Goal: Contribute content: Contribute content

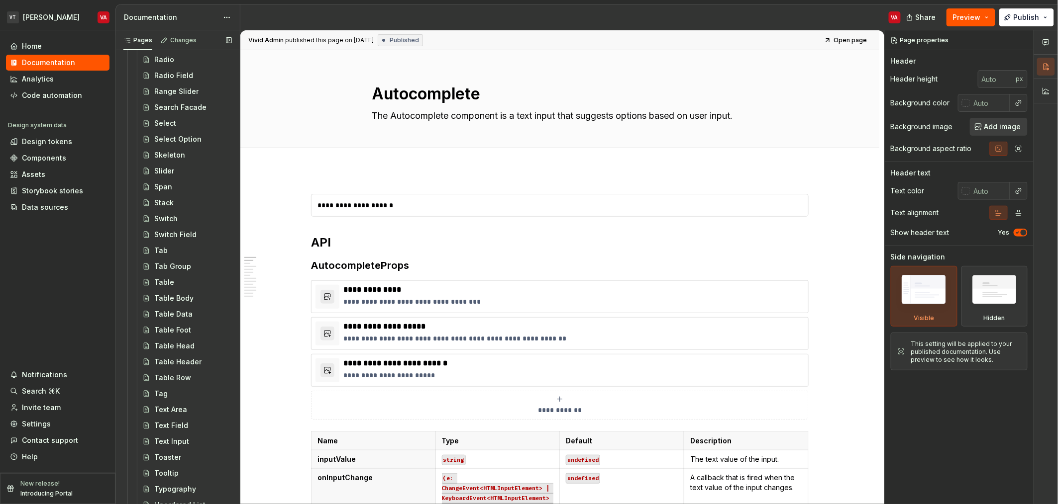
scroll to position [2525, 0]
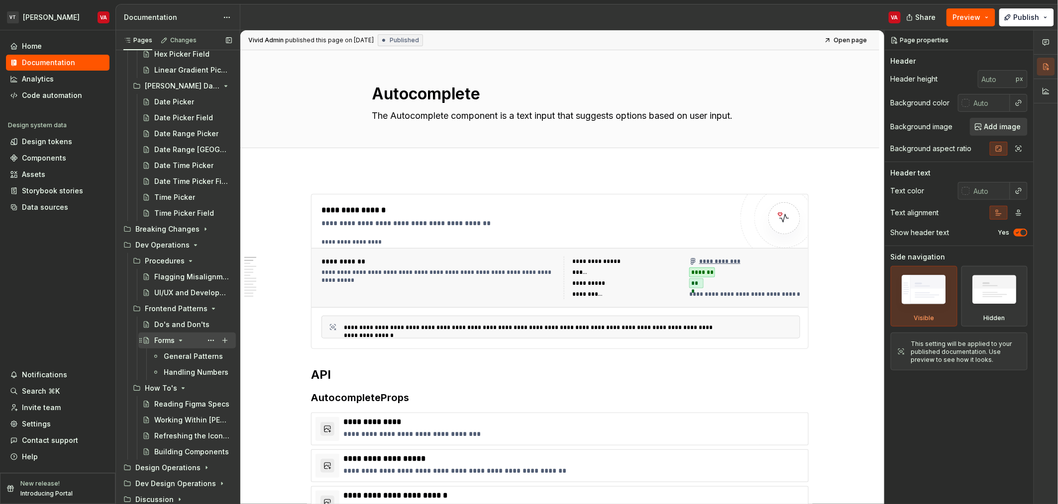
click at [182, 342] on icon "Page tree" at bounding box center [181, 341] width 8 height 8
click at [548, 370] on div "Pages Changes Add Accessibility guide for tree Page tree. Navigate the tree wit…" at bounding box center [587, 269] width 942 height 479
click at [218, 344] on button "Page tree" at bounding box center [225, 340] width 14 height 14
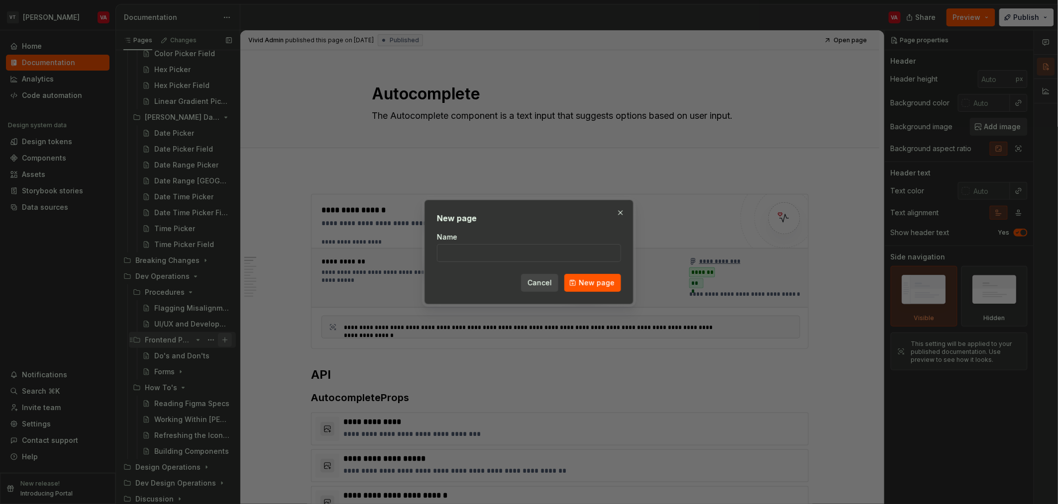
type textarea "*"
click at [459, 260] on input "Name" at bounding box center [529, 253] width 184 height 18
type input "Automated Testing"
click at [607, 293] on div "New page Name Automated Testing Cancel New page" at bounding box center [528, 252] width 209 height 104
click at [605, 282] on span "New page" at bounding box center [597, 283] width 36 height 10
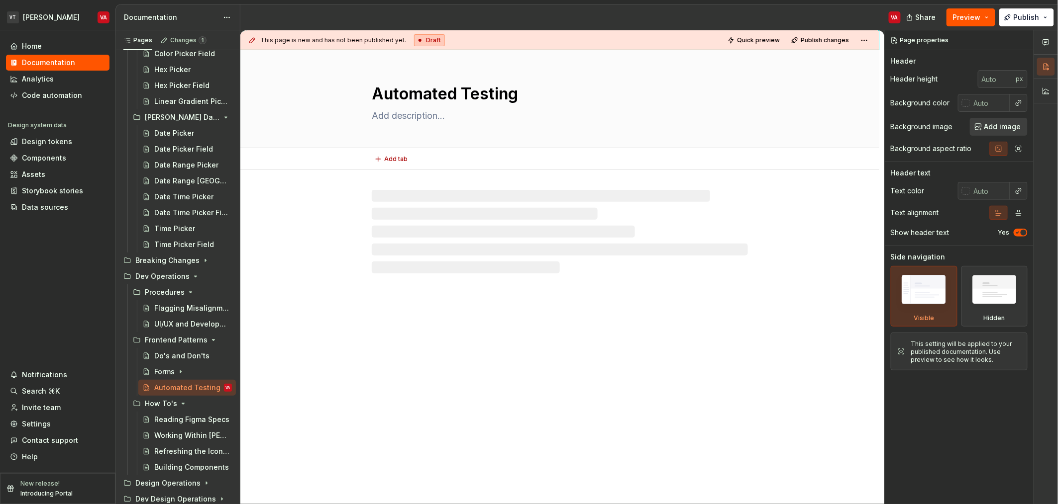
click at [410, 113] on textarea at bounding box center [558, 116] width 376 height 16
click at [411, 120] on textarea at bounding box center [558, 116] width 376 height 16
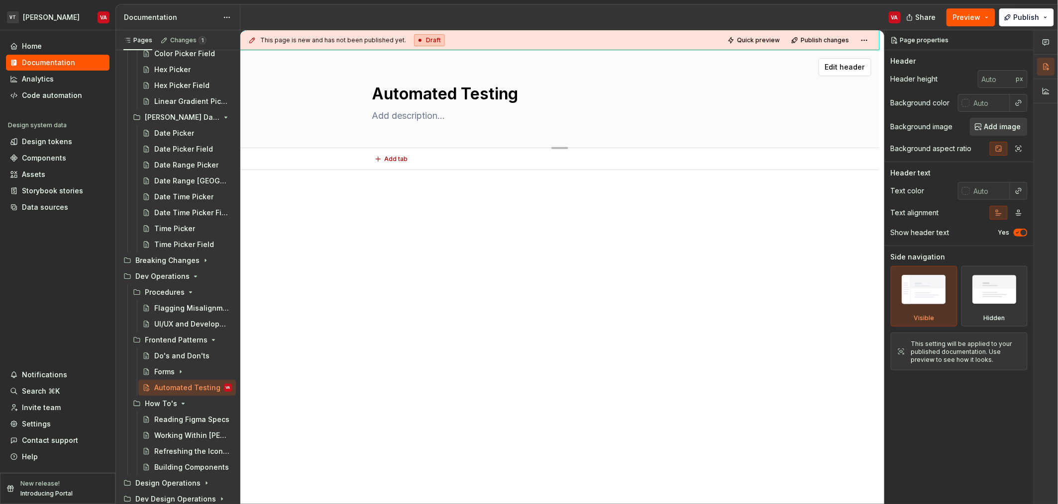
click at [446, 120] on textarea at bounding box center [558, 116] width 376 height 16
type textarea "*"
type textarea "T"
type textarea "*"
type textarea "Th"
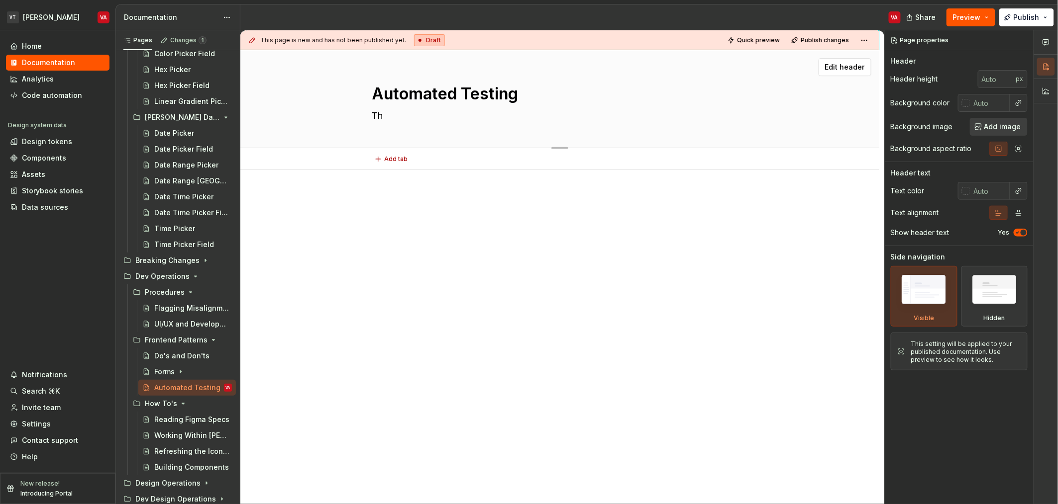
type textarea "*"
type textarea "This"
type textarea "*"
type textarea "This"
type textarea "*"
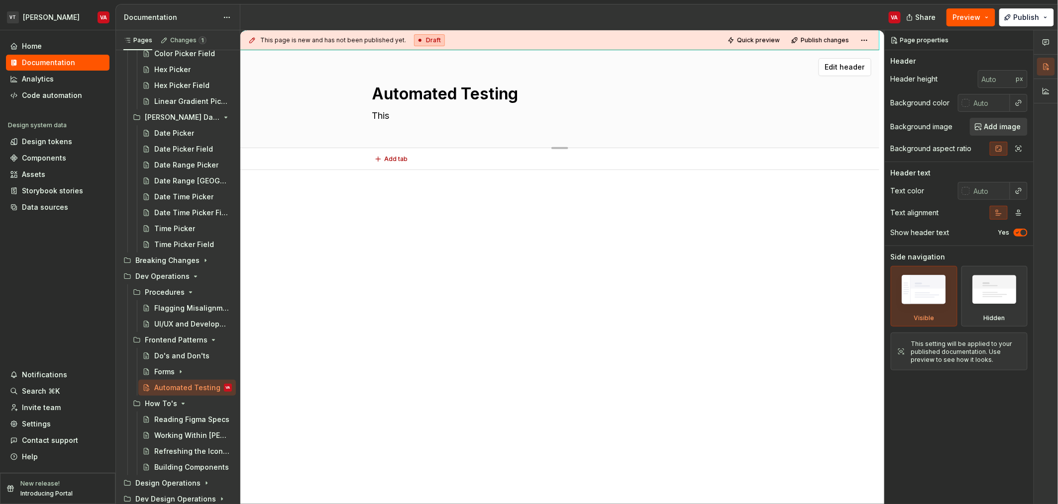
type textarea "This d"
type textarea "*"
type textarea "This do"
type textarea "*"
type textarea "This doc"
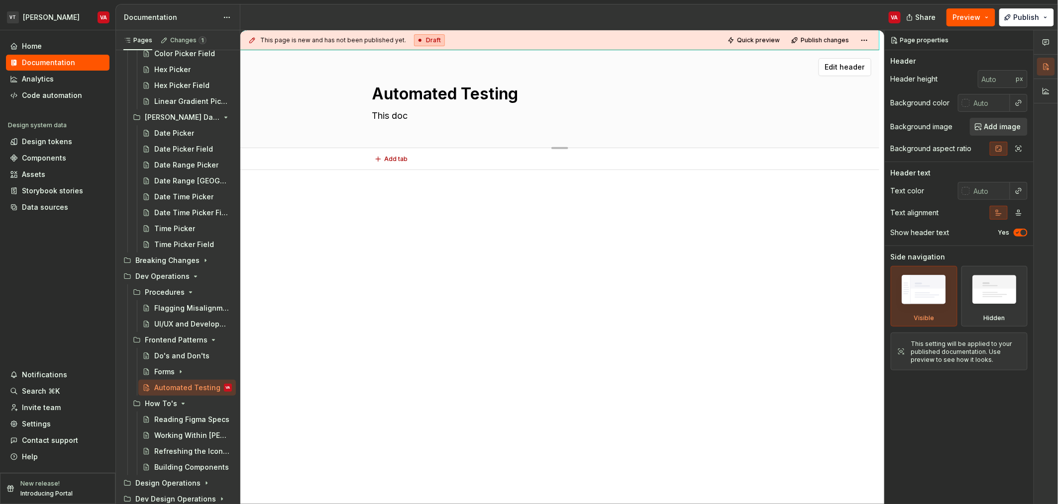
type textarea "*"
type textarea "This docu"
type textarea "*"
type textarea "This docue"
type textarea "*"
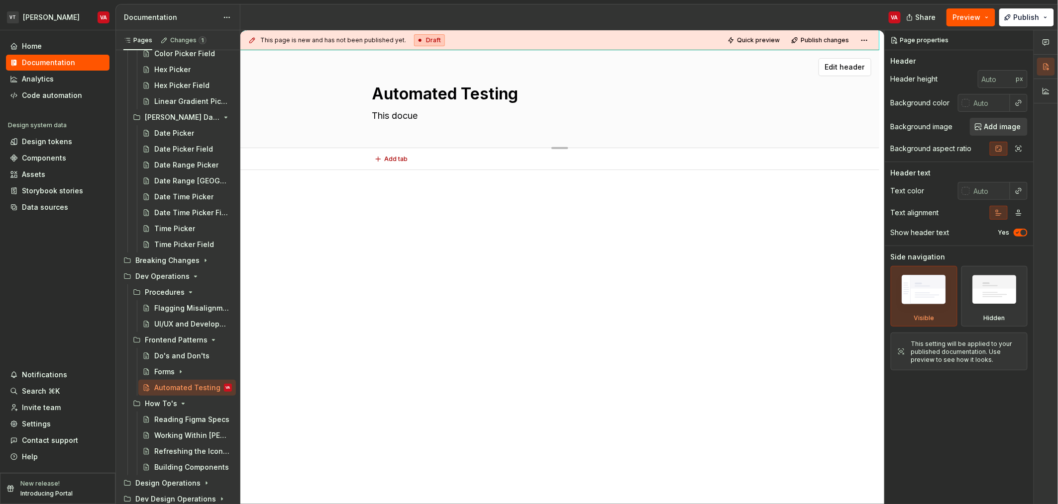
type textarea "This docuem"
type textarea "*"
type textarea "This docueme"
type textarea "*"
type textarea "This docuemen"
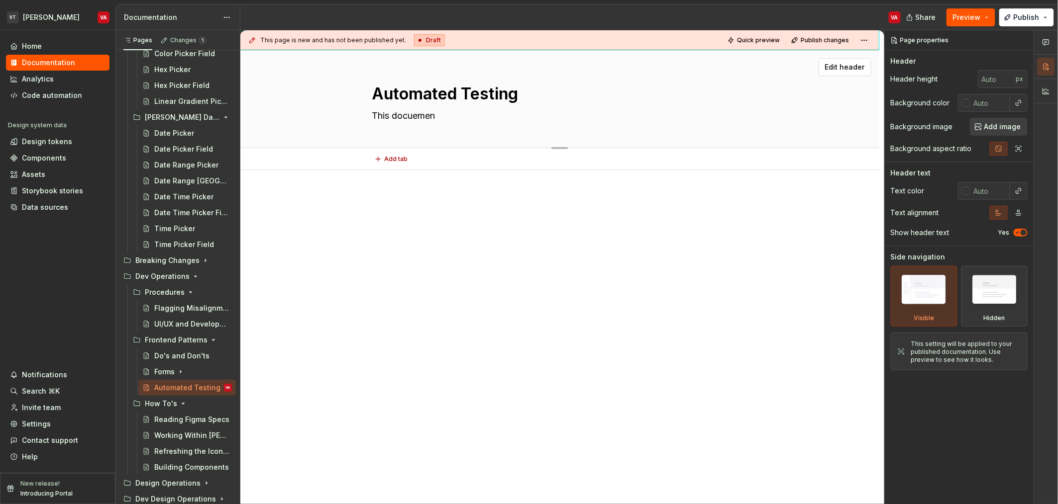
type textarea "*"
type textarea "This docueme"
type textarea "*"
type textarea "This docuem"
type textarea "*"
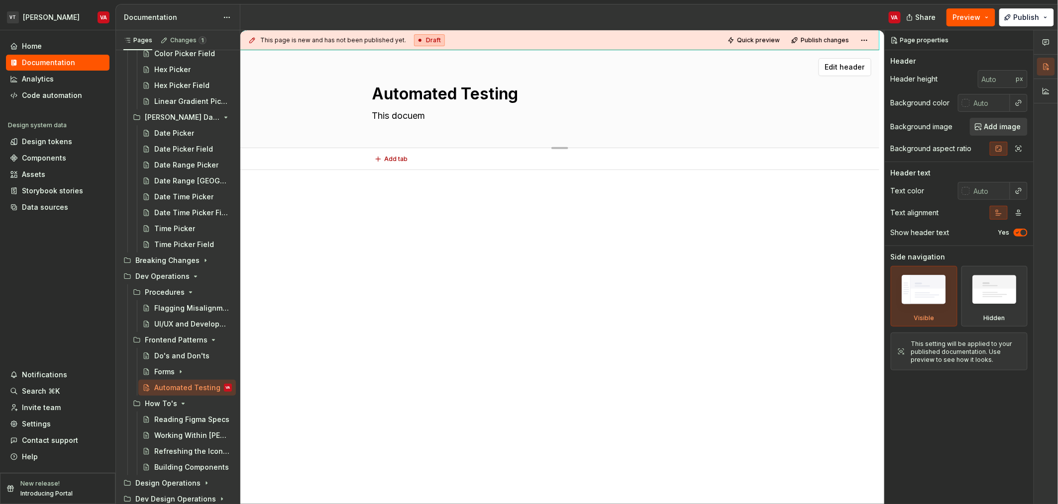
type textarea "This docue"
type textarea "*"
type textarea "This docu"
type textarea "*"
type textarea "This docum"
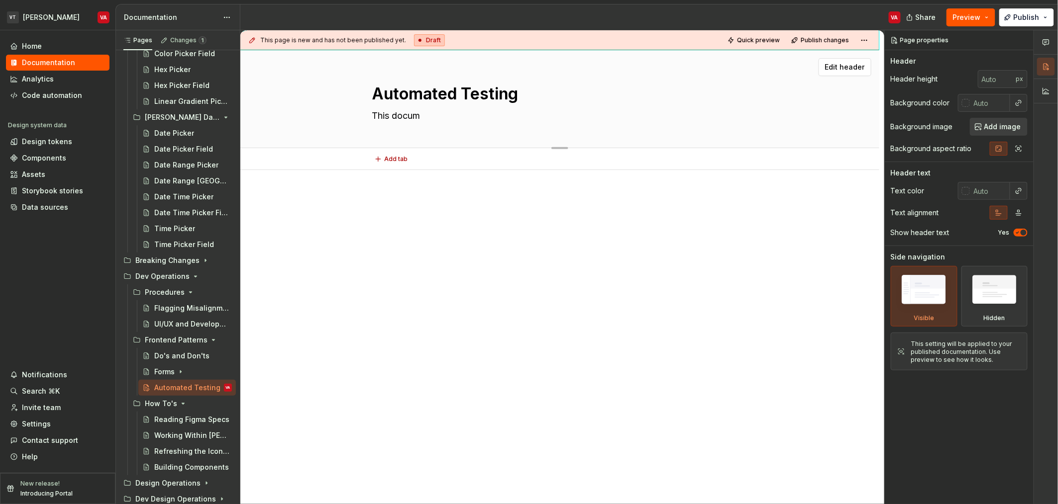
type textarea "*"
type textarea "This"
type textarea "*"
type textarea "T"
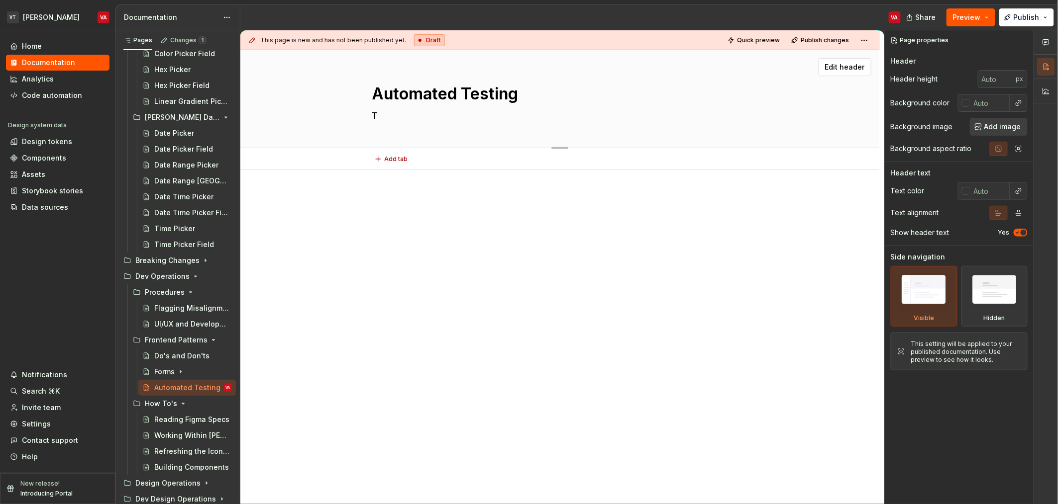
type textarea "*"
type textarea "Th"
type textarea "*"
type textarea "Thi"
type textarea "*"
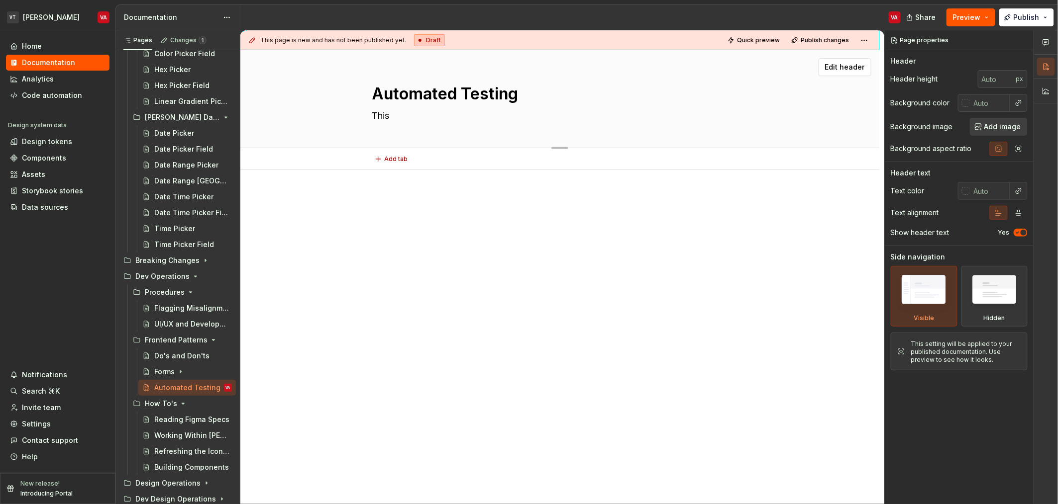
type textarea "This"
type textarea "*"
type textarea "This d"
type textarea "*"
type textarea "This do"
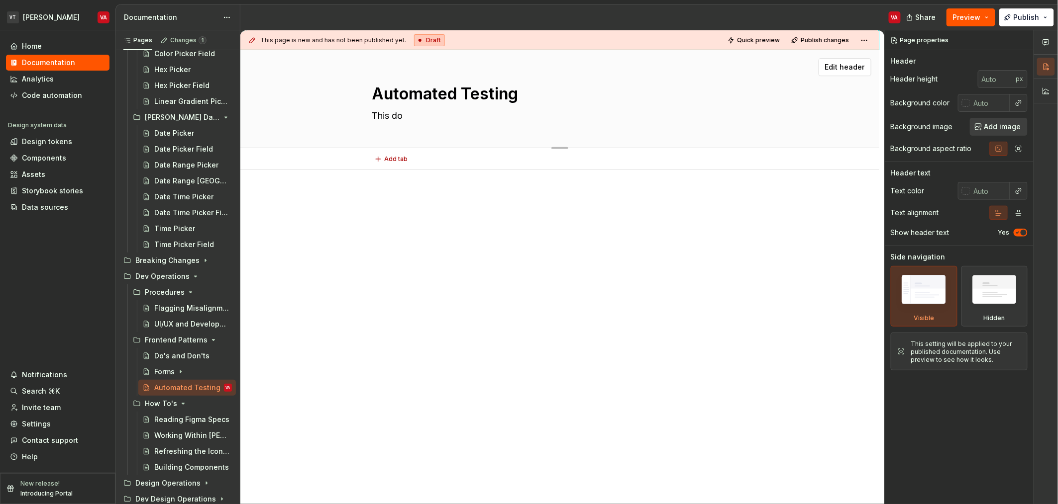
type textarea "*"
type textarea "This doc"
type textarea "*"
type textarea "This docu"
type textarea "*"
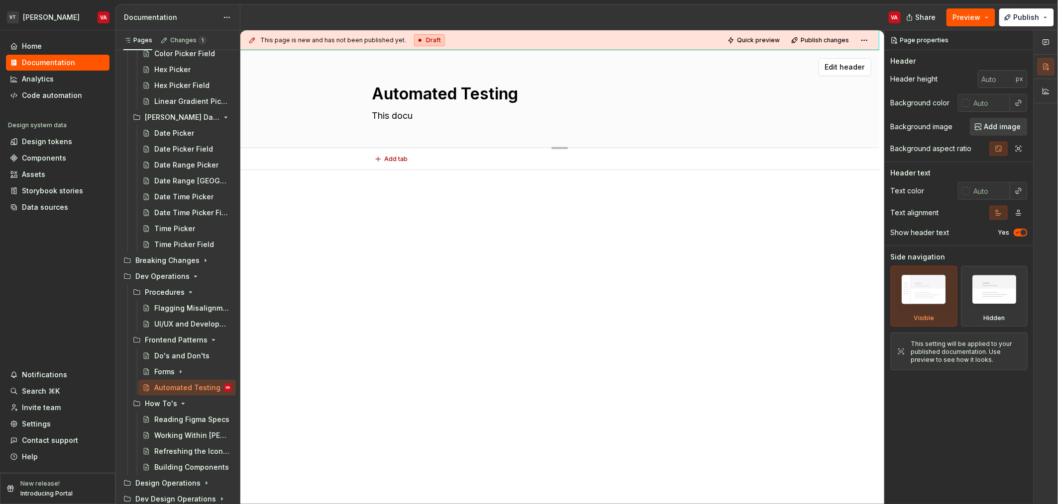
type textarea "This docum"
type textarea "*"
type textarea "This docume"
type textarea "*"
type textarea "This documen"
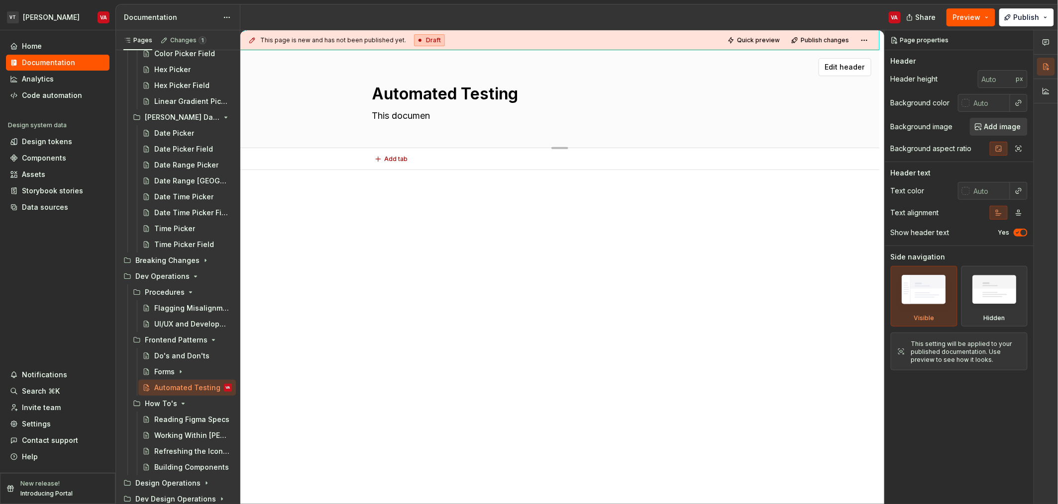
type textarea "*"
type textarea "This document"
type textarea "*"
type textarea "This document"
type textarea "*"
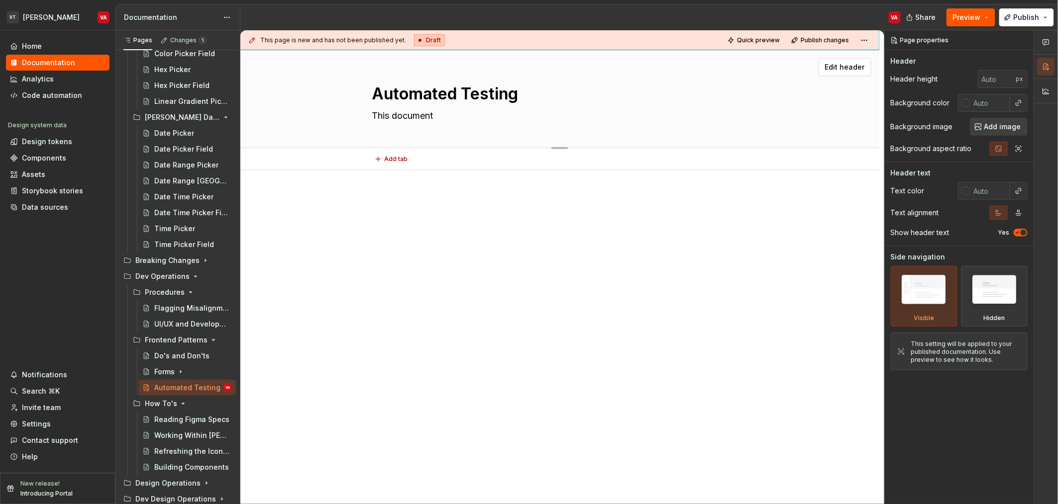
type textarea "This document o"
type textarea "*"
type textarea "This document ou"
type textarea "*"
type textarea "This document outl"
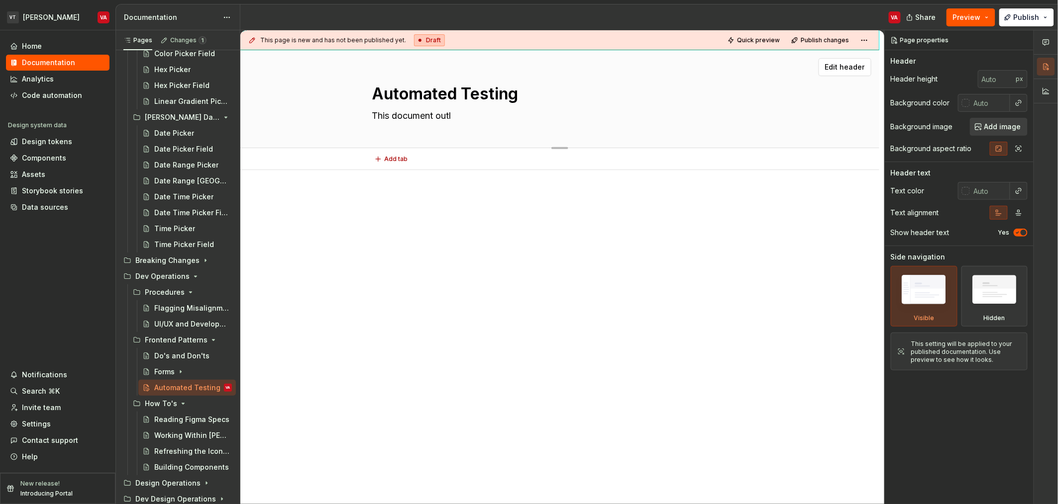
type textarea "*"
type textarea "This document outlin"
type textarea "*"
type textarea "This document outline"
type textarea "*"
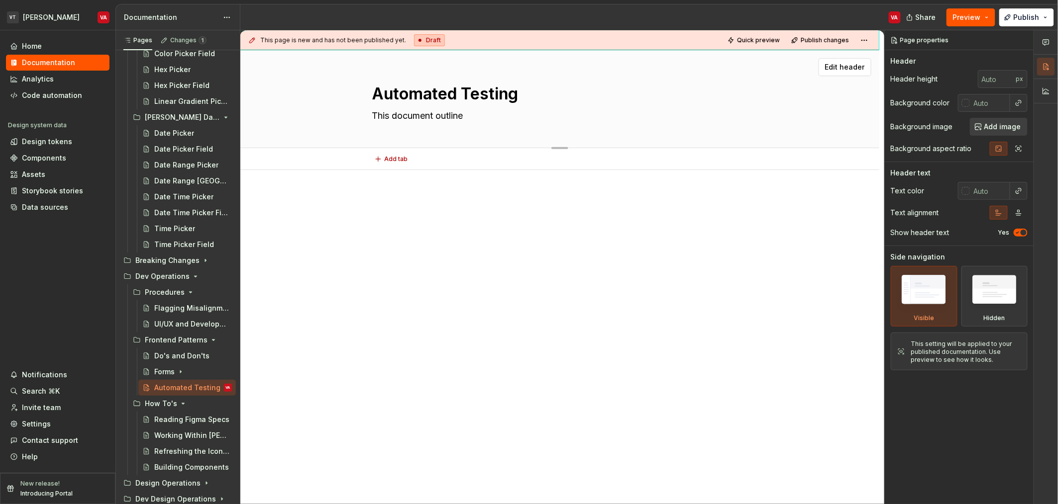
type textarea "This document outlines"
type textarea "*"
type textarea "This document outlines"
type textarea "*"
type textarea "This document outlines t"
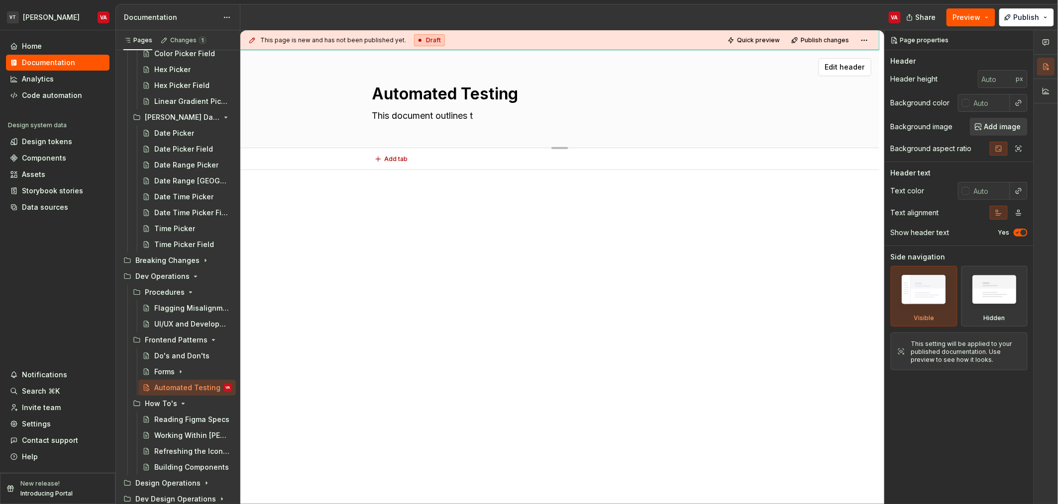
type textarea "*"
type textarea "This document outlines th"
type textarea "*"
type textarea "This document outlines the"
type textarea "*"
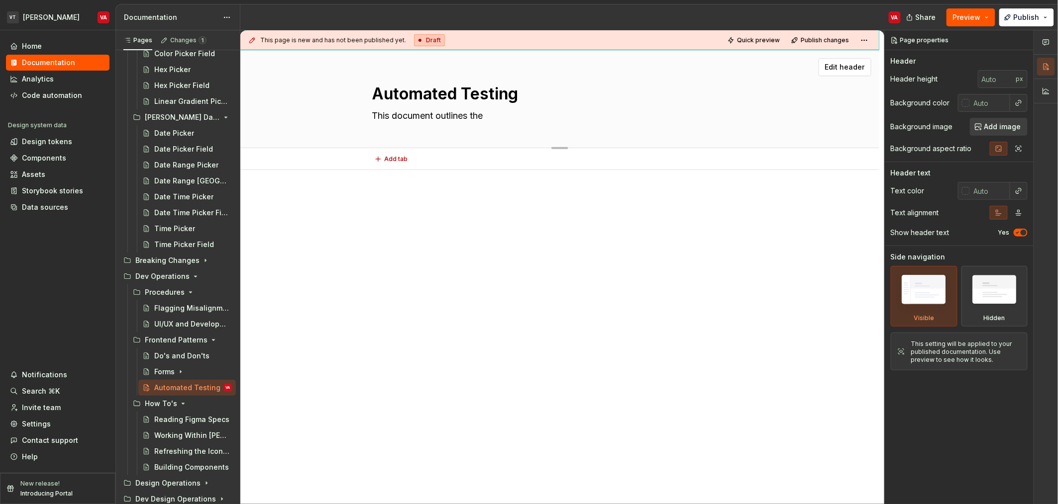
type textarea "This document outlines the"
type textarea "*"
type textarea "This document outlines the p"
type textarea "*"
type textarea "This document outlines the pr"
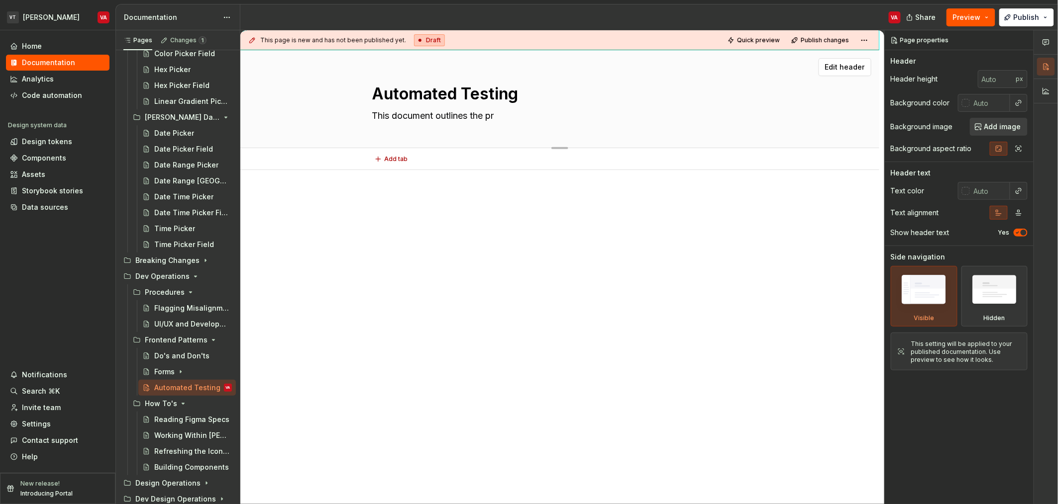
type textarea "*"
type textarea "This document outlines the pro"
type textarea "*"
type textarea "This document outlines the proc"
type textarea "*"
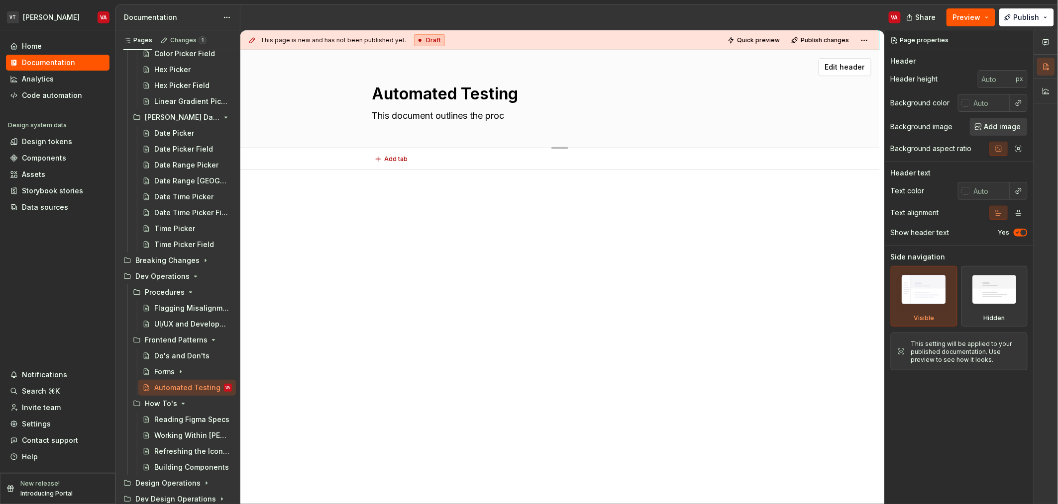
type textarea "This document outlines the procd"
type textarea "*"
type textarea "This document outlines the proce"
type textarea "*"
type textarea "This document outlines the procedure"
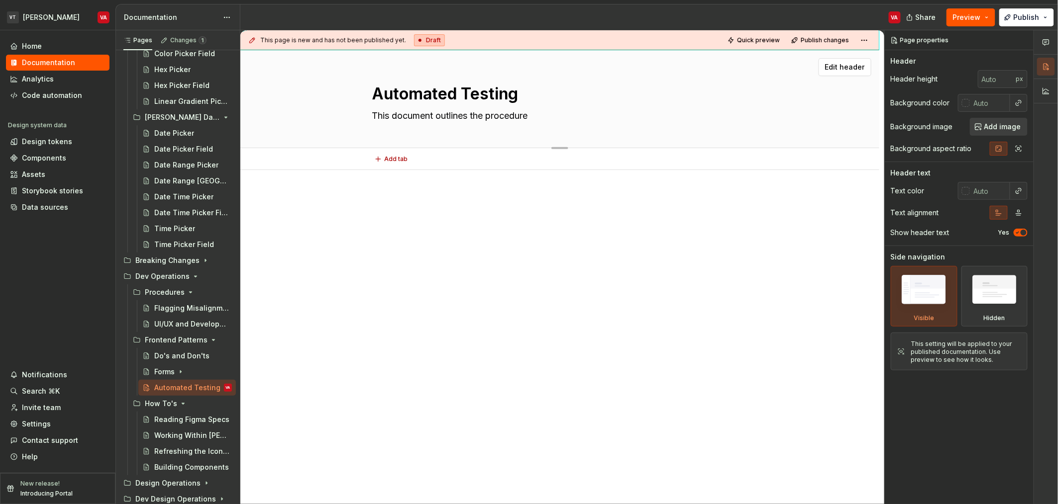
type textarea "*"
type textarea "This document outlines the procedures"
type textarea "*"
type textarea "This document outlines the procedures"
type textarea "*"
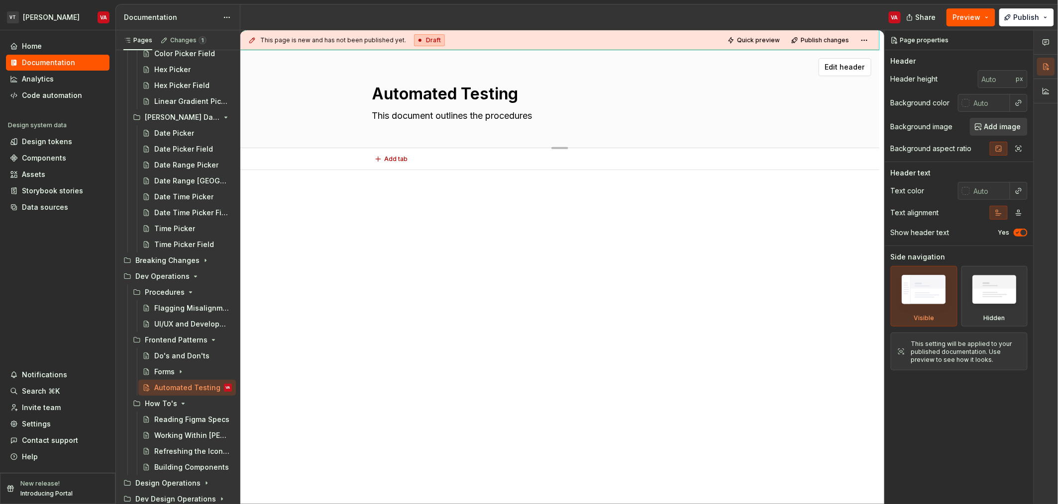
type textarea "This document outlines the"
type textarea "*"
type textarea "This document outlines"
type textarea "*"
type textarea "This document"
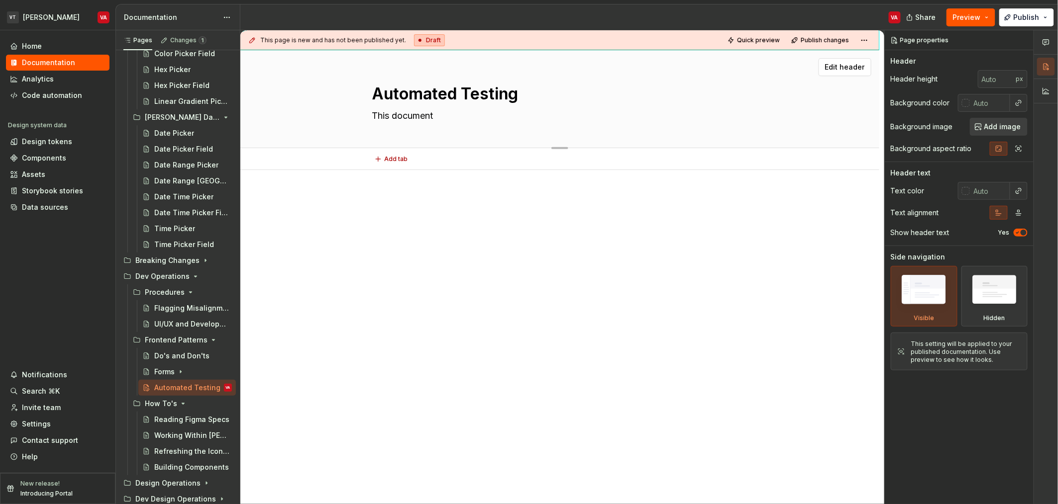
type textarea "*"
type textarea "This"
type textarea "*"
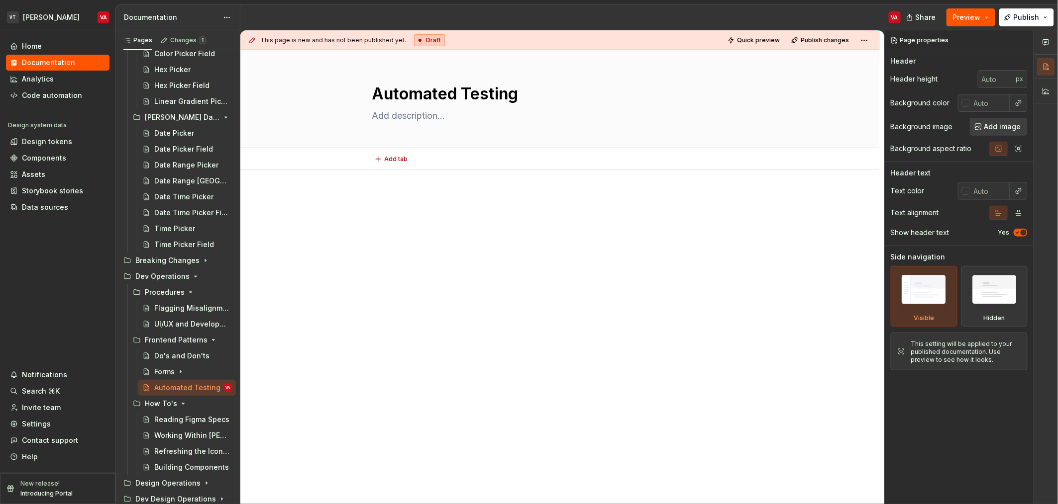
click at [432, 182] on div at bounding box center [559, 282] width 639 height 225
type textarea "*"
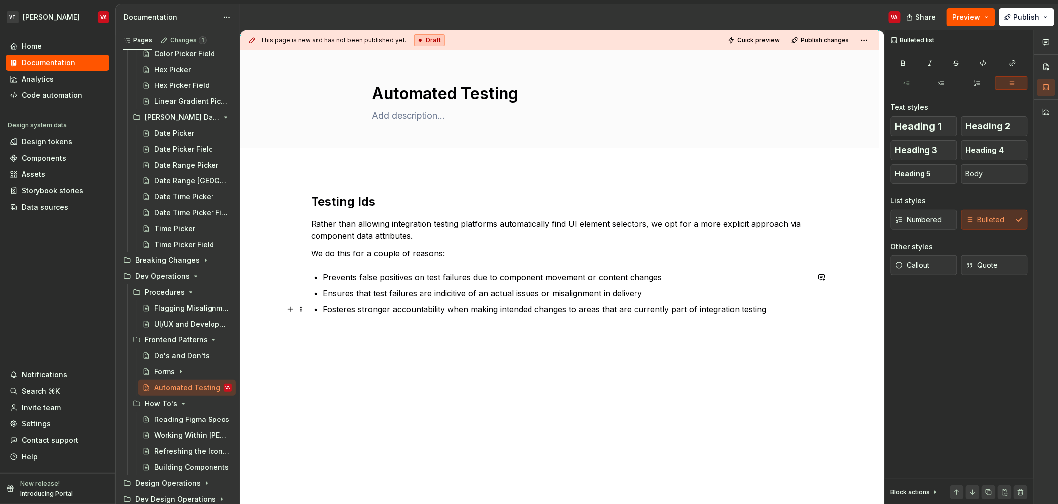
click at [602, 302] on ul "Prevents false positives on test failures due to component movement or content …" at bounding box center [566, 294] width 486 height 44
click at [777, 307] on p "Fosteres stronger accountability when making intended changes to areas that are…" at bounding box center [566, 309] width 486 height 12
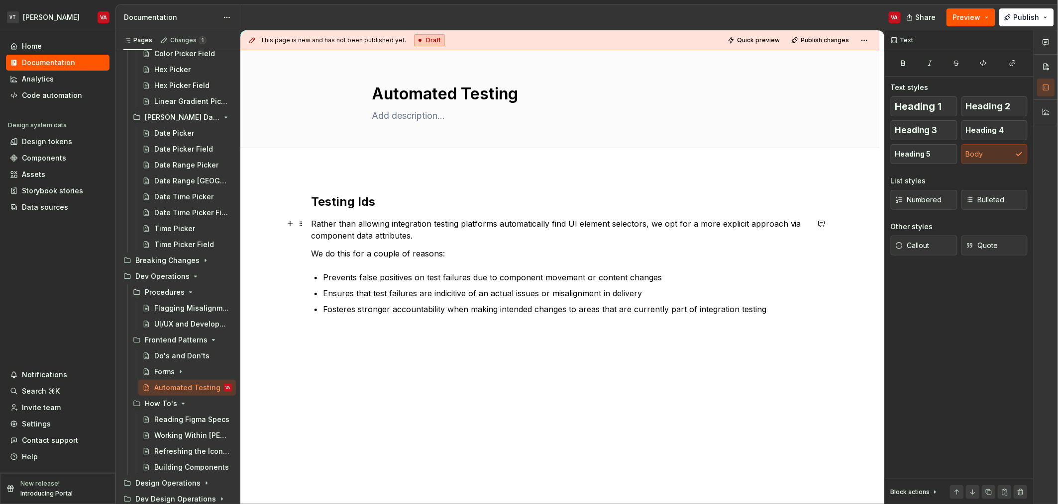
click at [332, 221] on p "Rather than allowing integration testing platforms automatically find UI elemen…" at bounding box center [560, 230] width 498 height 24
click at [344, 221] on p "Rather than allowing integration testing platforms automatically find UI elemen…" at bounding box center [560, 230] width 498 height 24
click at [367, 220] on p "Rather than allowing integration testing platforms automatically find UI elemen…" at bounding box center [560, 230] width 498 height 24
click at [399, 224] on p "Rather than allowing integration testing platforms automatically find UI elemen…" at bounding box center [560, 230] width 498 height 24
drag, startPoint x: 444, startPoint y: 224, endPoint x: 445, endPoint y: 237, distance: 12.5
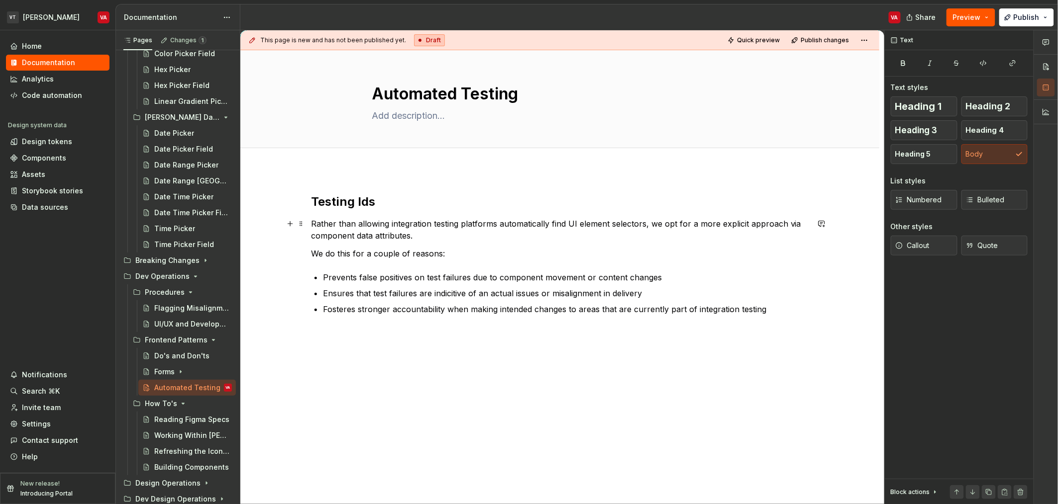
click at [444, 227] on p "Rather than allowing integration testing platforms automatically find UI elemen…" at bounding box center [560, 230] width 498 height 24
click at [478, 223] on p "Rather than allowing integration testing platforms automatically find UI elemen…" at bounding box center [560, 230] width 498 height 24
click at [715, 315] on div "Testing Ids Rather than allowing integration testing platforms automatically fi…" at bounding box center [560, 284] width 498 height 181
click at [716, 312] on p "Fosteres stronger accountability when making intended changes to areas that are…" at bounding box center [566, 309] width 486 height 12
click at [343, 337] on p at bounding box center [560, 333] width 498 height 12
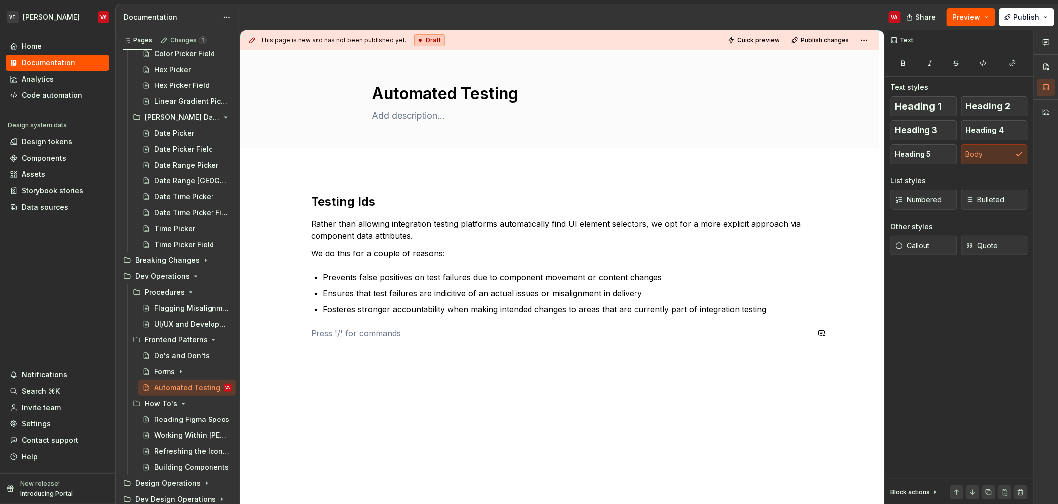
click at [343, 325] on div "Testing Ids Rather than allowing integration testing platforms automatically fi…" at bounding box center [560, 284] width 498 height 181
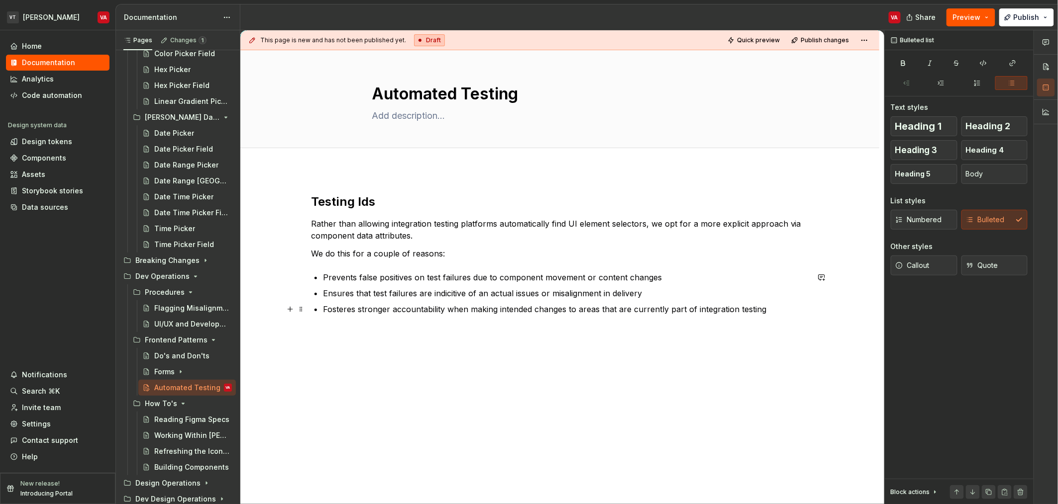
click at [426, 310] on p "Fosteres stronger accountability when making intended changes to areas that are…" at bounding box center [566, 309] width 486 height 12
click at [409, 309] on p "Fosteres stronger accountability when making intended changes to areas that are…" at bounding box center [566, 309] width 486 height 12
click at [343, 291] on p "Ensures that test failures are indicitive of an actual issues or misalignment i…" at bounding box center [566, 294] width 486 height 12
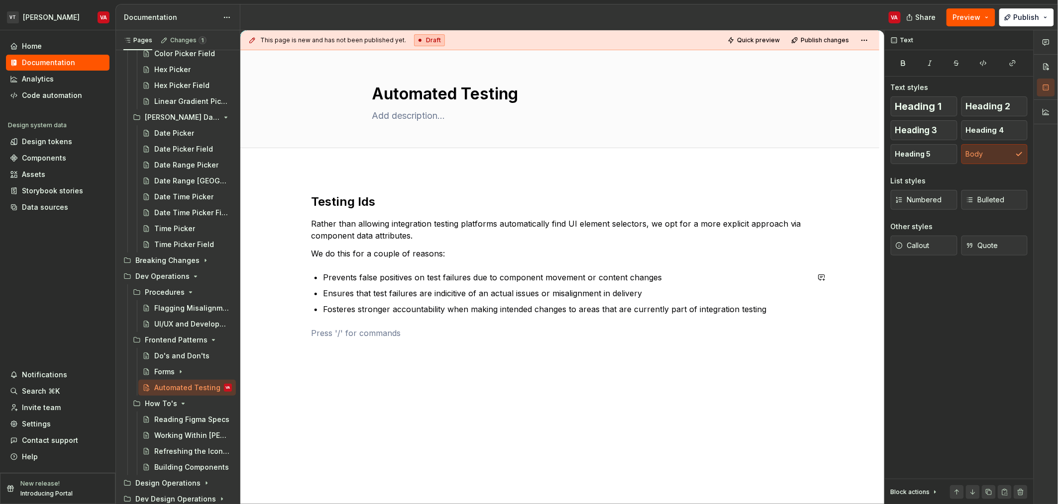
click at [351, 317] on div "Testing Ids Rather than allowing integration testing platforms automatically fi…" at bounding box center [560, 284] width 498 height 181
click at [381, 302] on ul "Prevents false positives on test failures due to component movement or content …" at bounding box center [566, 294] width 486 height 44
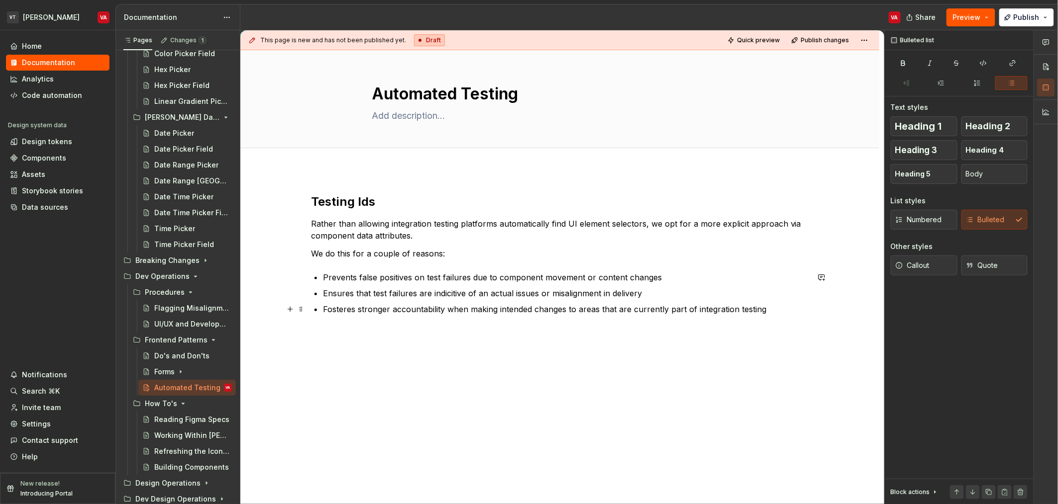
click at [501, 303] on p "Fosteres stronger accountability when making intended changes to areas that are…" at bounding box center [566, 309] width 486 height 12
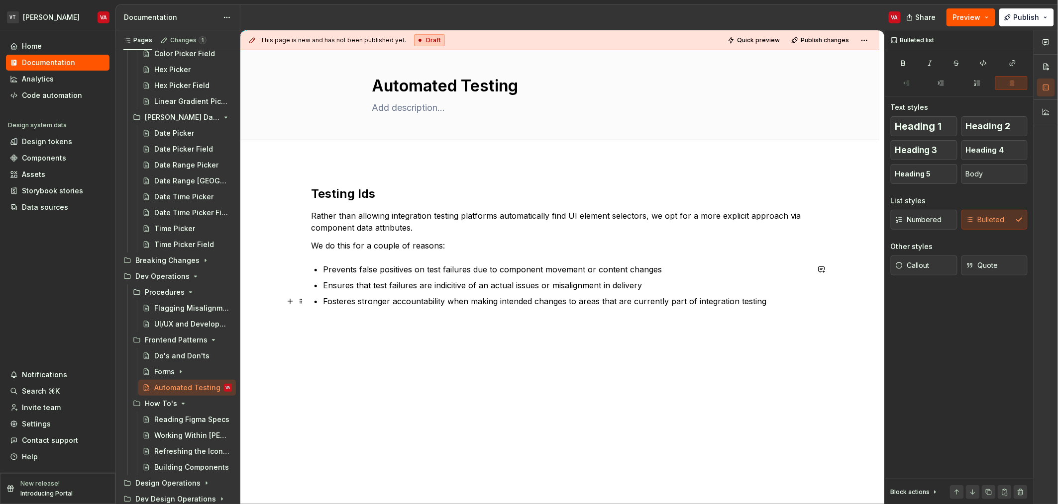
click at [512, 304] on p "Fosteres stronger accountability when making intended changes to areas that are…" at bounding box center [566, 302] width 486 height 12
click at [515, 301] on p "Fosteres stronger accountability when making intended changes to areas that are…" at bounding box center [566, 302] width 486 height 12
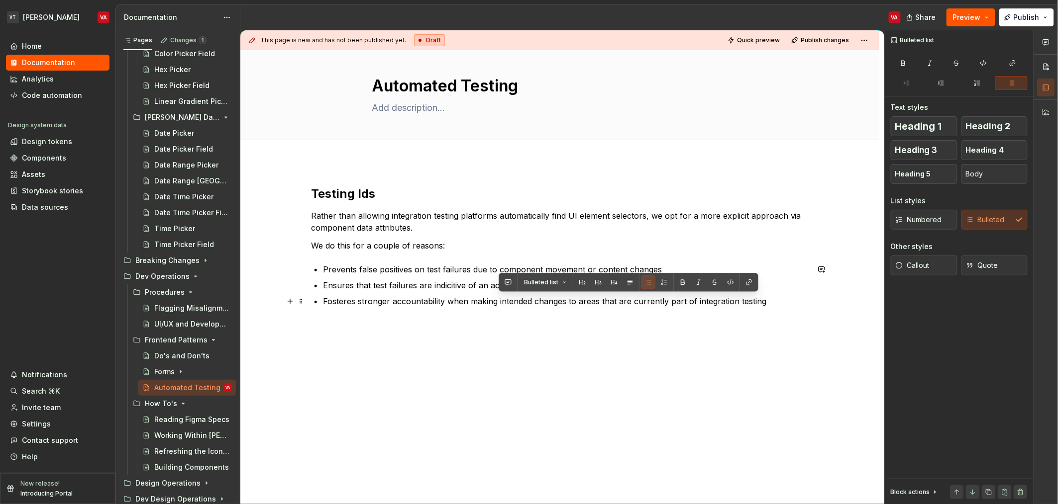
click at [549, 300] on p "Fosteres stronger accountability when making intended changes to areas that are…" at bounding box center [566, 302] width 486 height 12
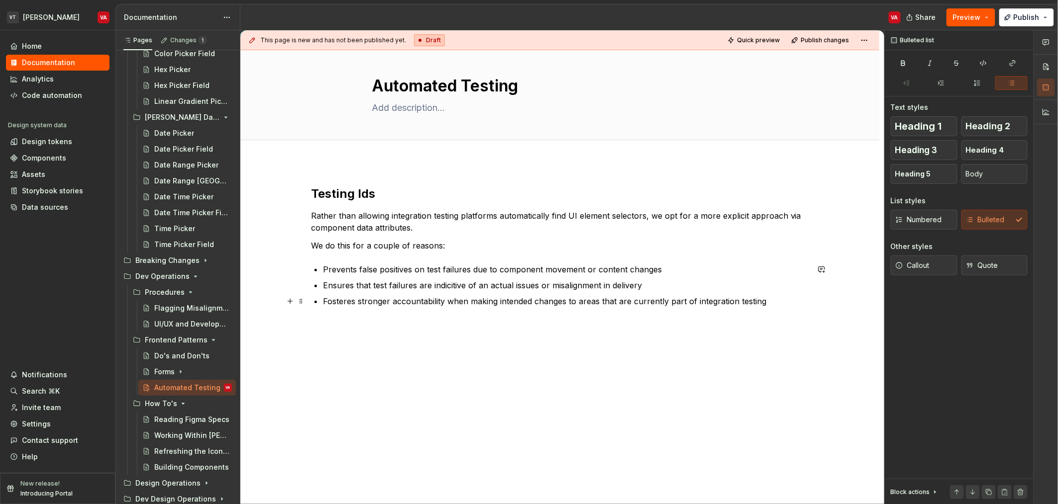
click at [579, 299] on p "Fosteres stronger accountability when making intended changes to areas that are…" at bounding box center [566, 302] width 486 height 12
click at [598, 301] on p "Fosteres stronger accountability when making intended changes to areas that are…" at bounding box center [566, 302] width 486 height 12
click at [627, 298] on p "Fosteres stronger accountability when making intended changes to areas that are…" at bounding box center [566, 302] width 486 height 12
click at [674, 301] on p "Fosteres stronger accountability when making intended changes to areas that are…" at bounding box center [566, 302] width 486 height 12
drag, startPoint x: 724, startPoint y: 303, endPoint x: 757, endPoint y: 299, distance: 32.6
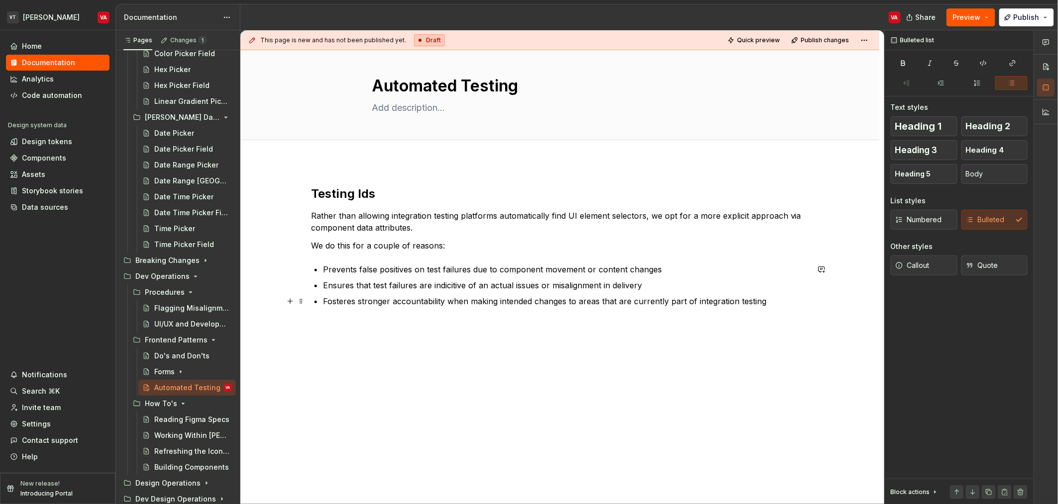
click at [725, 303] on p "Fosteres stronger accountability when making intended changes to areas that are…" at bounding box center [566, 302] width 486 height 12
click at [768, 299] on p "Fosteres stronger accountability when making intended changes to areas that are…" at bounding box center [566, 302] width 486 height 12
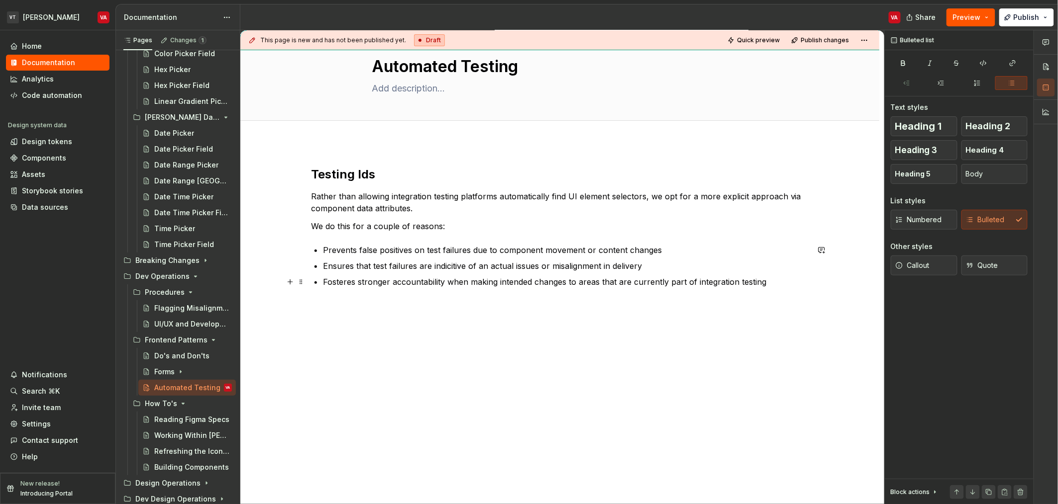
scroll to position [33, 0]
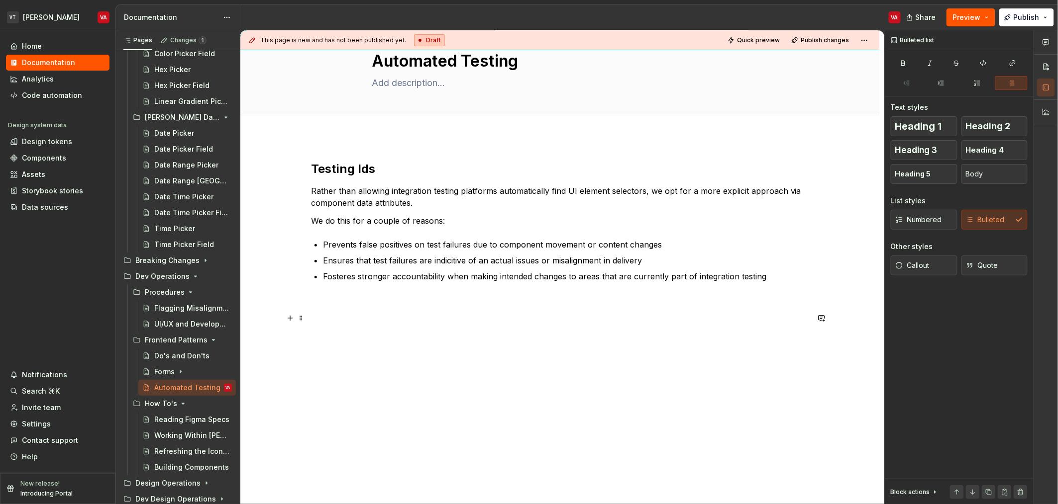
click at [423, 315] on p at bounding box center [560, 318] width 498 height 12
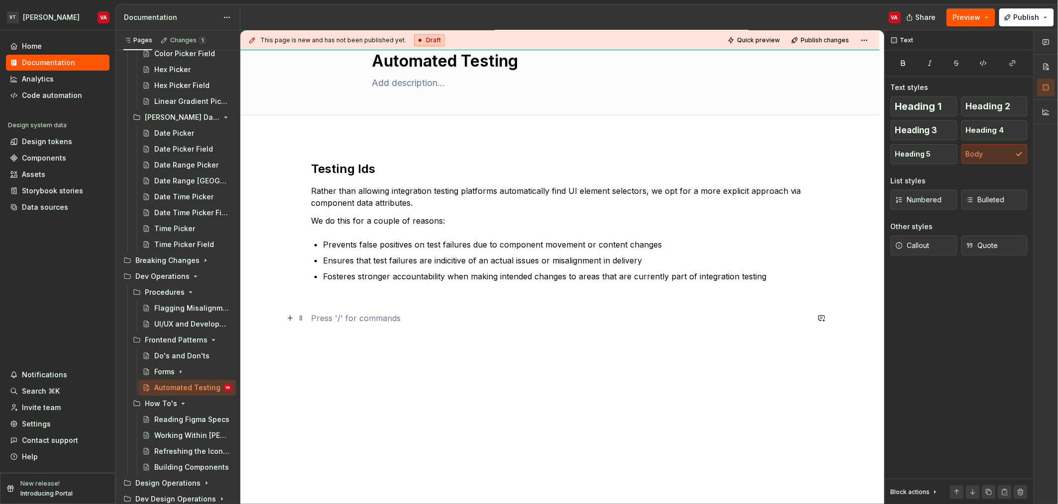
click at [399, 298] on p at bounding box center [560, 301] width 498 height 12
click at [912, 245] on span "Callout" at bounding box center [912, 246] width 34 height 10
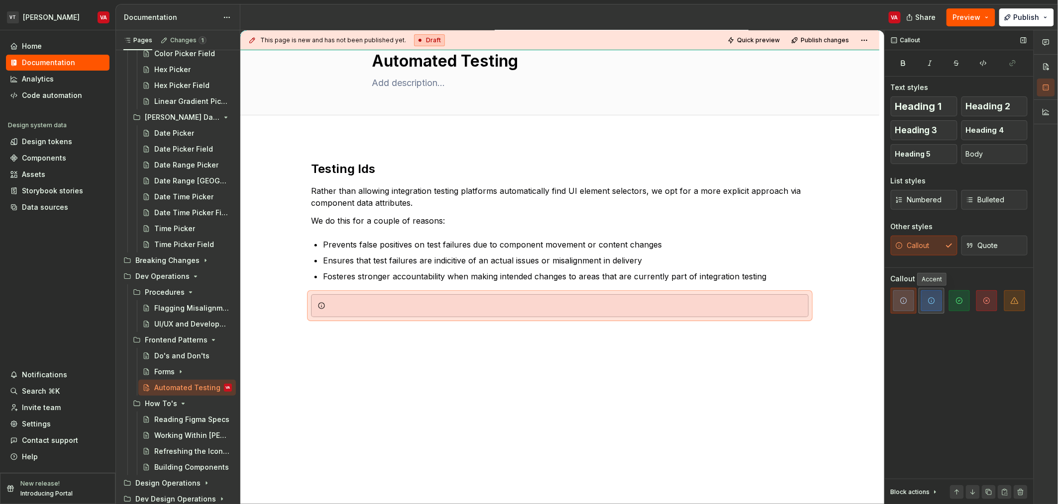
click at [924, 302] on span "button" at bounding box center [931, 301] width 21 height 21
click at [567, 305] on div at bounding box center [565, 306] width 473 height 10
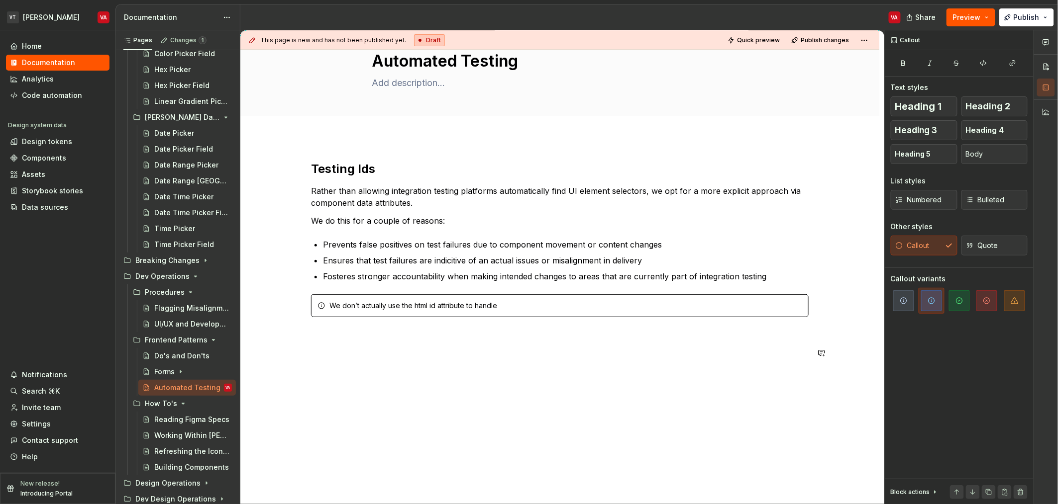
click at [416, 401] on div "Testing Ids Rather than allowing integration testing platforms automatically fi…" at bounding box center [559, 329] width 639 height 385
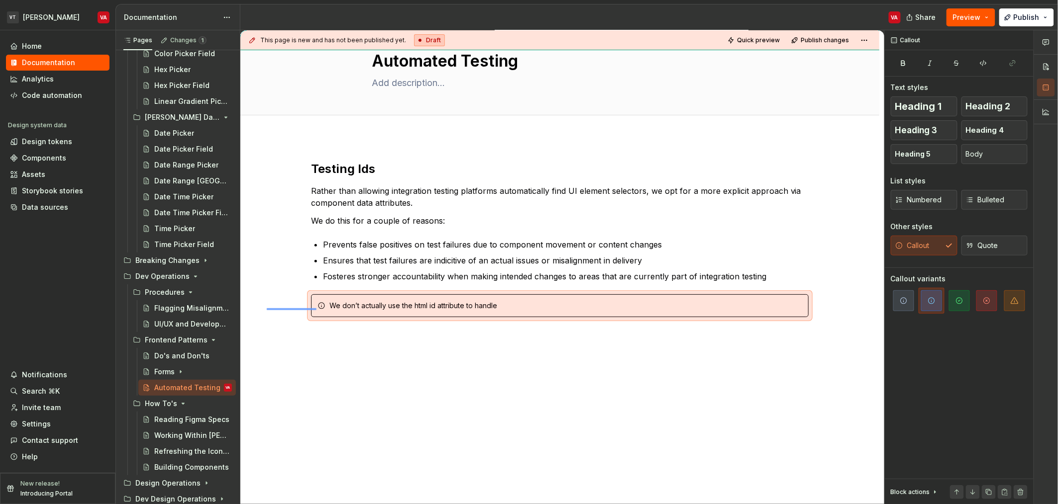
drag, startPoint x: 267, startPoint y: 309, endPoint x: 316, endPoint y: 308, distance: 49.8
click at [316, 308] on div "This page is new and has not been published yet. Draft Quick preview Publish ch…" at bounding box center [562, 267] width 644 height 475
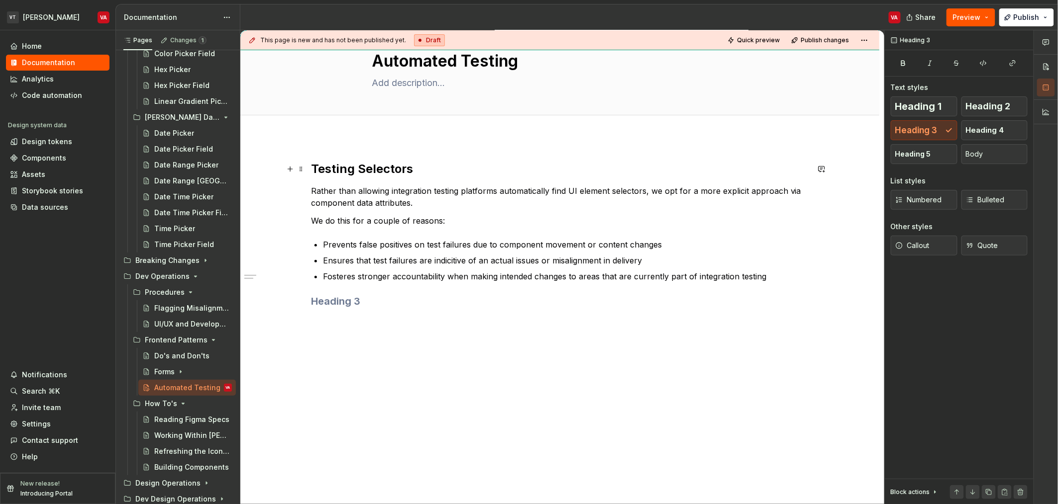
click at [331, 163] on h2 "Testing Selectors" at bounding box center [560, 169] width 498 height 16
click at [369, 298] on h3 at bounding box center [560, 302] width 498 height 14
click at [373, 319] on p at bounding box center [560, 322] width 498 height 12
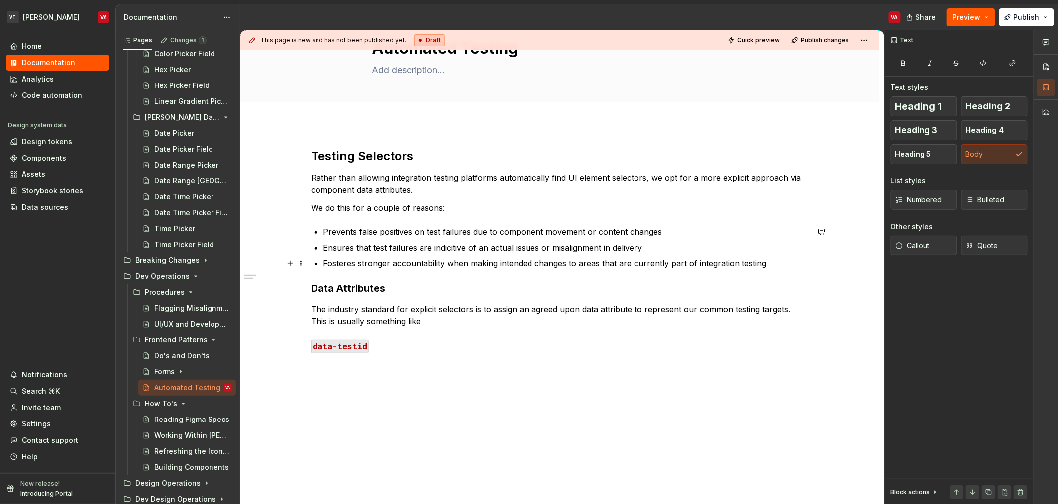
scroll to position [50, 0]
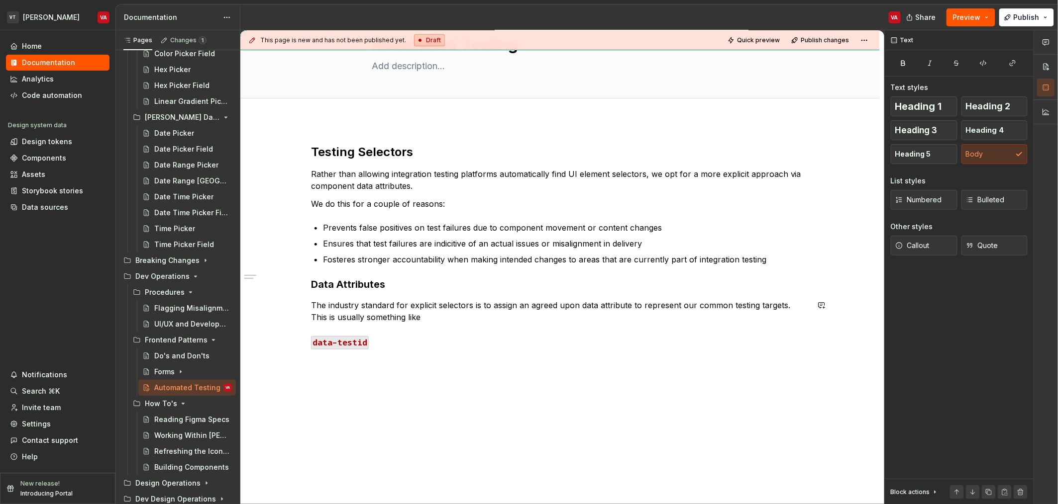
click at [423, 326] on div "Testing Selectors Rather than allowing integration testing platforms automatica…" at bounding box center [560, 265] width 498 height 243
click at [434, 318] on p "The industry standard for explicit selectors is to assign an agreed upon data a…" at bounding box center [560, 311] width 498 height 24
click at [521, 321] on p "The industry standard for explicit selectors is to assign an agreed upon data a…" at bounding box center [560, 311] width 498 height 24
click at [543, 316] on p "The industry standard for explicit selectors is to assign an agreed upon data a…" at bounding box center [560, 311] width 498 height 24
type textarea "*"
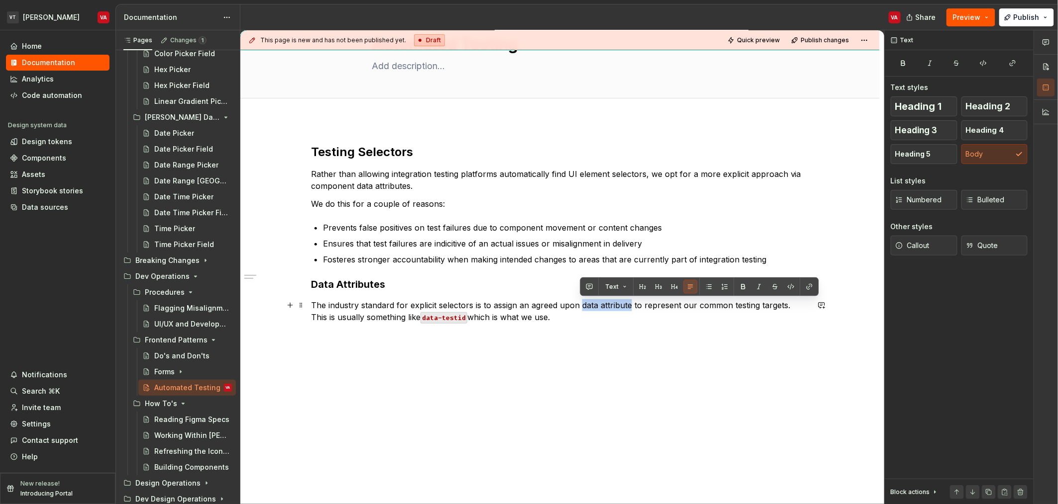
drag, startPoint x: 582, startPoint y: 304, endPoint x: 631, endPoint y: 308, distance: 49.4
click at [631, 308] on p "The industry standard for explicit selectors is to assign an agreed upon data a…" at bounding box center [560, 311] width 498 height 24
click at [788, 287] on button "button" at bounding box center [791, 287] width 14 height 14
click at [805, 287] on button "button" at bounding box center [809, 287] width 14 height 14
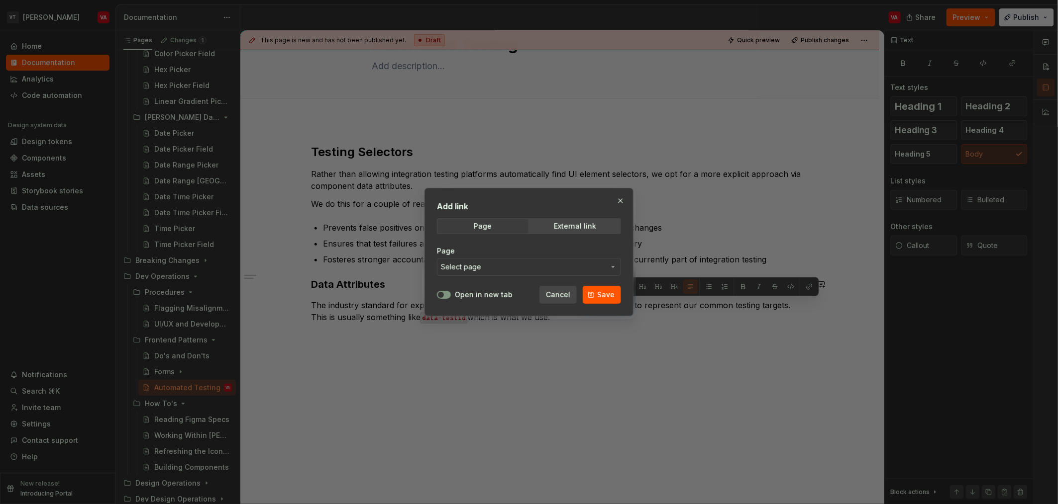
drag, startPoint x: 491, startPoint y: 268, endPoint x: 514, endPoint y: 244, distance: 34.1
click at [514, 244] on div "Page Select page" at bounding box center [529, 261] width 184 height 42
click at [581, 229] on div "External link" at bounding box center [575, 226] width 42 height 8
click at [504, 270] on input "URL" at bounding box center [529, 267] width 184 height 18
paste input "[URL][DOMAIN_NAME]"
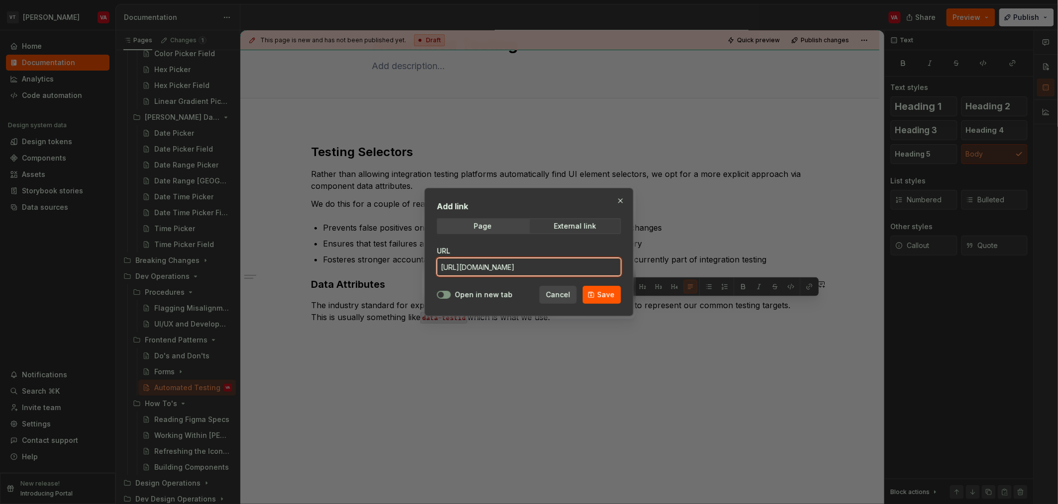
scroll to position [0, 94]
type input "[URL][DOMAIN_NAME]"
click at [439, 296] on span "button" at bounding box center [441, 295] width 6 height 6
click at [602, 297] on span "Save" at bounding box center [605, 295] width 17 height 10
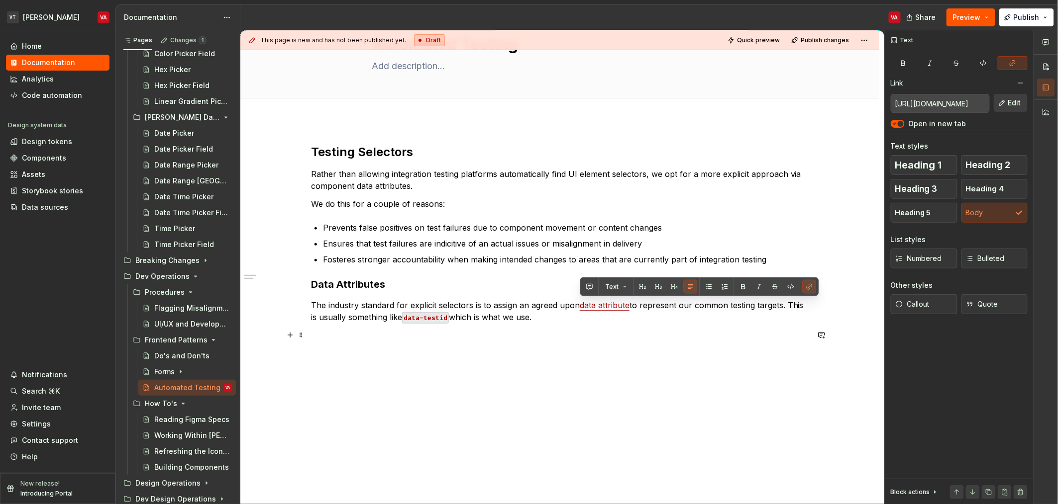
click at [719, 314] on p "The industry standard for explicit selectors is to assign an agreed upon data a…" at bounding box center [560, 311] width 498 height 24
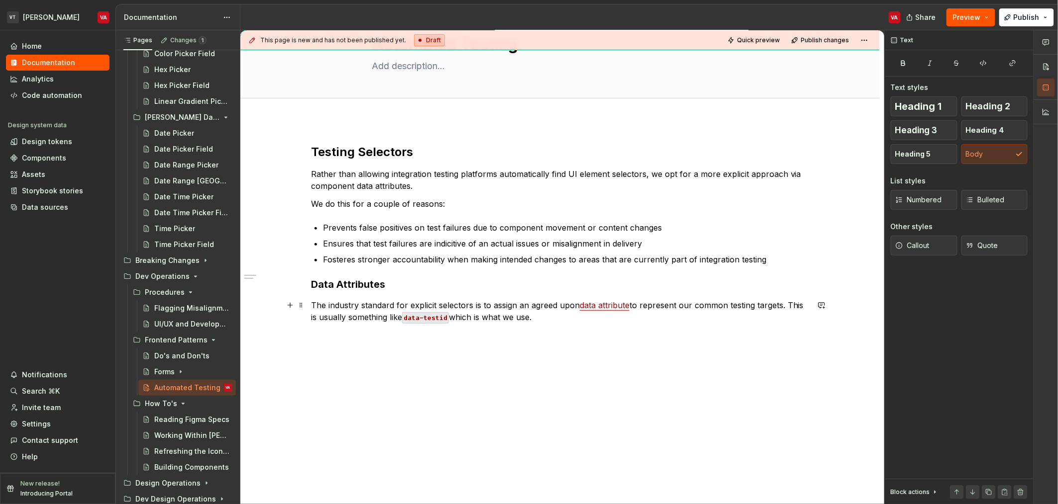
click at [558, 318] on p "The industry standard for explicit selectors is to assign an agreed upon data a…" at bounding box center [560, 311] width 498 height 24
click at [472, 319] on p "The industry standard for explicit selectors is to assign an agreed upon data a…" at bounding box center [560, 311] width 498 height 24
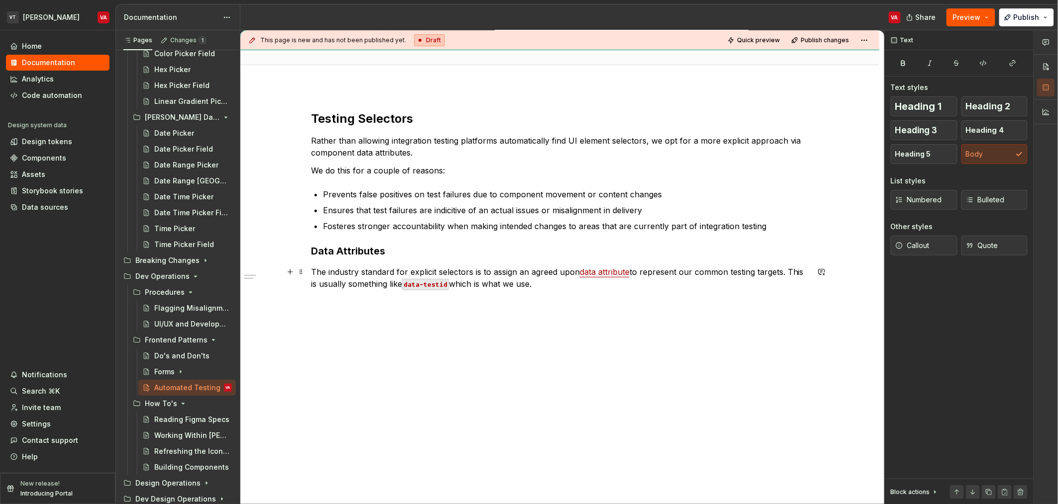
scroll to position [85, 0]
drag, startPoint x: 549, startPoint y: 284, endPoint x: 497, endPoint y: 337, distance: 74.6
click at [549, 285] on p "The industry standard for explicit selectors is to assign an agreed upon data a…" at bounding box center [560, 276] width 498 height 24
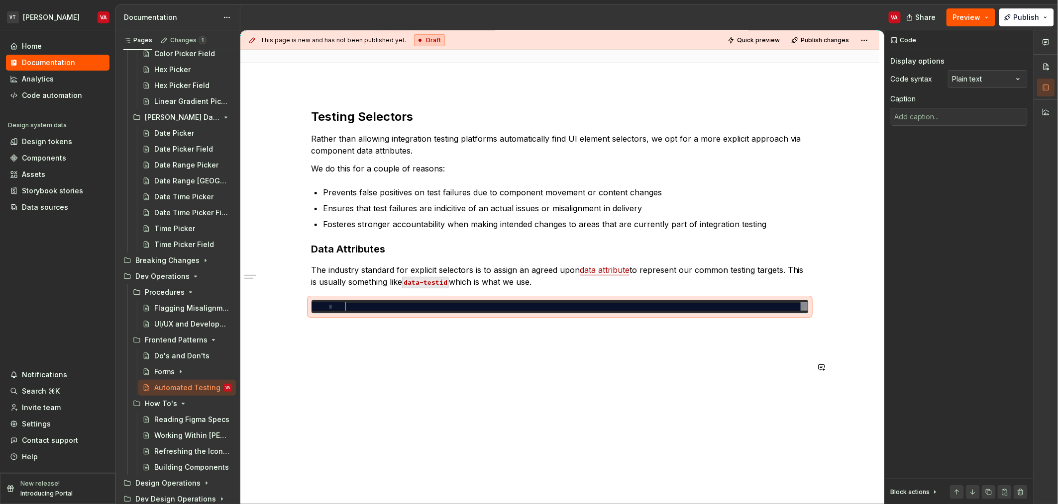
type textarea "*"
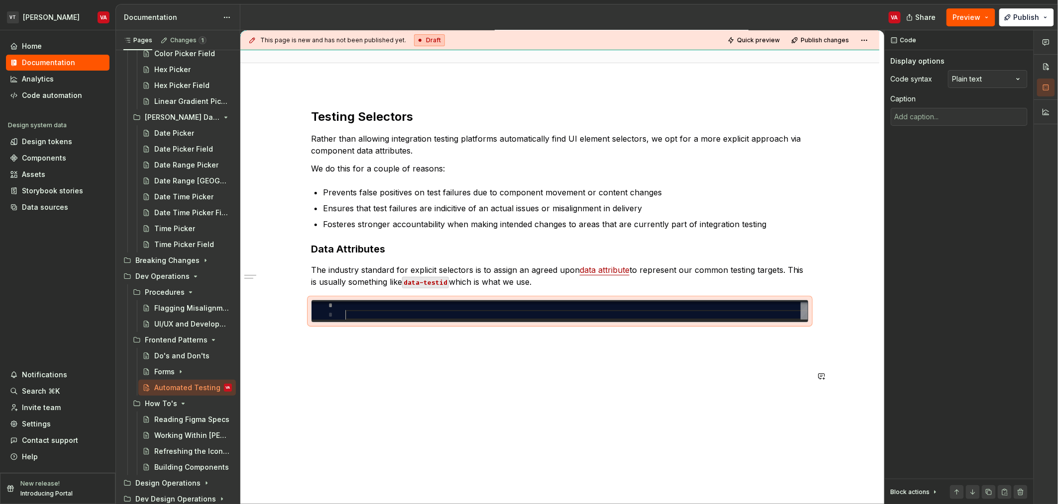
type textarea "*"
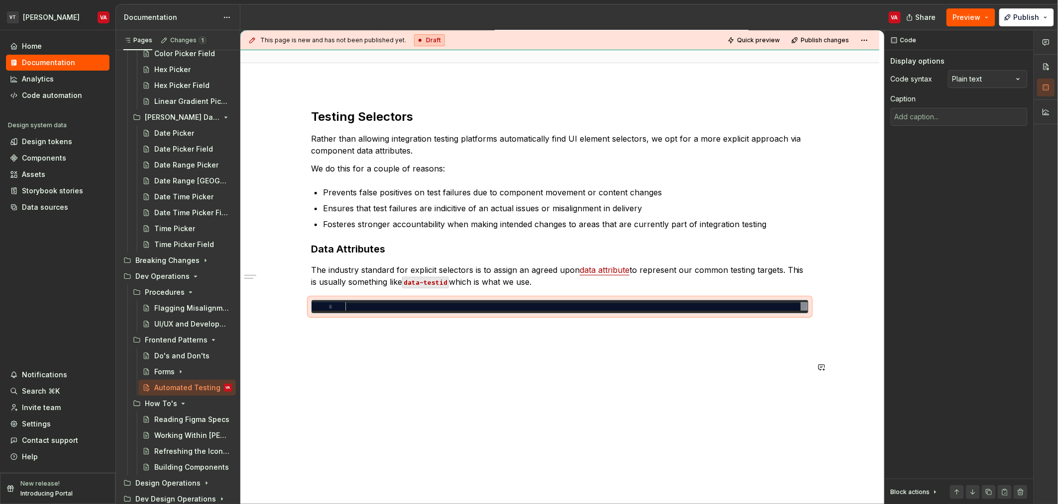
type textarea "*"
type textarea "**"
type textarea "*"
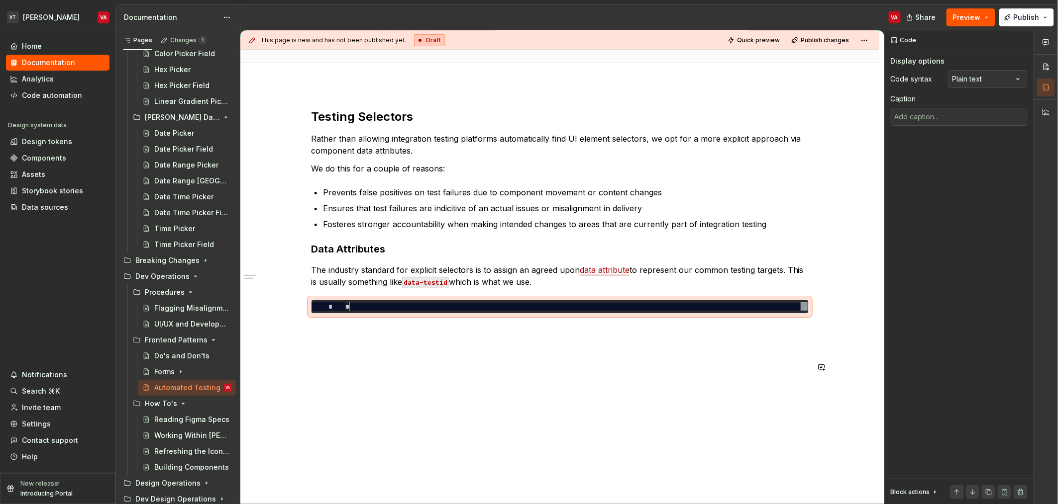
type textarea "***"
type textarea "*"
type textarea "****"
type textarea "*"
type textarea "******"
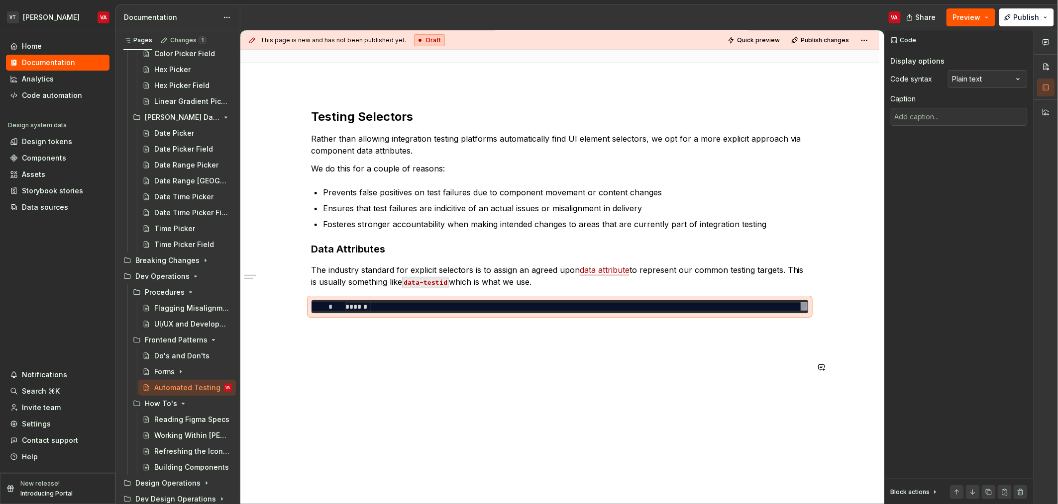
type textarea "*"
type textarea "*******"
type textarea "*"
type textarea "********"
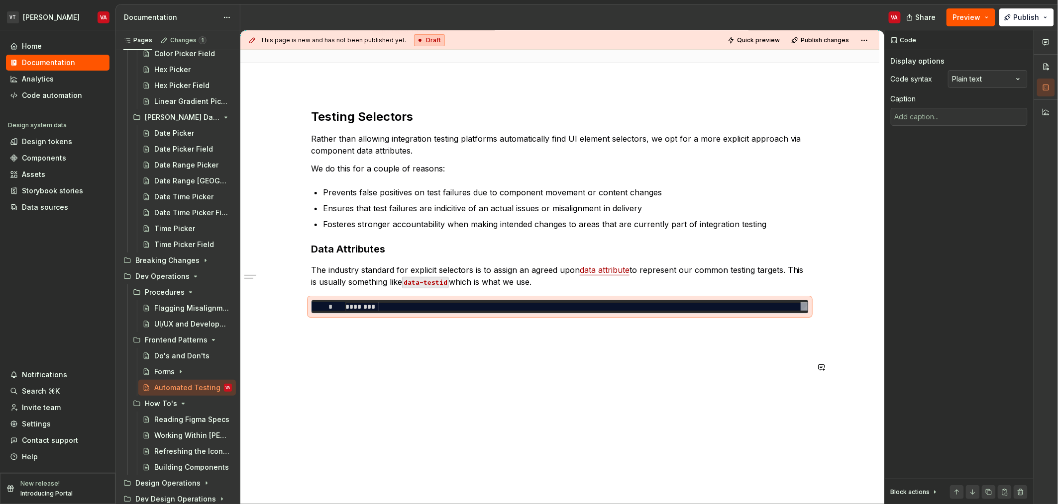
type textarea "*"
type textarea "********"
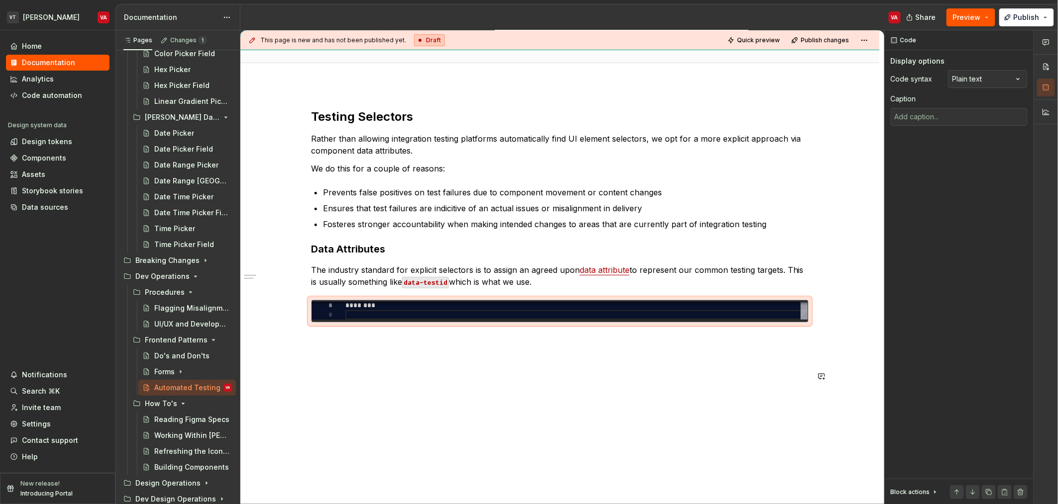
type textarea "*"
type textarea "******** *"
type textarea "*"
type textarea "******** **"
type textarea "*"
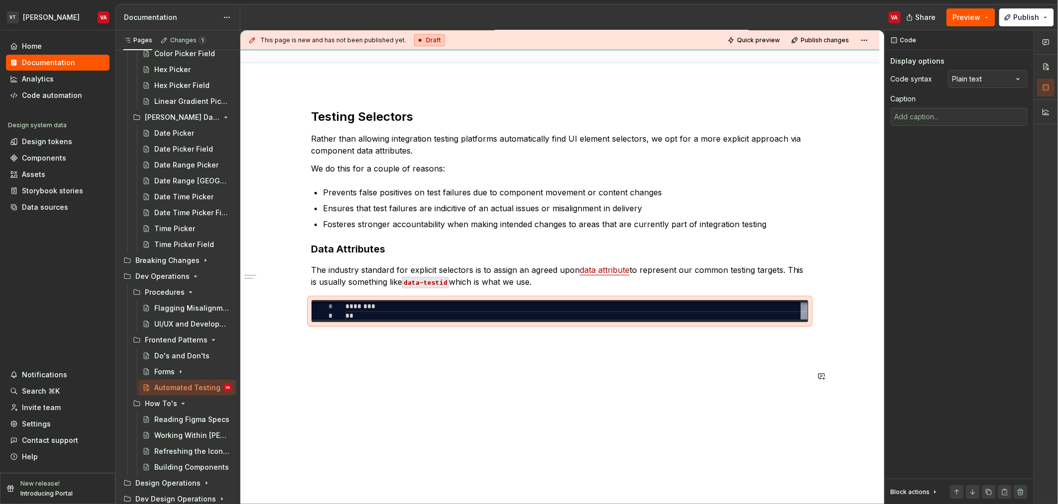
type textarea "******** ***"
type textarea "*"
type textarea "******** ****"
type textarea "*"
type textarea "******** *****"
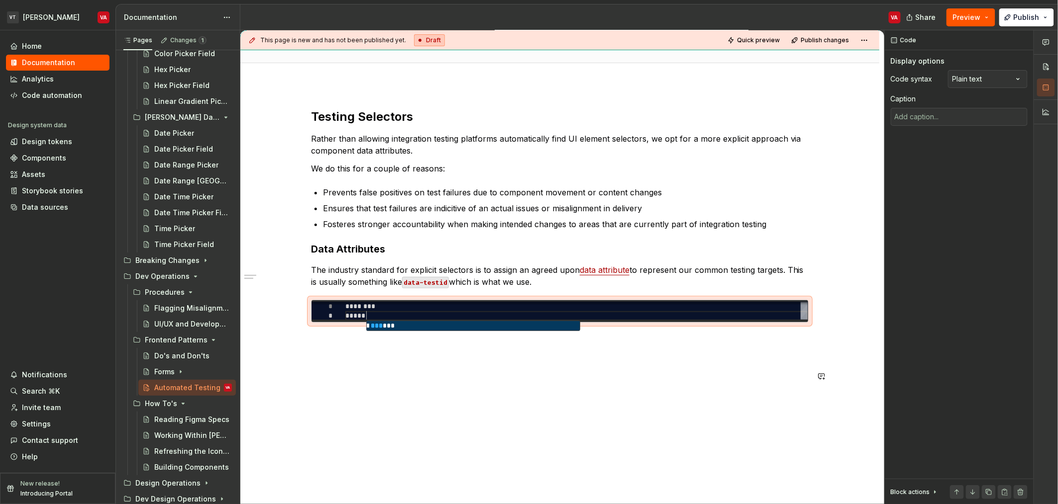
type textarea "*"
type textarea "******** ******"
type textarea "*"
type textarea "******** *******"
type textarea "*"
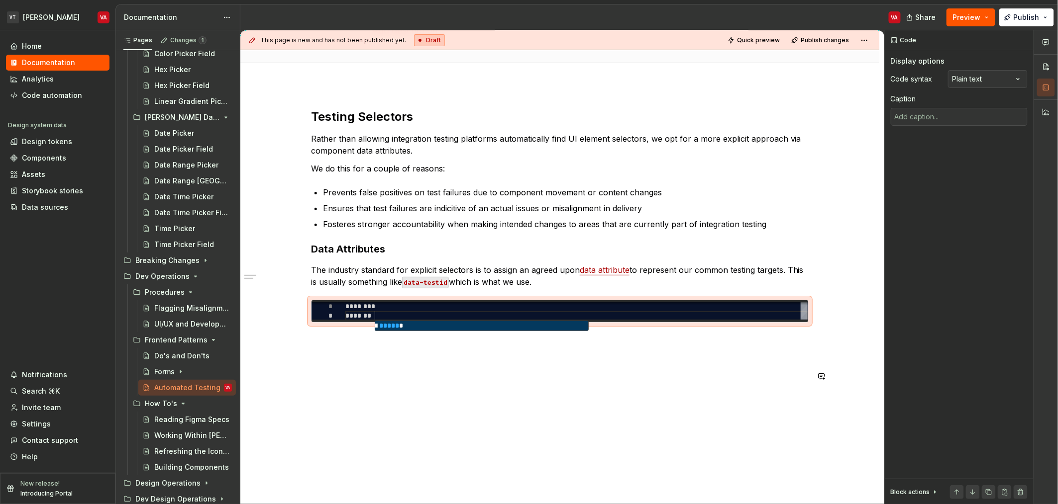
type textarea "******** ********"
type textarea "*"
type textarea "******** *********"
type textarea "*"
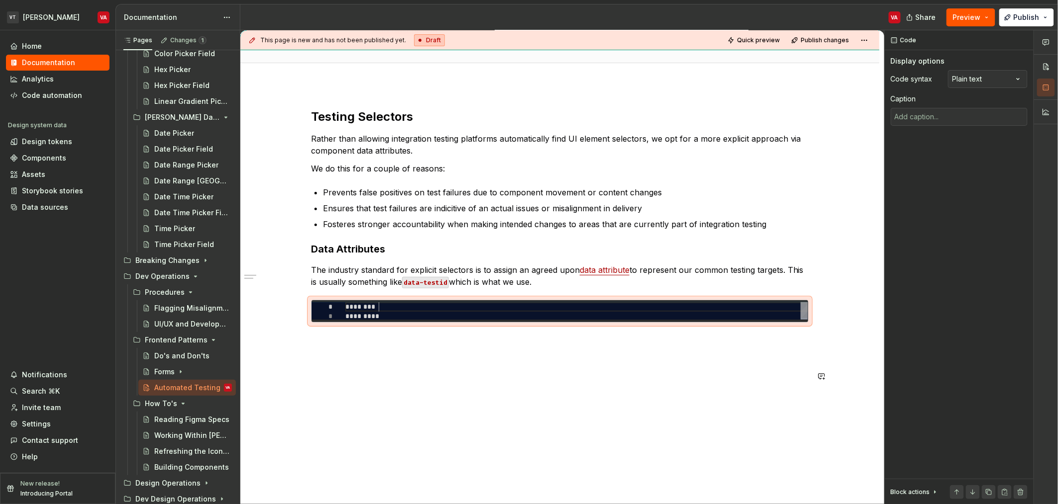
type textarea "******** *********"
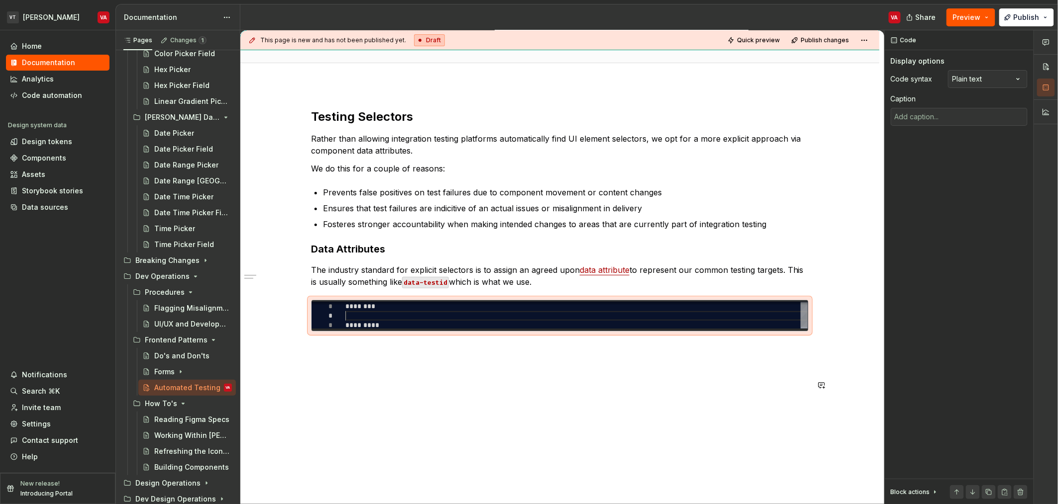
type textarea "*"
type textarea "******** *********"
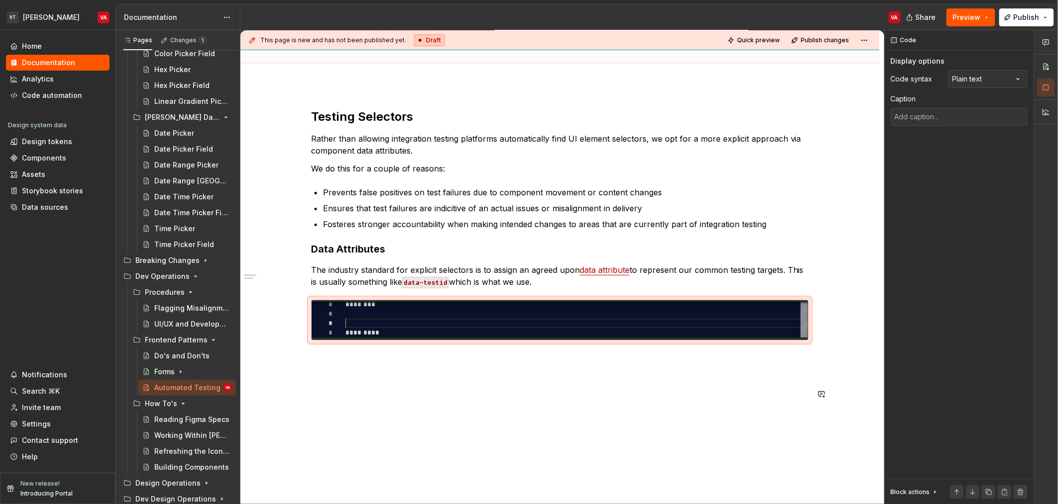
scroll to position [19, 0]
type textarea "*"
type textarea "******** **** *********"
type textarea "*"
type textarea "******** ***** *********"
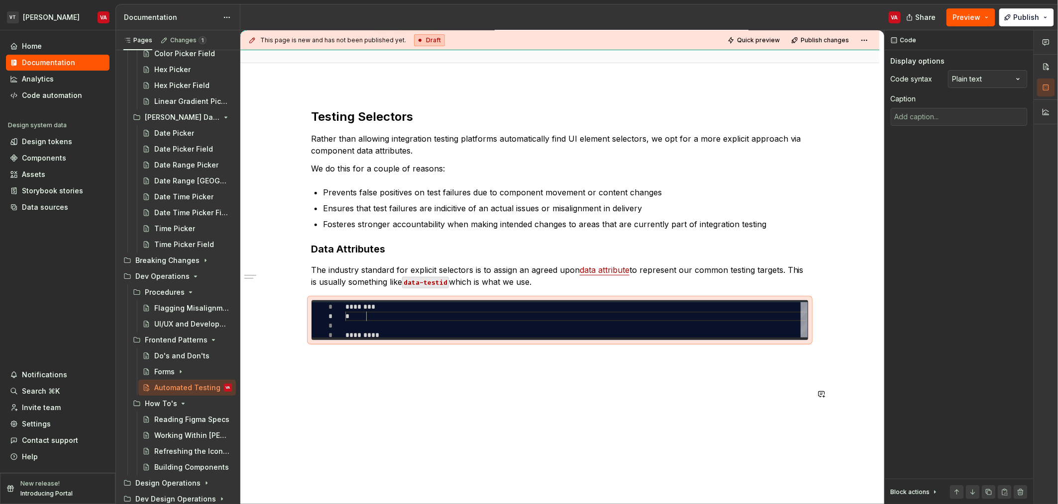
type textarea "*"
type textarea "******** ****** *********"
type textarea "*"
type textarea "******** ******* *********"
type textarea "*"
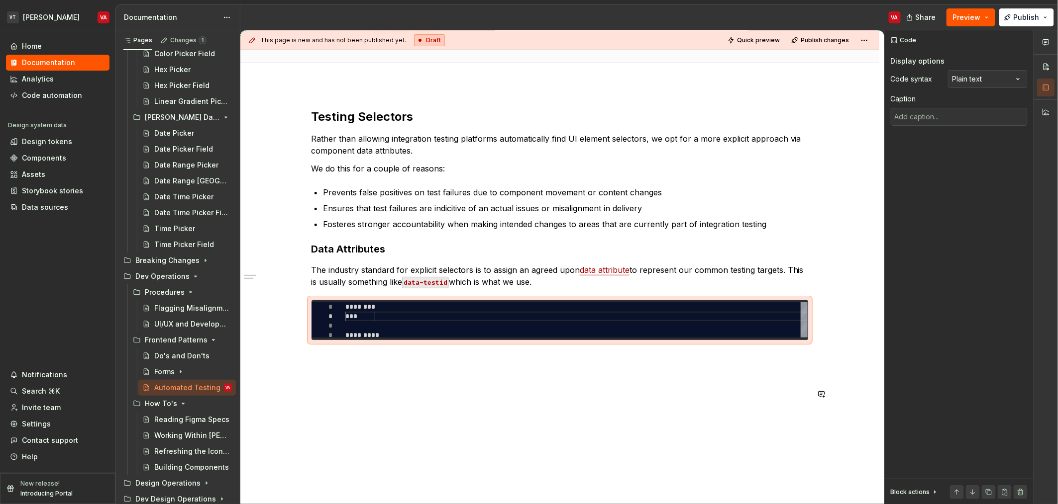
type textarea "******** ******** *********"
type textarea "*"
type textarea "******** ********* *********"
type textarea "*"
type textarea "**********"
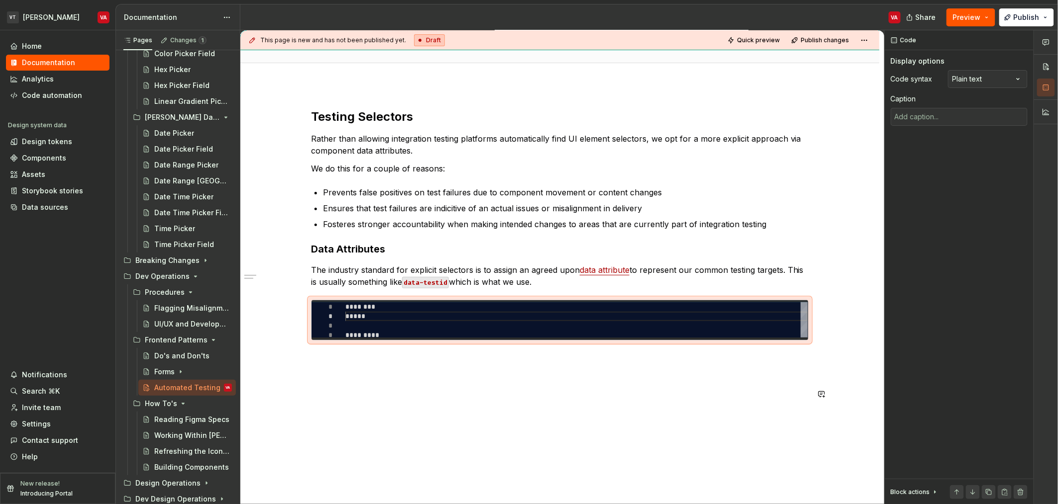
scroll to position [18, 40]
type textarea "*"
type textarea "**********"
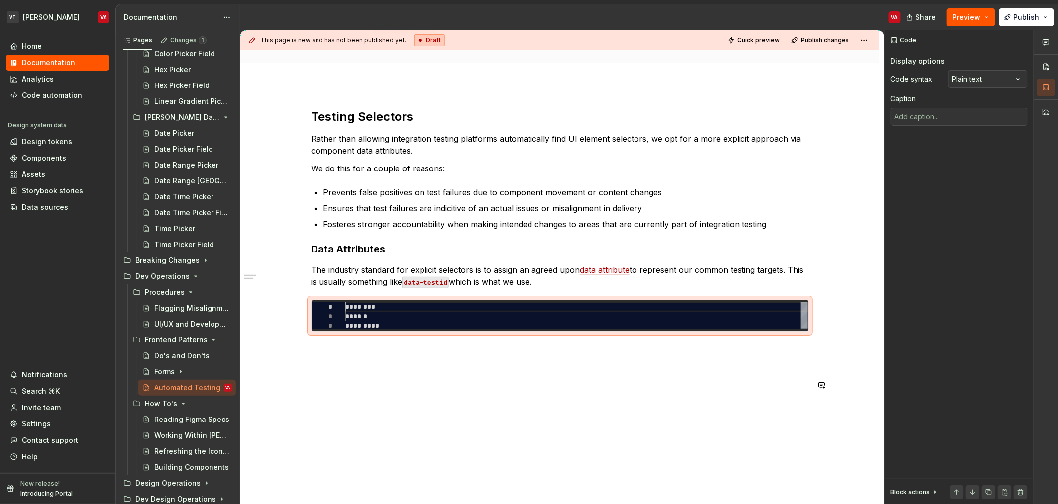
type textarea "*"
type textarea "**********"
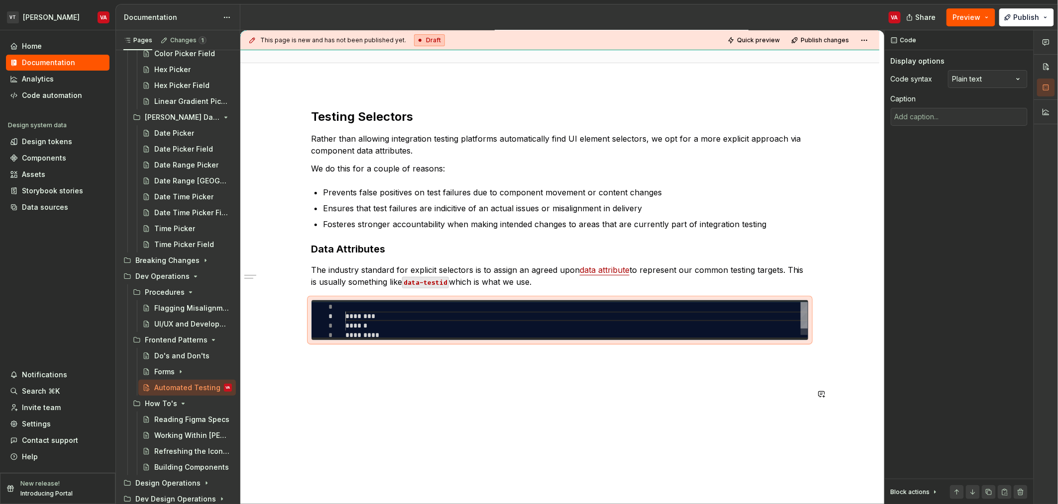
scroll to position [18, 0]
type textarea "*"
type textarea "**********"
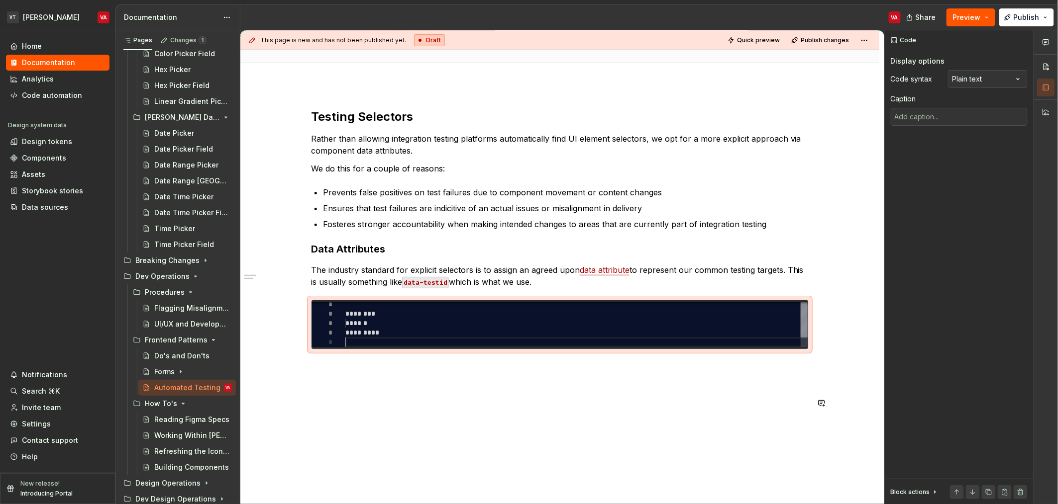
scroll to position [38, 0]
type textarea "*"
type textarea "**********"
type textarea "*"
type textarea "**********"
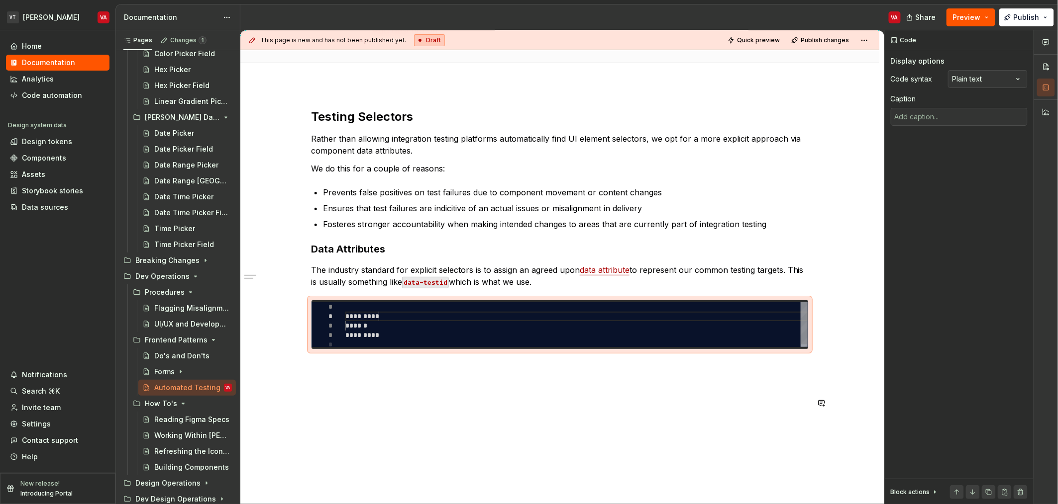
type textarea "*"
type textarea "**********"
type textarea "*"
type textarea "**********"
type textarea "*"
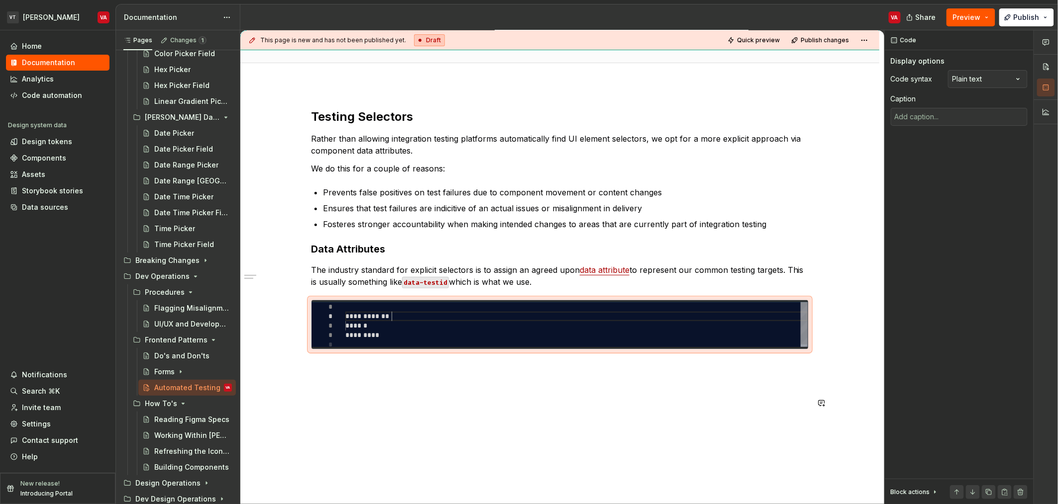
type textarea "**********"
type textarea "*"
type textarea "**********"
type textarea "*"
type textarea "**********"
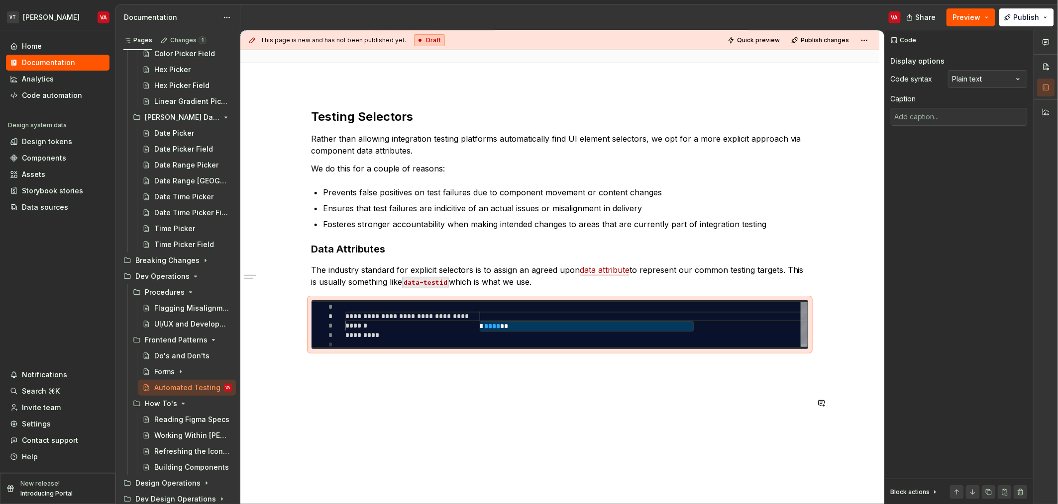
scroll to position [18, 141]
click at [524, 315] on div "**********" at bounding box center [576, 325] width 462 height 47
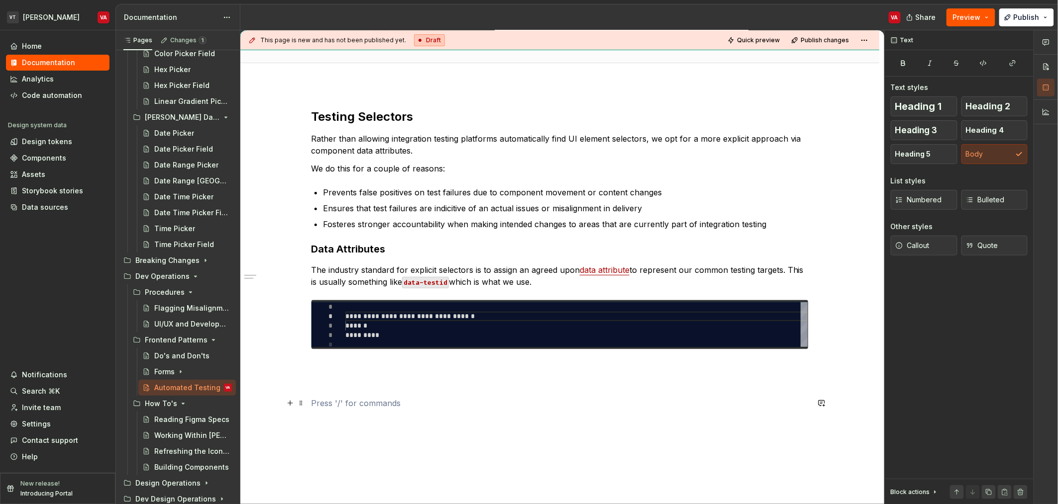
click at [342, 404] on p at bounding box center [560, 404] width 498 height 12
click at [354, 361] on div "**********" at bounding box center [560, 259] width 498 height 300
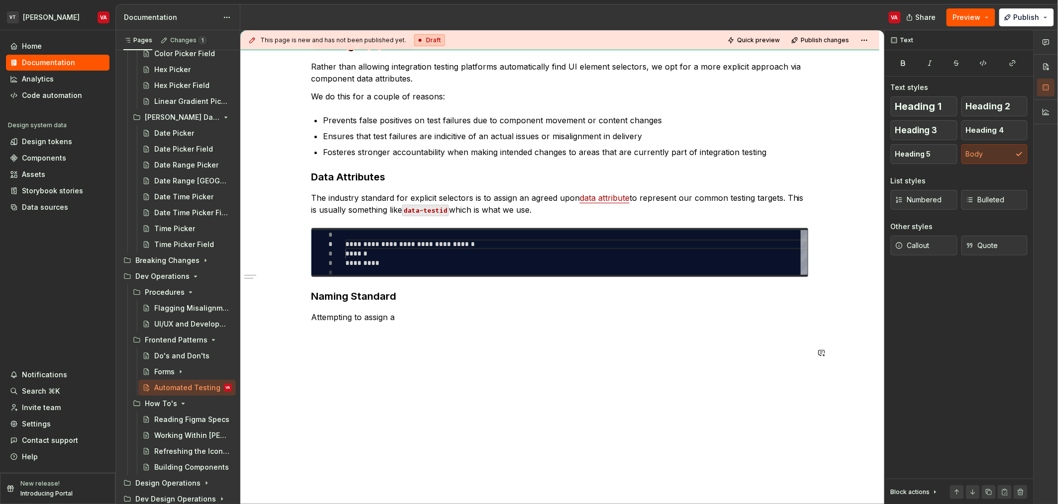
scroll to position [175, 0]
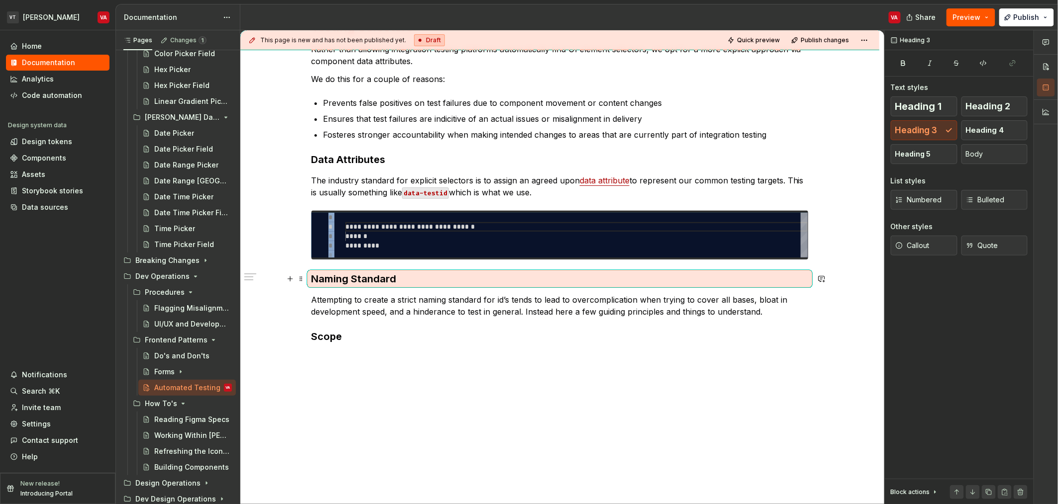
click at [409, 276] on h3 "Naming Standard" at bounding box center [560, 279] width 498 height 14
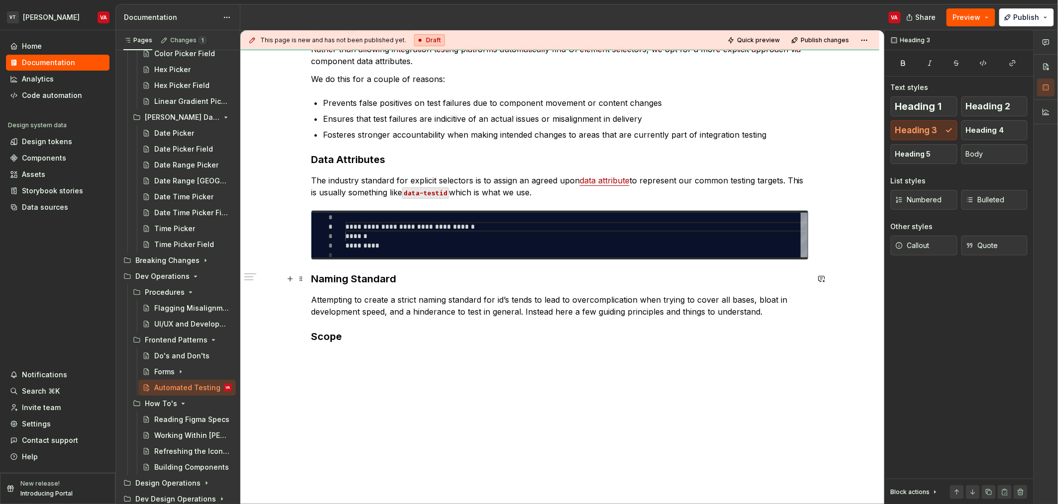
click at [403, 280] on h3 "Naming Standard" at bounding box center [560, 279] width 498 height 14
click at [311, 338] on h3 "Scope" at bounding box center [560, 337] width 498 height 14
click at [986, 137] on button "Heading 4" at bounding box center [994, 130] width 67 height 20
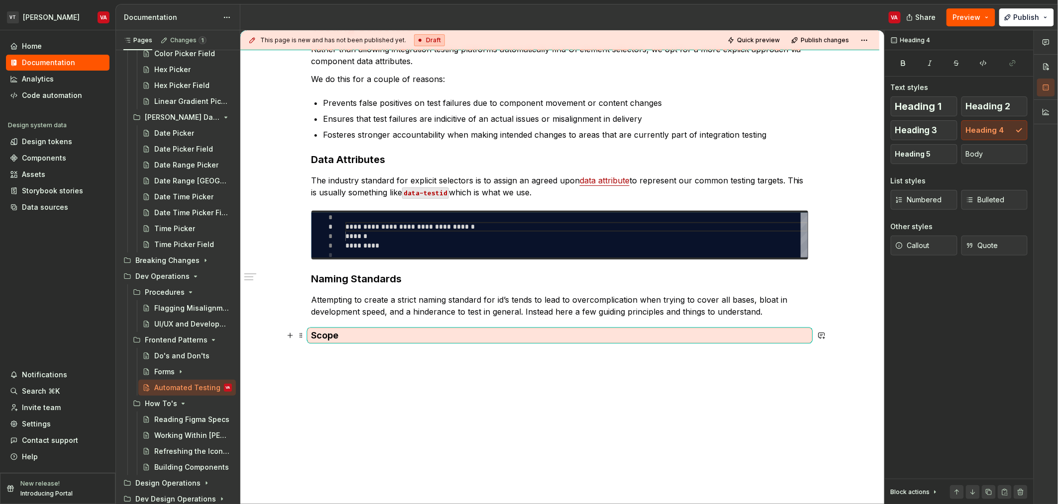
click at [354, 330] on h4 "Scope" at bounding box center [560, 336] width 498 height 12
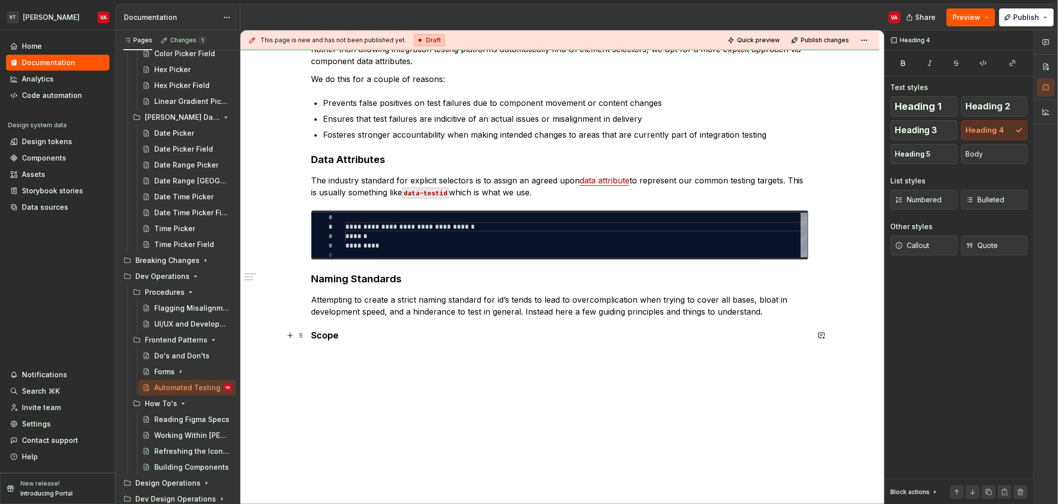
click at [352, 333] on h4 "Scope" at bounding box center [560, 336] width 498 height 12
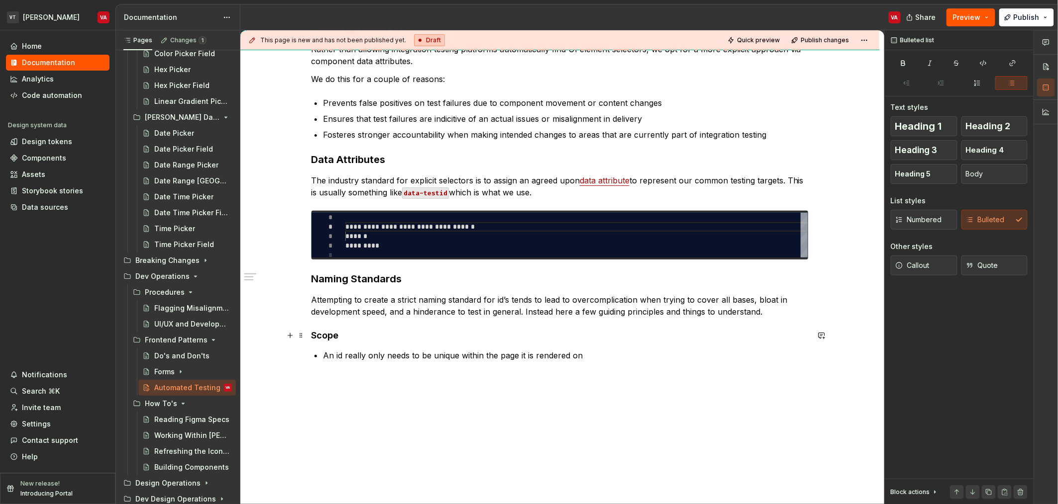
click at [311, 335] on h4 "Scope" at bounding box center [560, 336] width 498 height 12
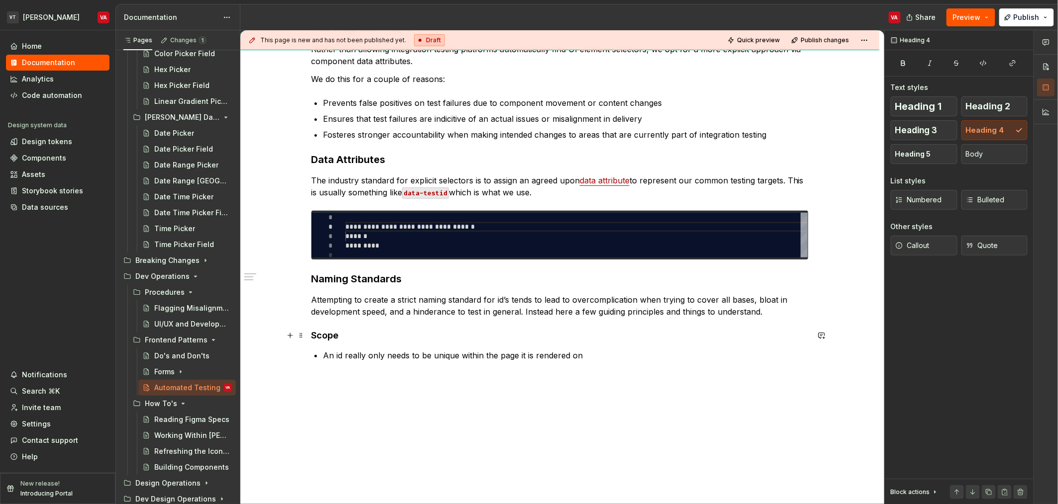
click at [351, 334] on h4 "Scope" at bounding box center [560, 336] width 498 height 12
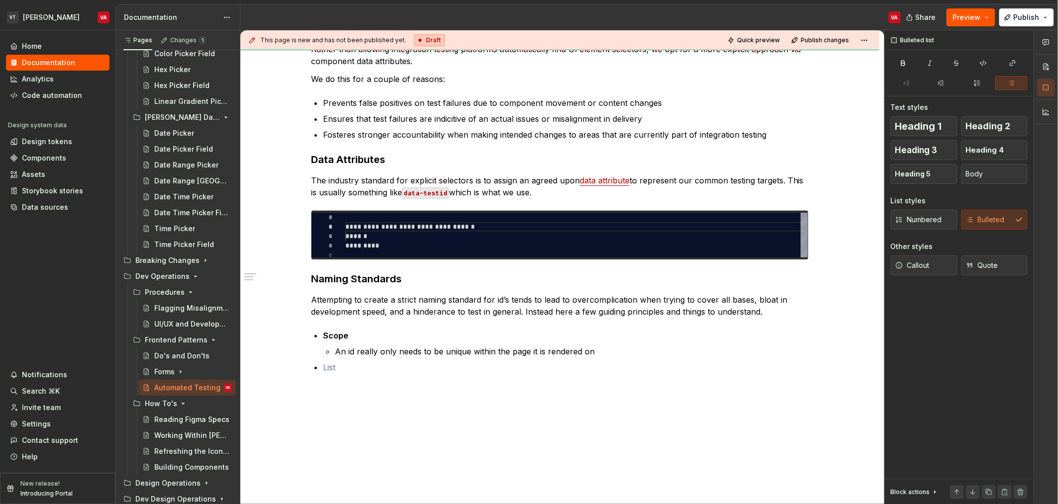
click at [351, 334] on p "Scope" at bounding box center [566, 336] width 486 height 12
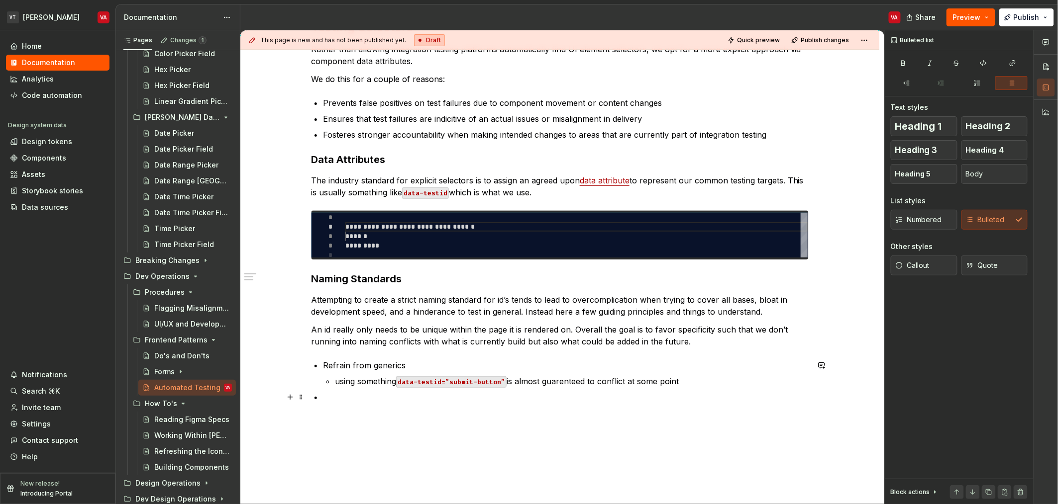
click at [350, 398] on p at bounding box center [566, 398] width 486 height 12
click at [700, 380] on p "using something data-testid=”submit-button” is almost guarenteed to conflict at…" at bounding box center [572, 382] width 474 height 12
click at [331, 392] on p at bounding box center [566, 398] width 486 height 12
click at [350, 365] on p "Refrain from generics" at bounding box center [566, 366] width 486 height 12
click at [374, 366] on p "Refrain from generics" at bounding box center [566, 366] width 486 height 12
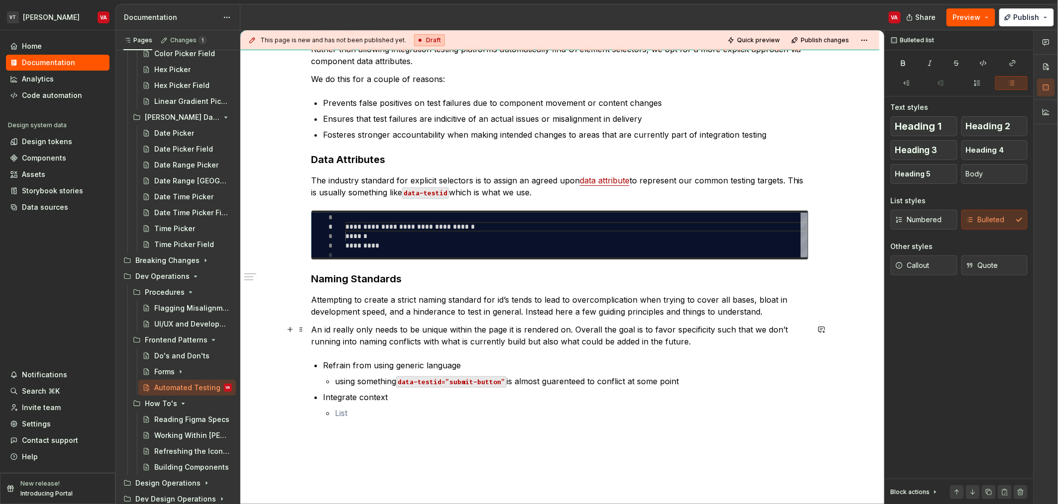
click at [533, 345] on p "An id really only needs to be unique within the page it is rendered on. Overall…" at bounding box center [560, 336] width 498 height 24
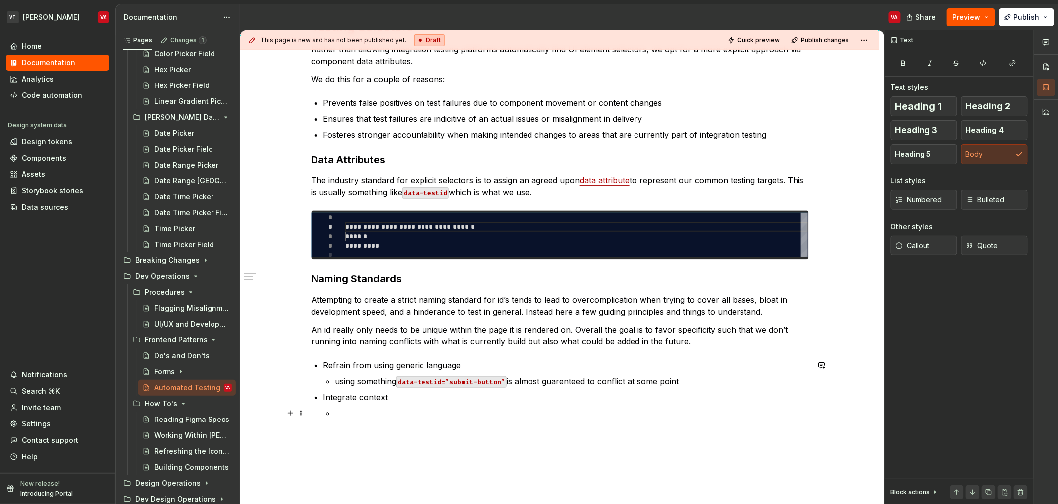
click at [377, 413] on p at bounding box center [572, 413] width 474 height 12
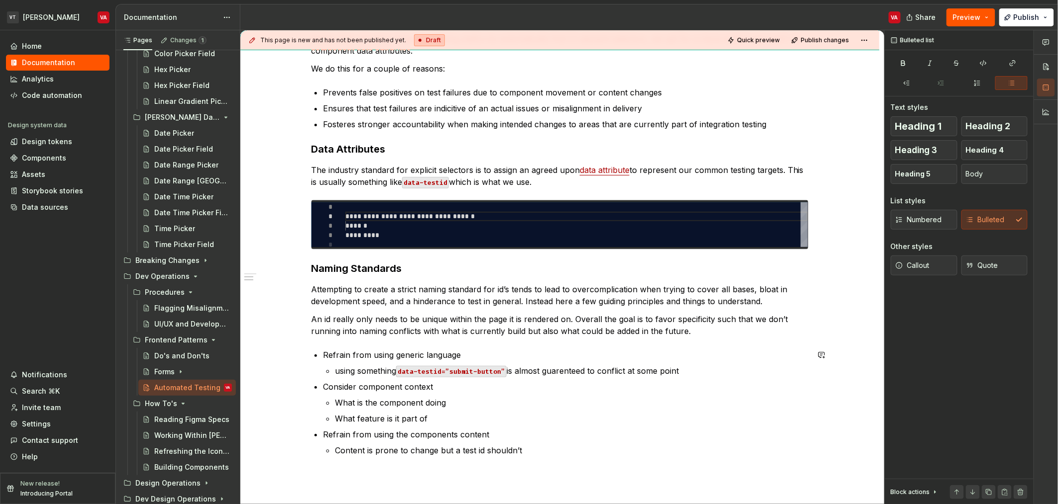
scroll to position [209, 0]
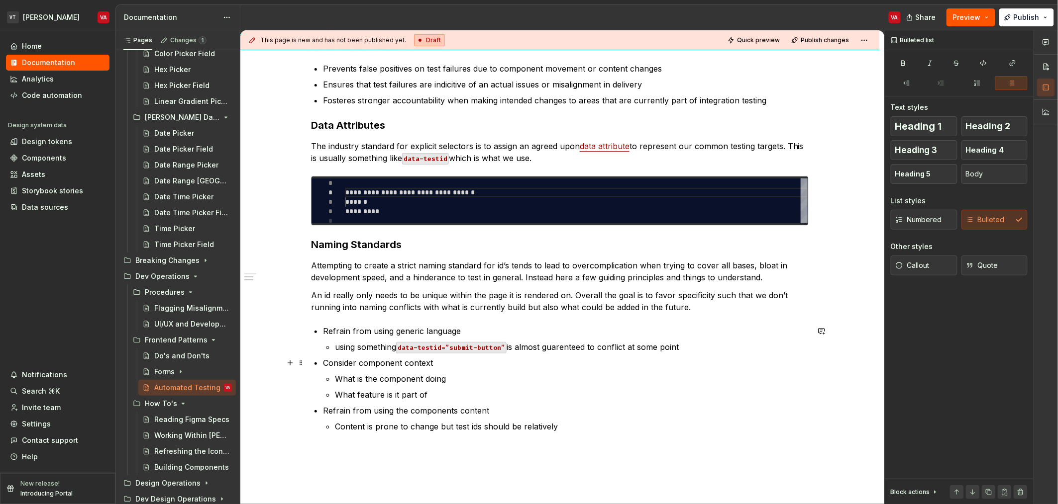
click at [358, 359] on p "Consider component context" at bounding box center [566, 363] width 486 height 12
click at [332, 365] on p "Consider component context" at bounding box center [566, 363] width 486 height 12
click at [447, 392] on p "What feature is it part of" at bounding box center [572, 395] width 474 height 12
click at [442, 398] on p "What feature is it part of" at bounding box center [572, 395] width 474 height 12
click at [568, 423] on p "Content is prone to change but test ids should be relatively" at bounding box center [572, 427] width 474 height 12
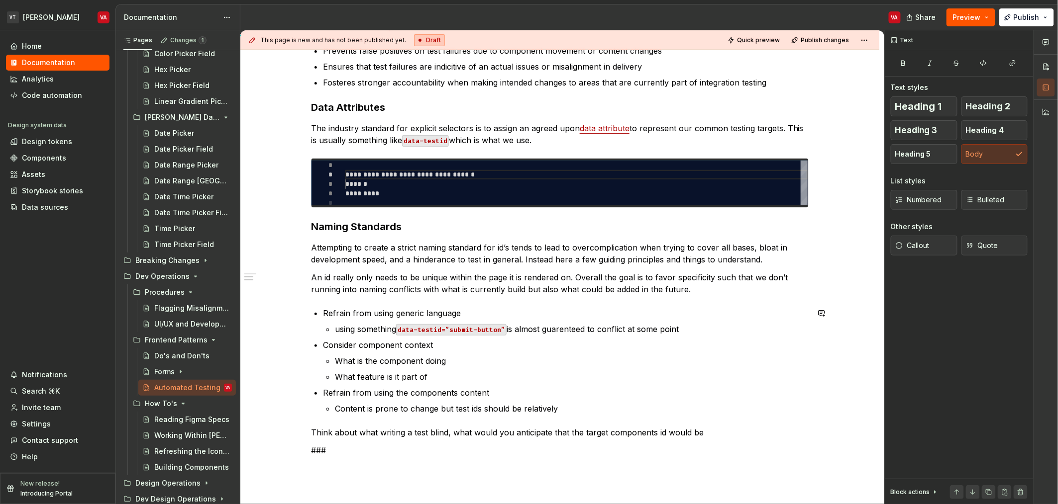
scroll to position [235, 0]
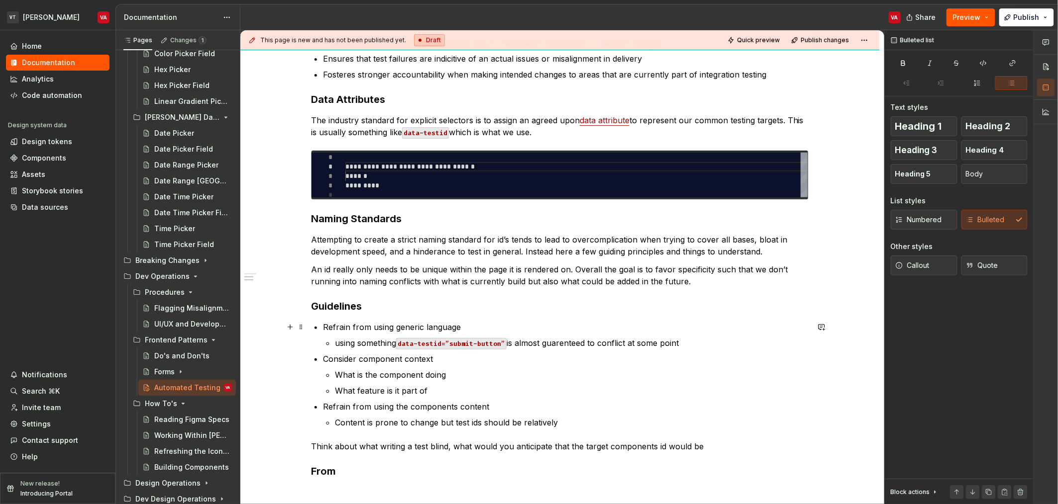
click at [386, 331] on p "Refrain from using generic language" at bounding box center [566, 327] width 486 height 12
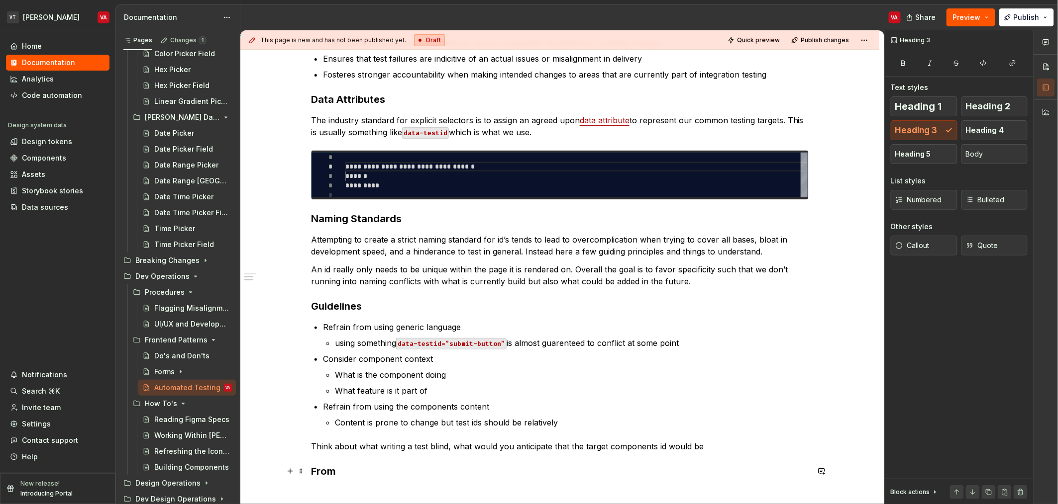
click at [369, 475] on h3 "From" at bounding box center [560, 472] width 498 height 14
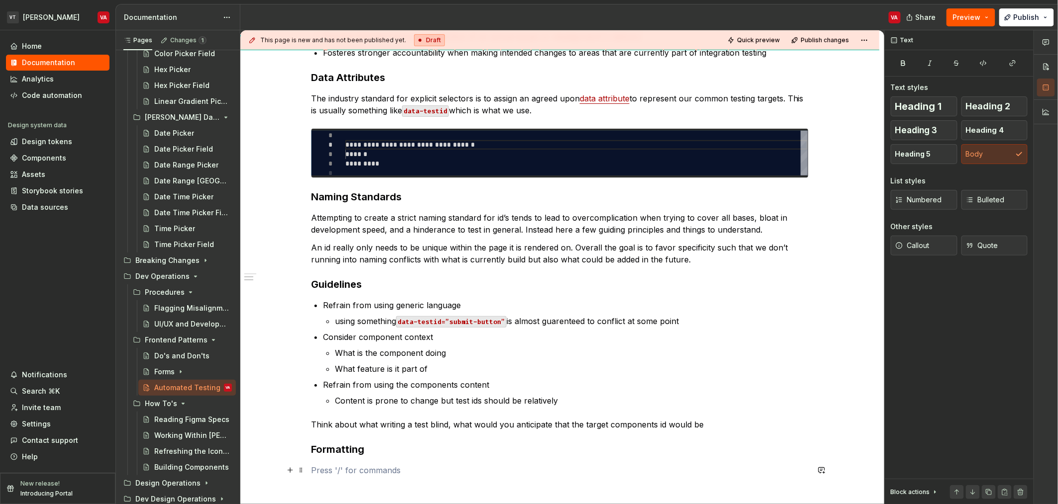
click at [330, 468] on p at bounding box center [560, 471] width 498 height 12
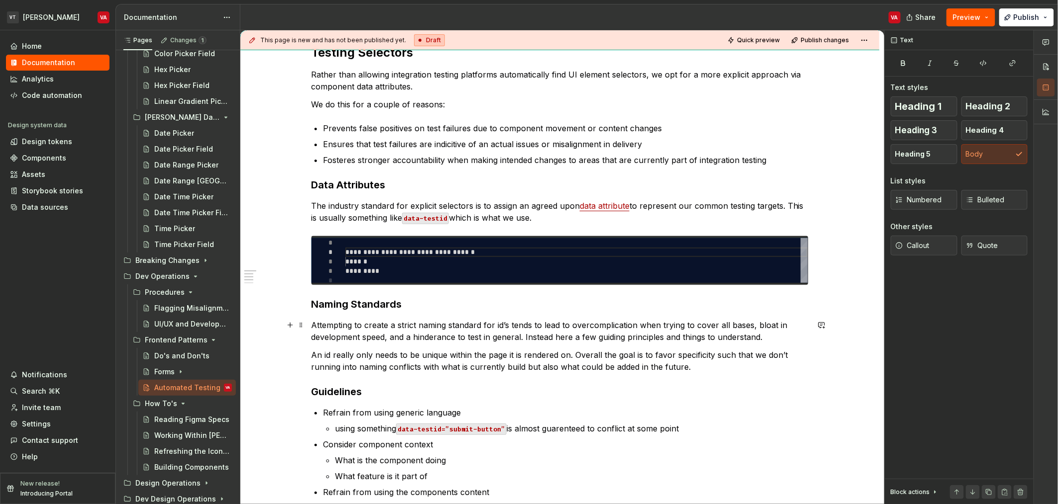
scroll to position [137, 0]
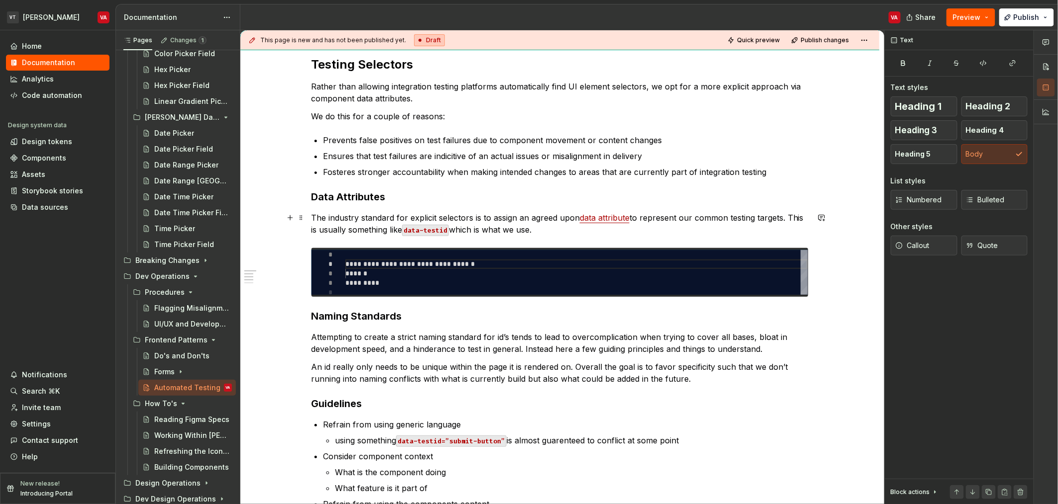
click at [553, 227] on p "The industry standard for explicit selectors is to assign an agreed upon data a…" at bounding box center [560, 224] width 498 height 24
click at [332, 221] on p "The industry standard for explicit selectors is to assign an agreed upon data a…" at bounding box center [560, 224] width 498 height 24
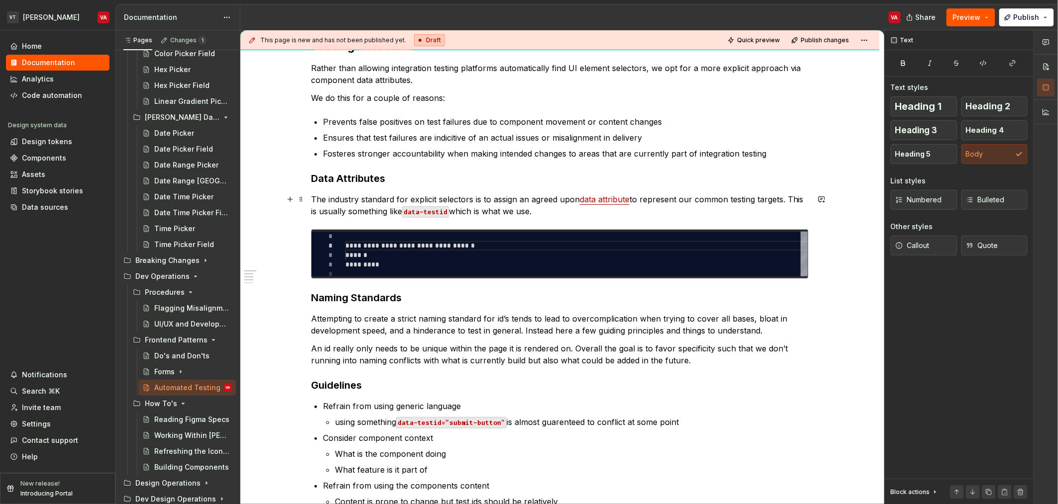
scroll to position [171, 0]
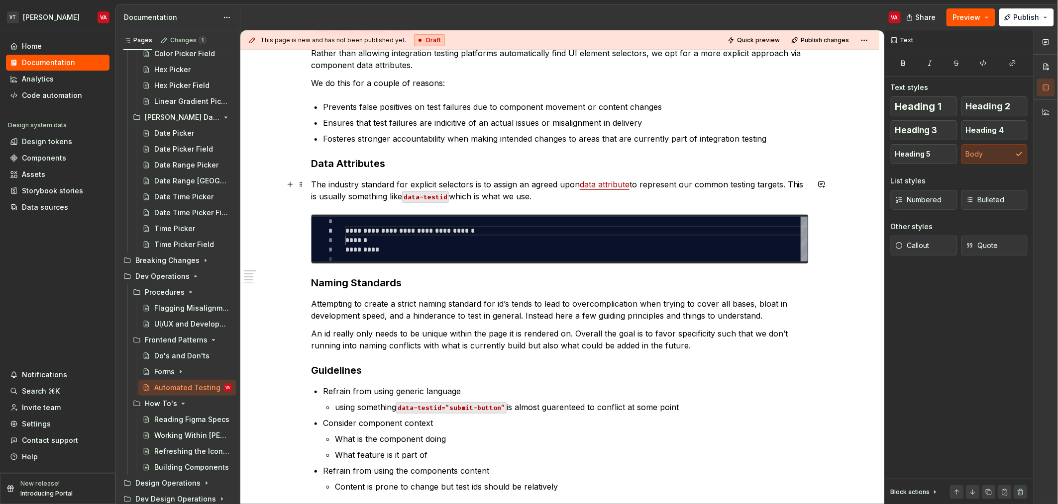
click at [547, 195] on p "The industry standard for explicit selectors is to assign an agreed upon data a…" at bounding box center [560, 191] width 498 height 24
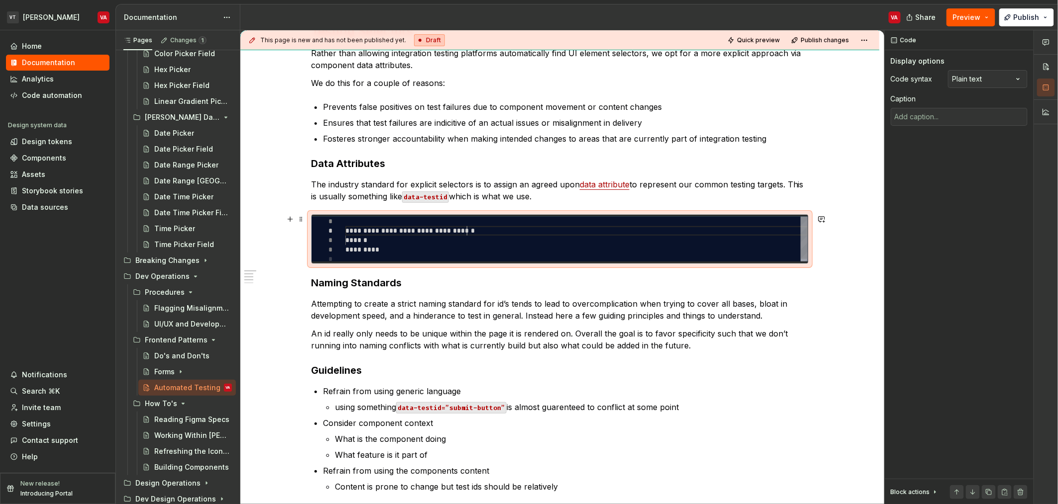
drag, startPoint x: 465, startPoint y: 229, endPoint x: 399, endPoint y: 238, distance: 66.8
click at [464, 229] on div "**********" at bounding box center [576, 240] width 462 height 47
click at [393, 238] on div "**********" at bounding box center [576, 240] width 462 height 47
click at [385, 228] on div "**********" at bounding box center [576, 240] width 462 height 47
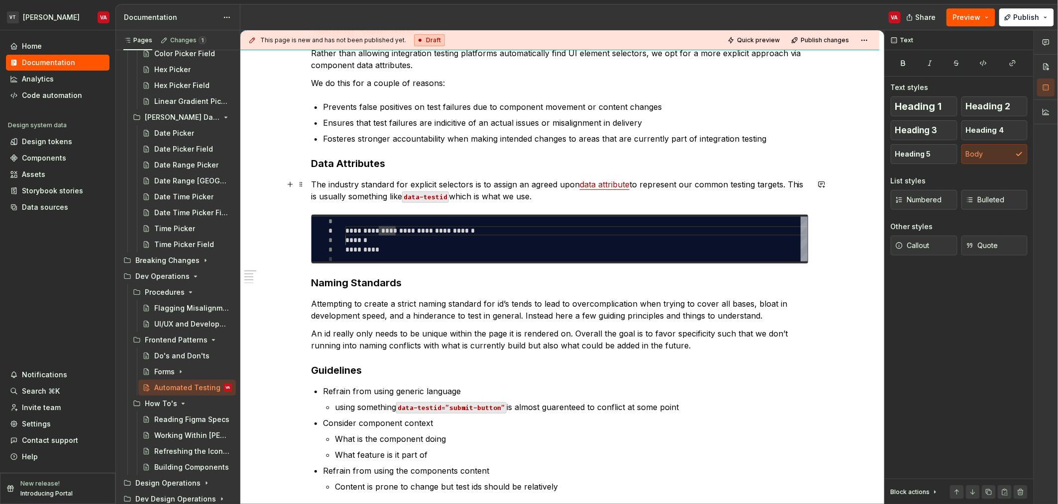
click at [366, 194] on p "The industry standard for explicit selectors is to assign an agreed upon data a…" at bounding box center [560, 191] width 498 height 24
click at [470, 196] on p "The industry standard for explicit selectors is to assign an agreed upon data a…" at bounding box center [560, 191] width 498 height 24
drag, startPoint x: 510, startPoint y: 199, endPoint x: 506, endPoint y: 208, distance: 10.3
click at [508, 202] on div "**********" at bounding box center [560, 319] width 498 height 593
click at [522, 194] on p "The industry standard for explicit selectors is to assign an agreed upon data a…" at bounding box center [560, 191] width 498 height 24
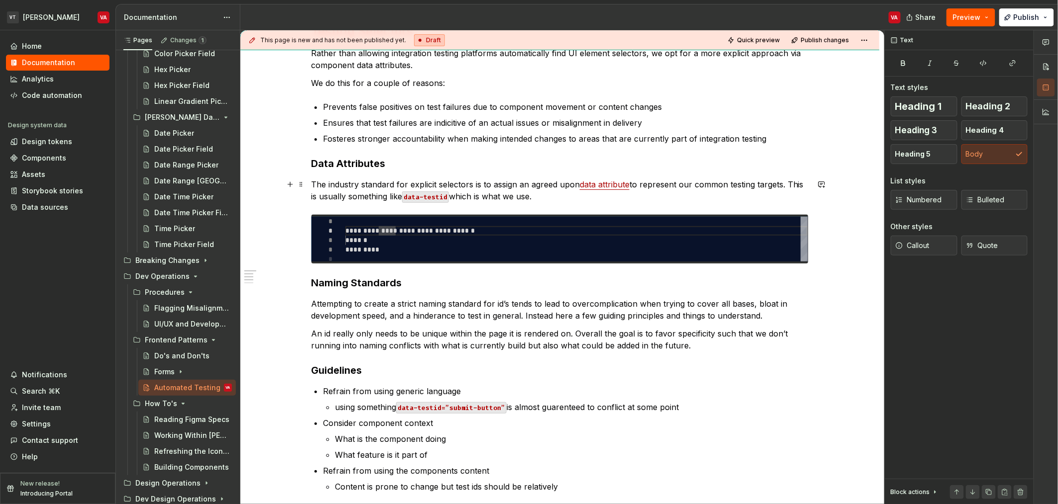
click at [788, 185] on p "The industry standard for explicit selectors is to assign an agreed upon data a…" at bounding box center [560, 191] width 498 height 24
click at [460, 196] on p "The industry standard for explicit selectors is to assign an agreed upon data a…" at bounding box center [560, 191] width 498 height 24
click at [558, 190] on p "The industry standard for explicit selectors is to assign an agreed upon data a…" at bounding box center [560, 191] width 498 height 24
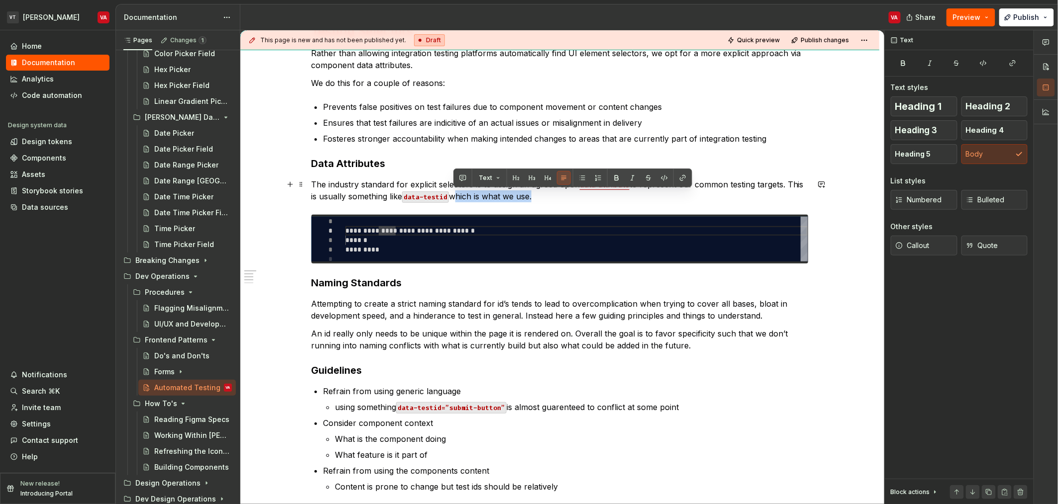
drag, startPoint x: 531, startPoint y: 193, endPoint x: 452, endPoint y: 197, distance: 79.7
click at [452, 197] on p "The industry standard for explicit selectors is to assign an agreed upon data a…" at bounding box center [560, 191] width 498 height 24
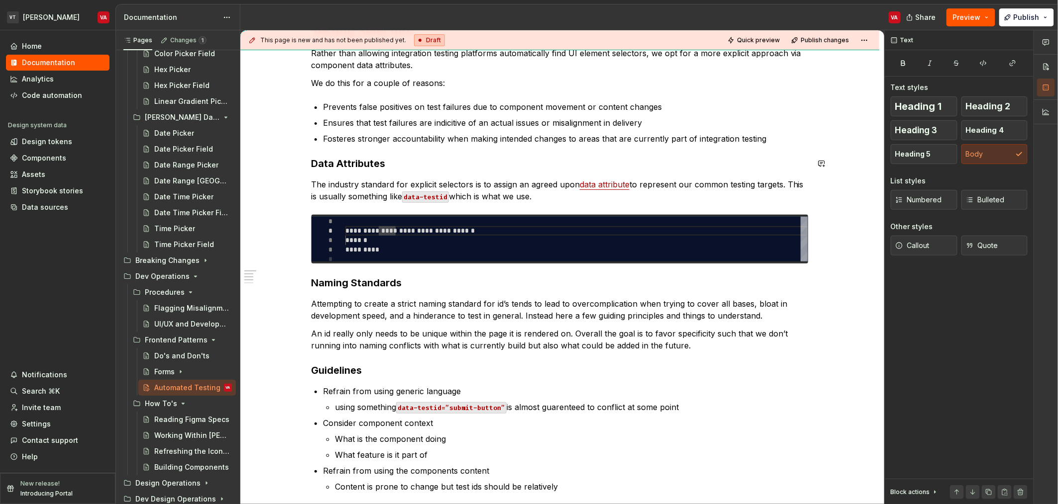
click at [791, 186] on p "The industry standard for explicit selectors is to assign an agreed upon data a…" at bounding box center [560, 191] width 498 height 24
click at [790, 186] on p "The industry standard for explicit selectors is to assign an agreed upon data a…" at bounding box center [560, 191] width 498 height 24
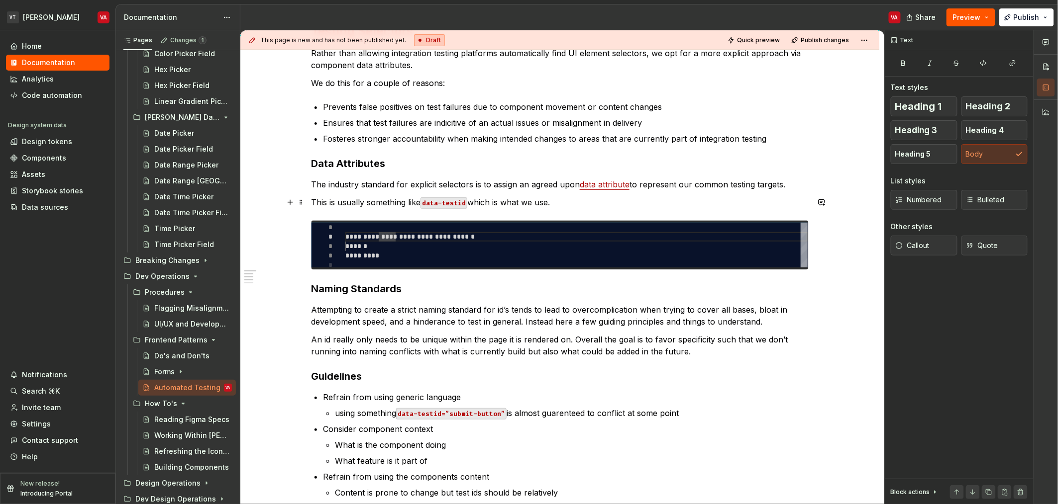
click at [334, 205] on p "This is usually something like data-testid which is what we use." at bounding box center [560, 203] width 498 height 12
drag, startPoint x: 327, startPoint y: 203, endPoint x: 314, endPoint y: 204, distance: 12.5
click at [326, 203] on p "This is usually something like data-testid which is what we use." at bounding box center [560, 203] width 498 height 12
click at [485, 185] on p "The industry standard for explicit selectors is to assign an agreed upon data a…" at bounding box center [560, 185] width 498 height 12
drag, startPoint x: 519, startPoint y: 186, endPoint x: 527, endPoint y: 237, distance: 51.4
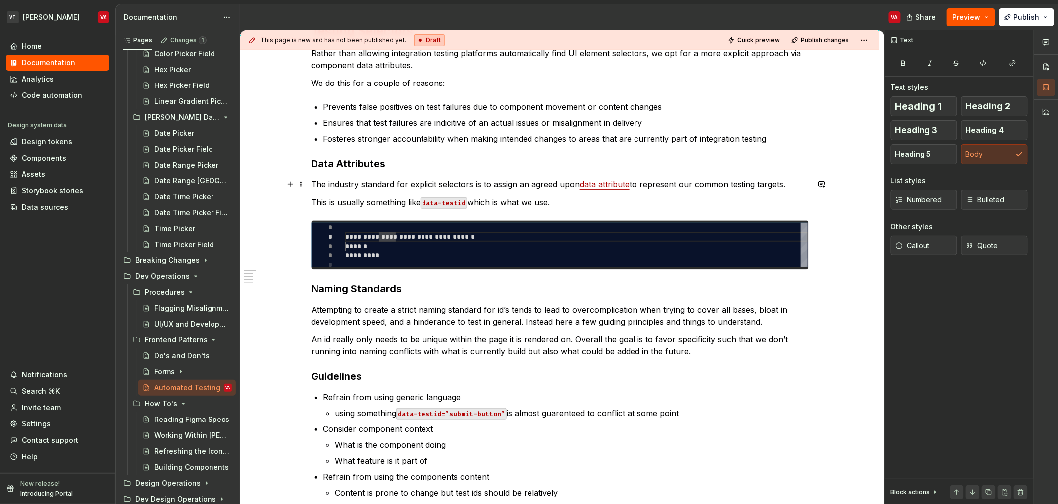
click at [519, 187] on p "The industry standard for explicit selectors is to assign an agreed upon data a…" at bounding box center [560, 185] width 498 height 12
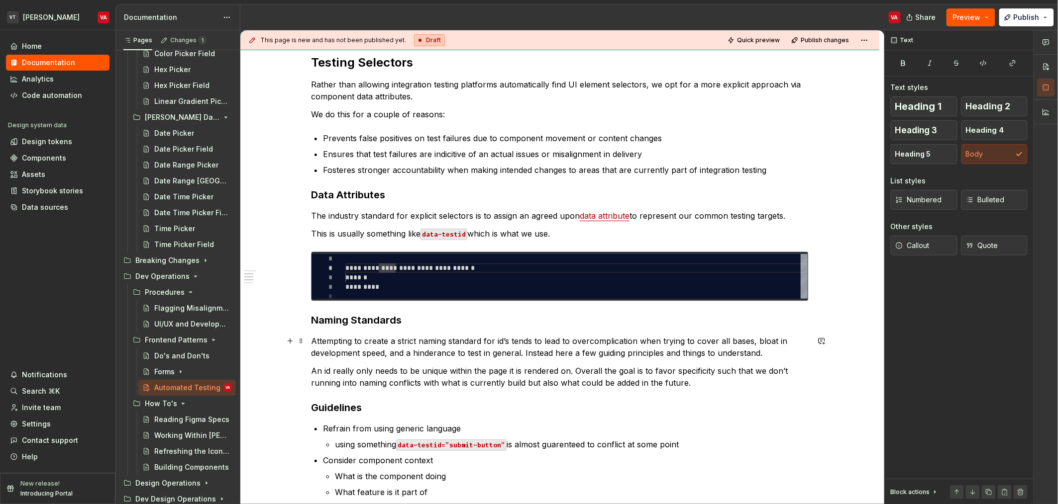
scroll to position [129, 0]
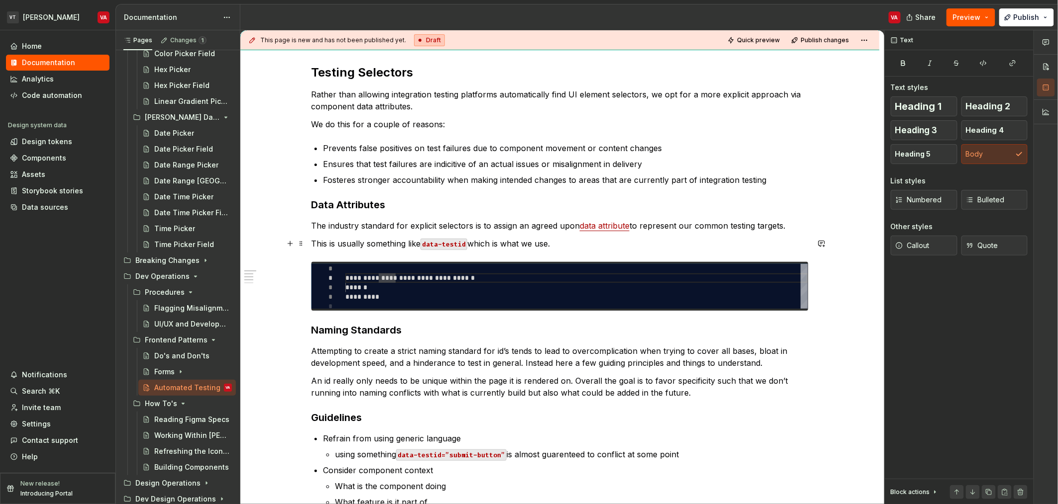
click at [368, 241] on p "This is usually something like data-testid which is what we use." at bounding box center [560, 244] width 498 height 12
click at [324, 243] on p "This is usually something like data-testid which is what we use." at bounding box center [560, 244] width 498 height 12
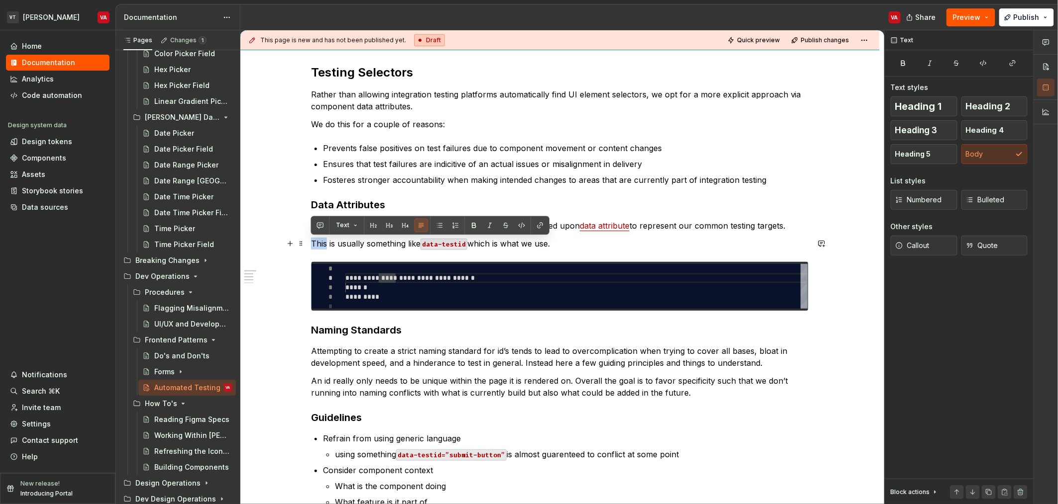
click at [324, 243] on p "This is usually something like data-testid which is what we use." at bounding box center [560, 244] width 498 height 12
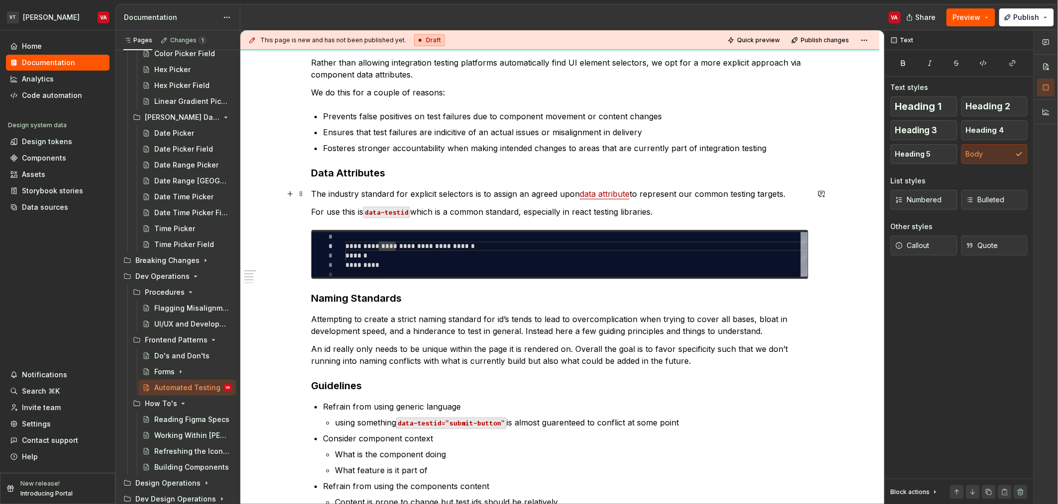
scroll to position [162, 0]
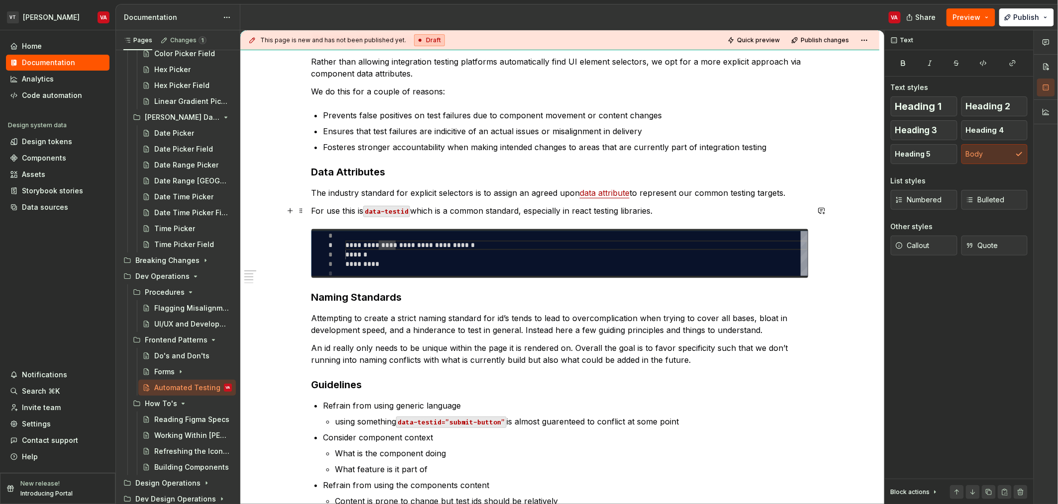
click at [457, 206] on p "For use this is data-testid which is a common standard, especially in react tes…" at bounding box center [560, 211] width 498 height 12
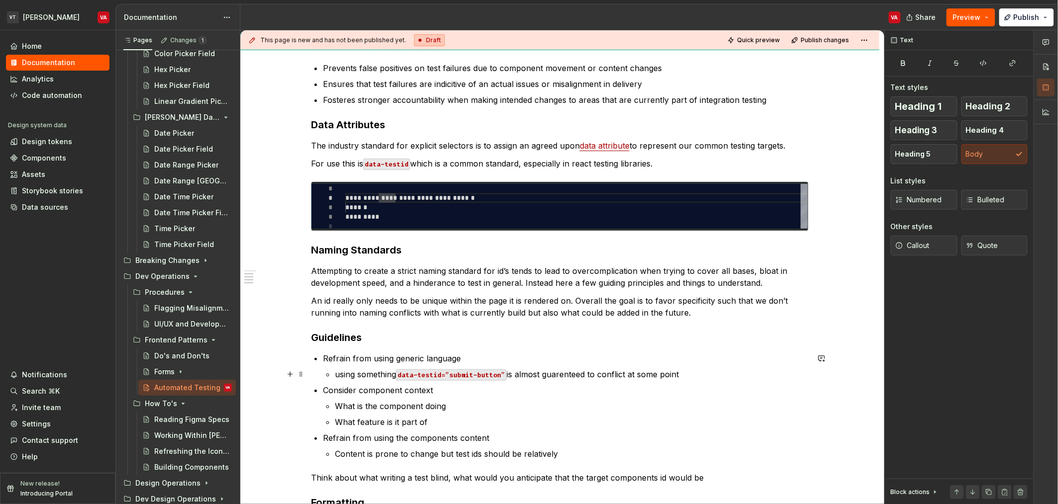
scroll to position [212, 0]
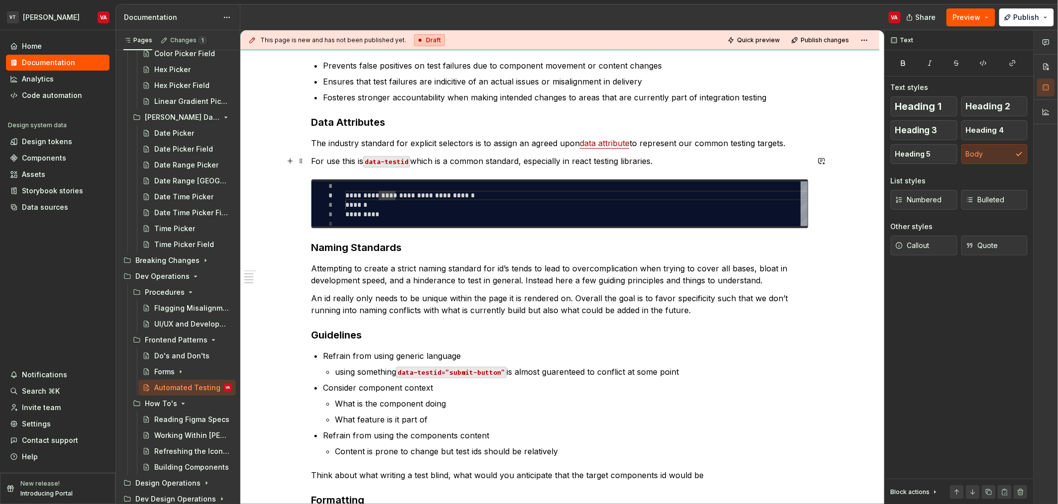
click at [339, 160] on p "For use this is data-testid which is a common standard, especially in react tes…" at bounding box center [560, 161] width 498 height 12
click at [444, 159] on p "For us, this is data-testid which is a common standard, especially in react tes…" at bounding box center [560, 161] width 498 height 12
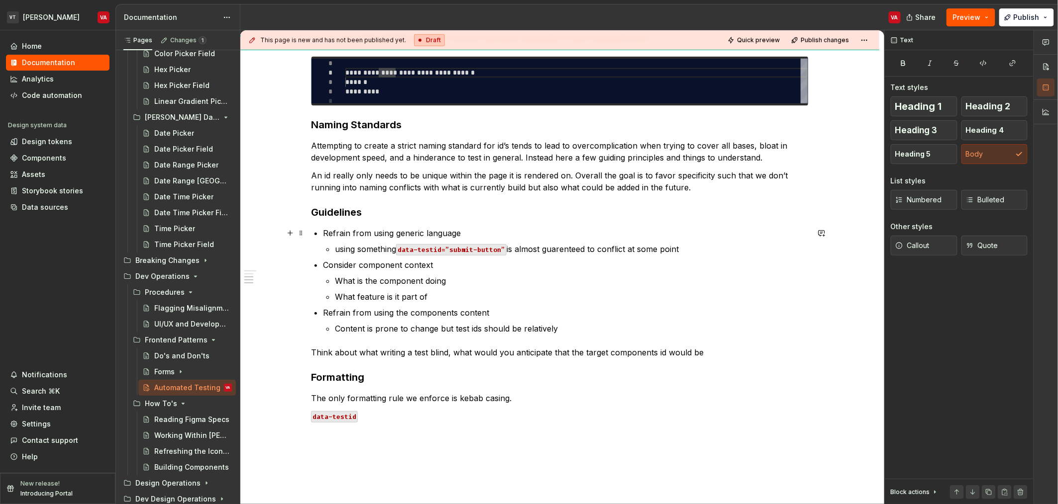
scroll to position [336, 0]
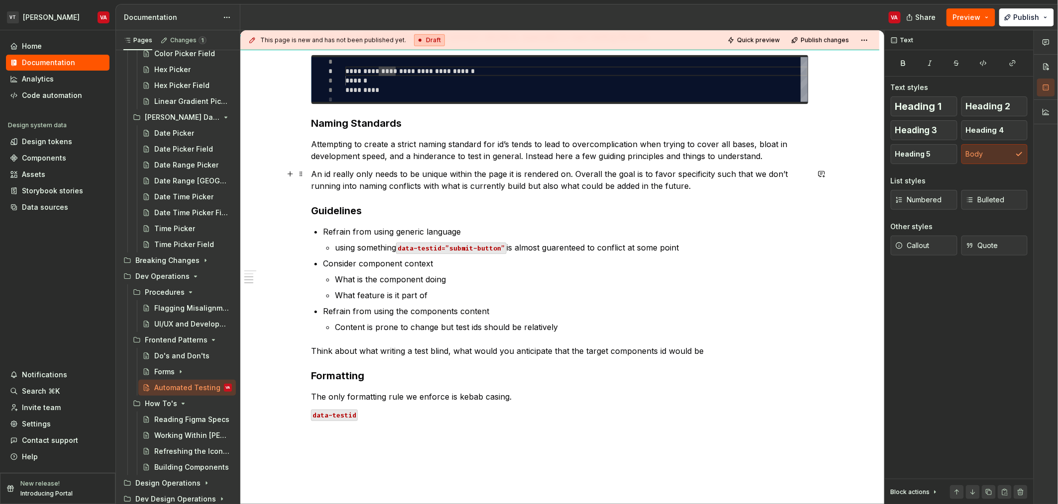
click at [480, 167] on div "**********" at bounding box center [560, 157] width 498 height 599
click at [397, 414] on p "data-testid" at bounding box center [560, 415] width 498 height 12
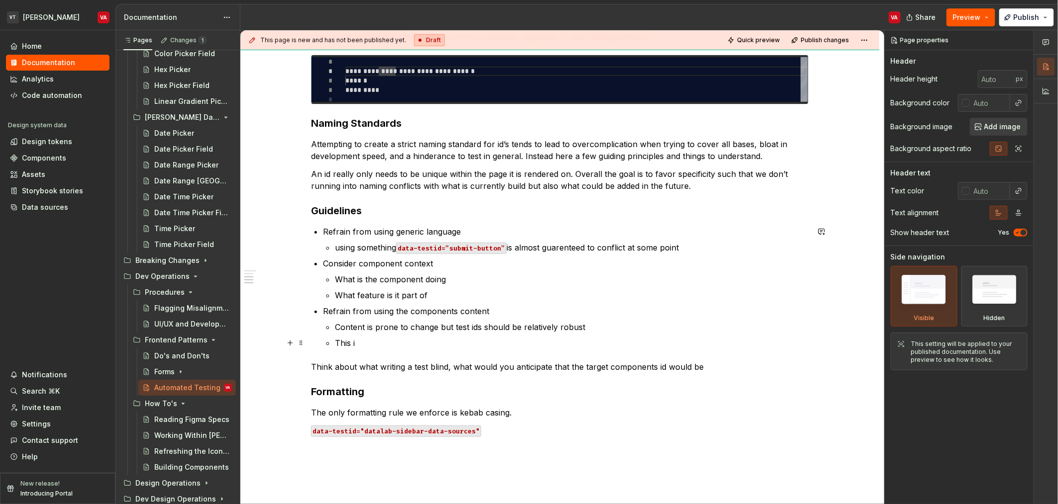
click at [438, 342] on p "This i" at bounding box center [572, 343] width 474 height 12
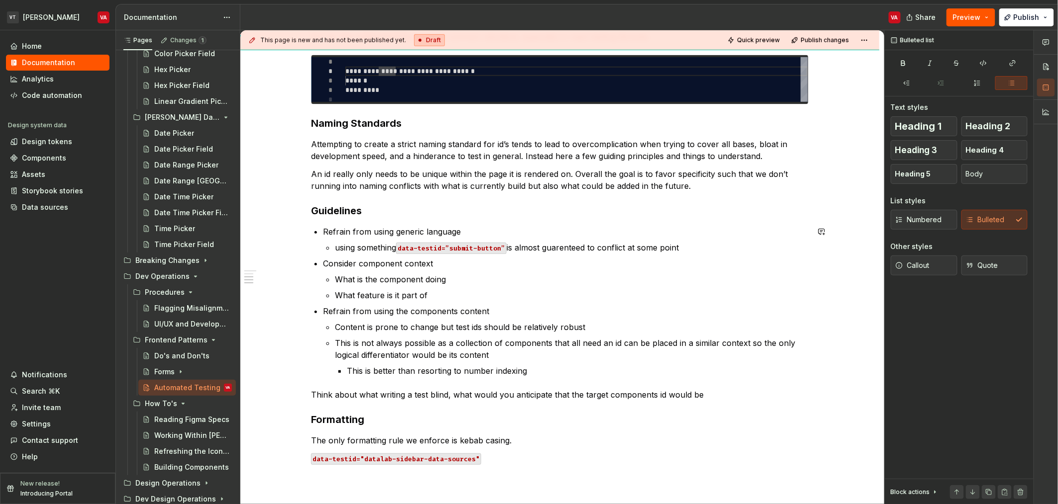
click at [438, 342] on p "This is not always possible as a collection of components that all need an id c…" at bounding box center [572, 349] width 474 height 24
click at [428, 347] on p "This is not always possible as a collection of components that all need an id c…" at bounding box center [572, 349] width 474 height 24
click at [470, 340] on p "This is not always possible as a collection of components that all need an id c…" at bounding box center [572, 349] width 474 height 24
click at [515, 343] on p "This is not always possible as a collection of components that all need an id c…" at bounding box center [572, 349] width 474 height 24
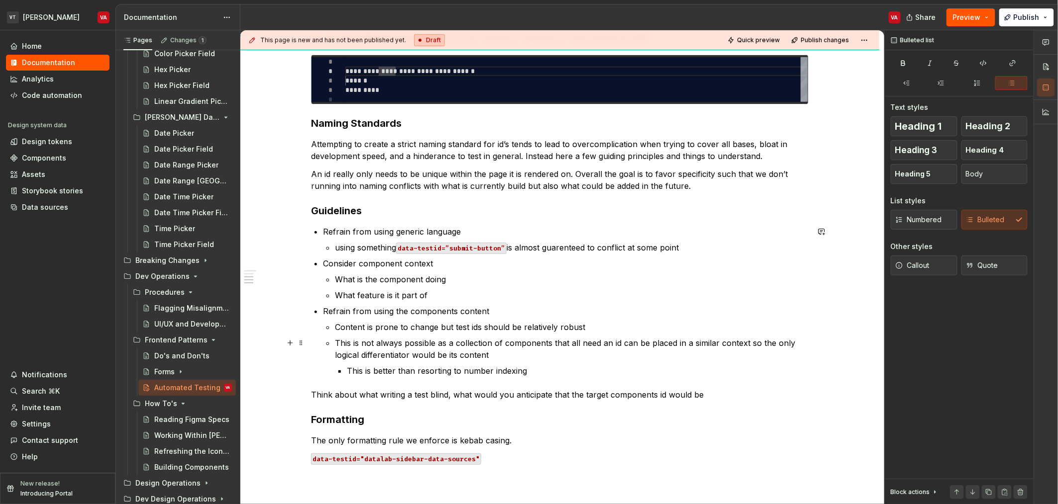
click at [725, 346] on p "This is not always possible as a collection of components that all need an id c…" at bounding box center [572, 349] width 474 height 24
click at [707, 340] on p "This is not always possible as a collection of components that all need an id c…" at bounding box center [572, 349] width 474 height 24
click at [505, 345] on p "This is not always possible as a collection of components that all need an id c…" at bounding box center [572, 349] width 474 height 24
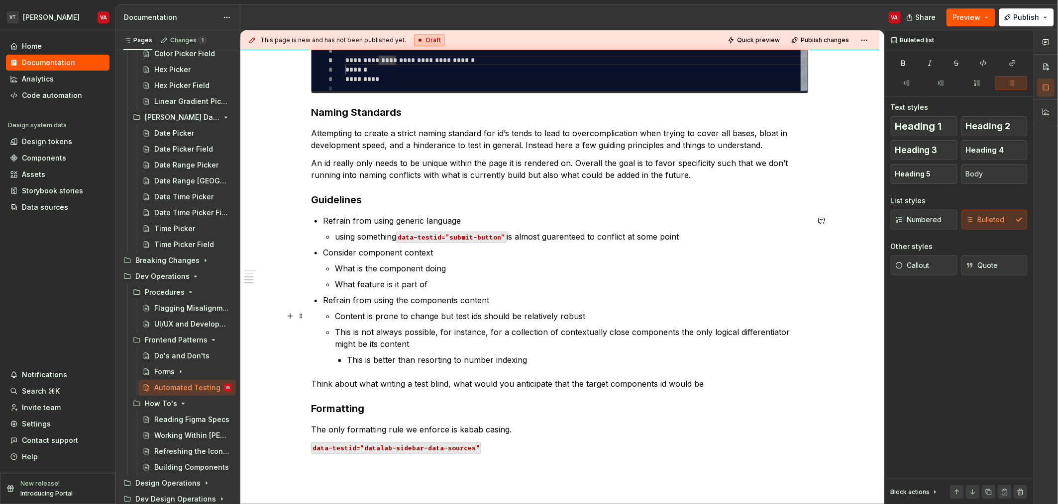
scroll to position [361, 0]
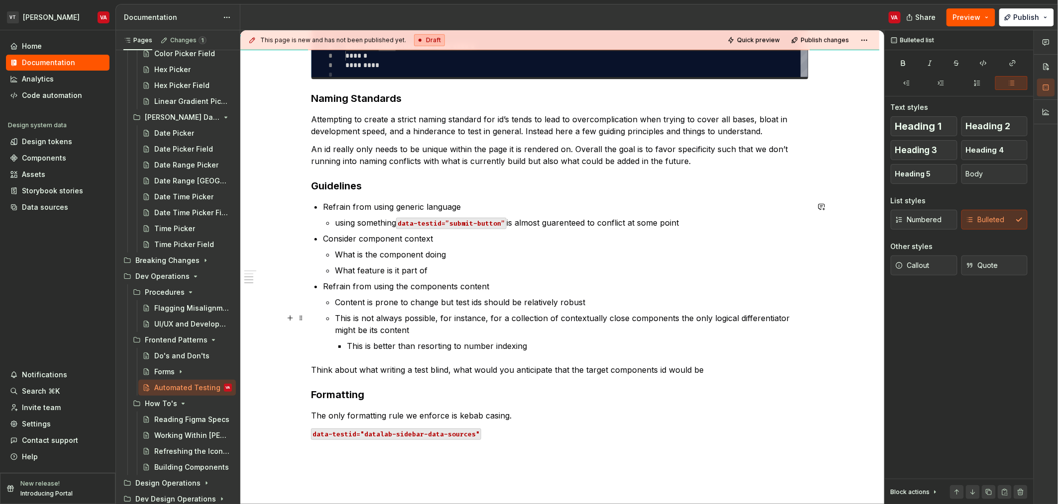
click at [764, 323] on p "This is not always possible, for instance, for a collection of contextually clo…" at bounding box center [572, 324] width 474 height 24
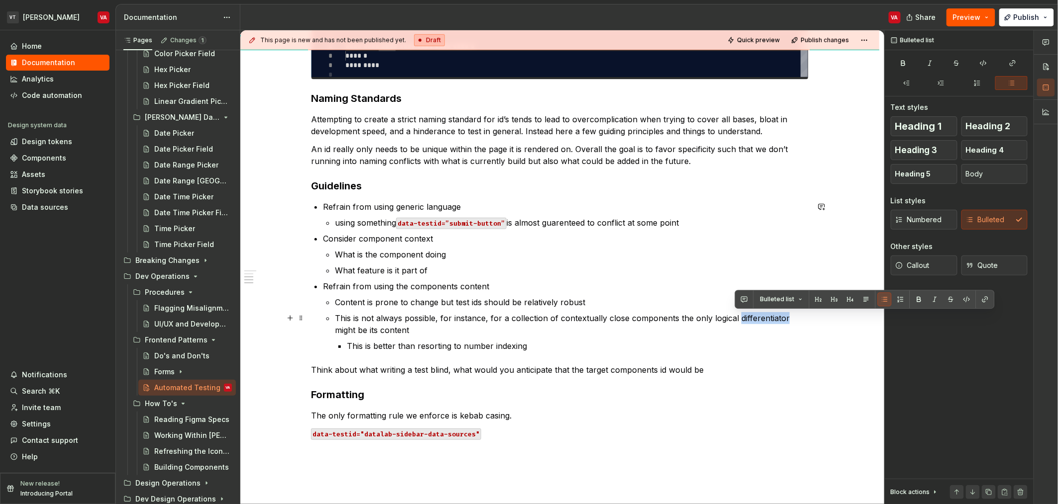
copy p "differentiator"
click at [497, 323] on p "This is not always possible, for instance, for a collection of contextually clo…" at bounding box center [572, 324] width 474 height 24
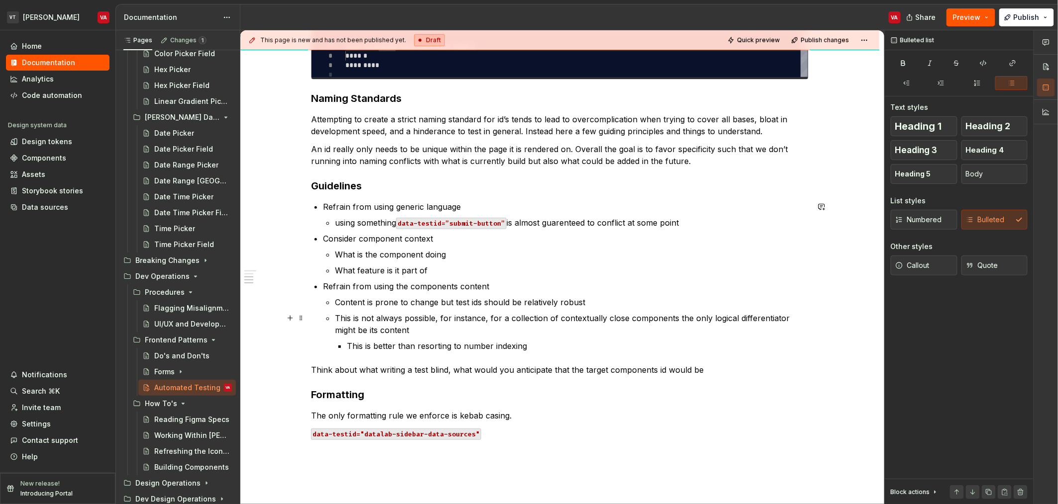
click at [376, 323] on p "This is not always possible, for instance, for a collection of contextually clo…" at bounding box center [572, 324] width 474 height 24
click at [361, 348] on p "This is better than resorting to number indexing" at bounding box center [578, 346] width 462 height 12
click at [465, 351] on p "This is better than resorting to number indexing" at bounding box center [578, 346] width 462 height 12
click at [537, 345] on p "This is better than resorting to number indexing" at bounding box center [578, 346] width 462 height 12
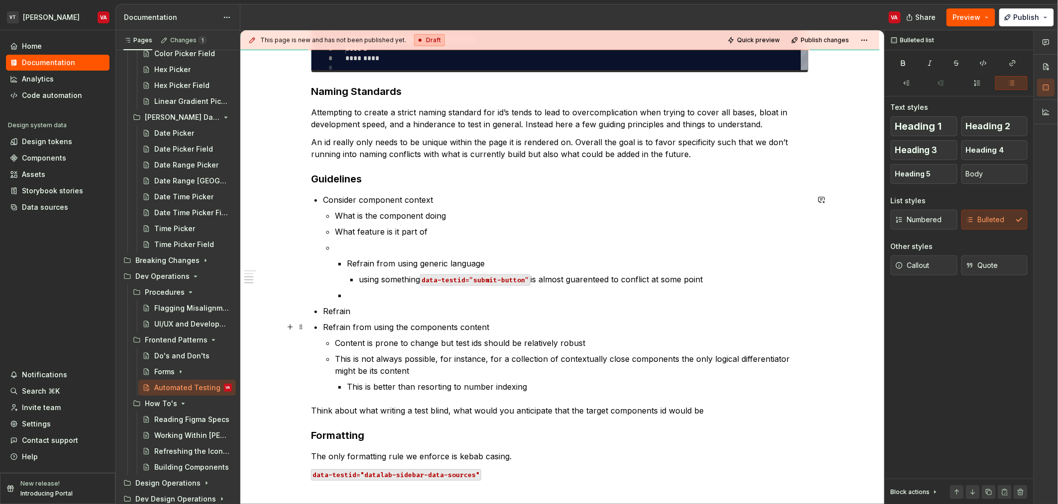
scroll to position [370, 0]
click at [362, 242] on p at bounding box center [572, 246] width 474 height 12
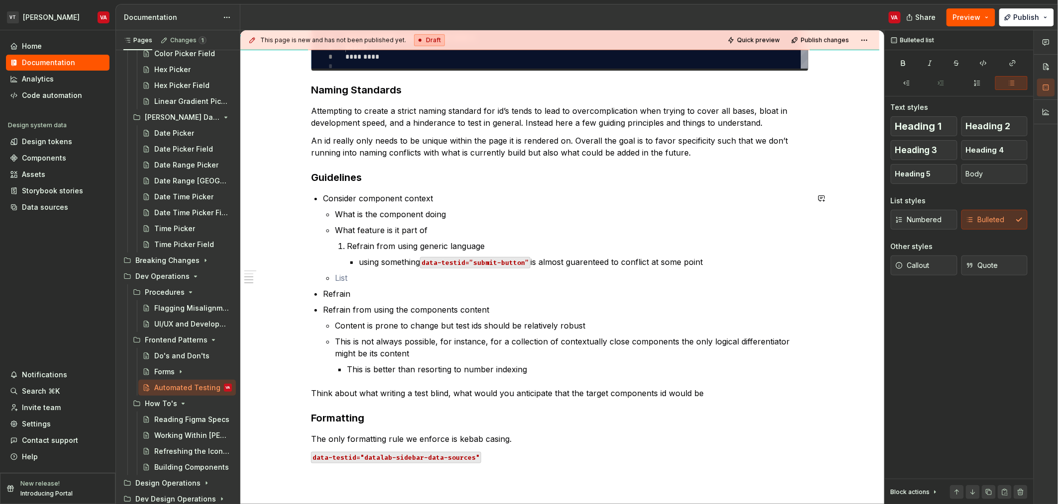
click at [362, 242] on p "Refrain from using generic language" at bounding box center [578, 246] width 462 height 12
click at [342, 275] on p at bounding box center [572, 278] width 474 height 12
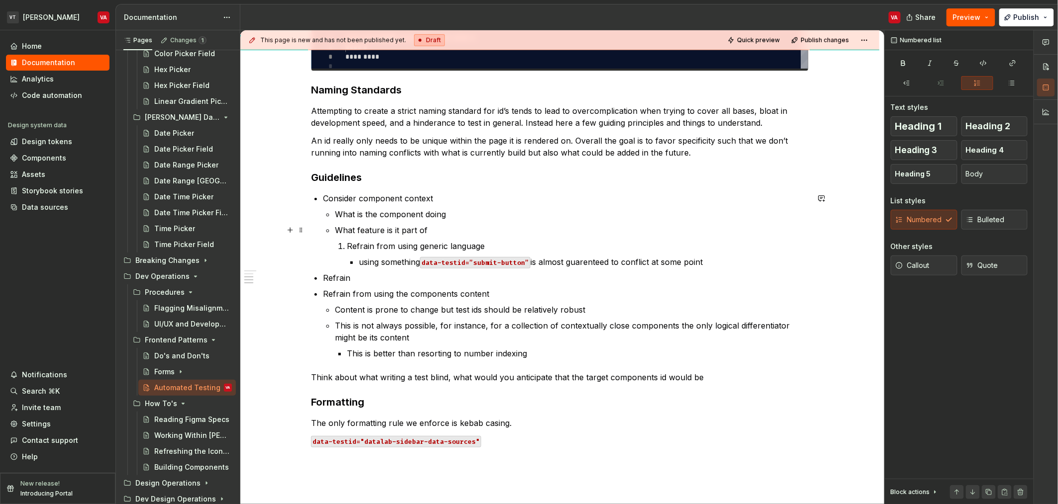
click at [463, 237] on li "What feature is it part of Refrain from using generic language using something …" at bounding box center [572, 246] width 474 height 44
click at [463, 236] on p "What feature is it part of" at bounding box center [572, 230] width 474 height 12
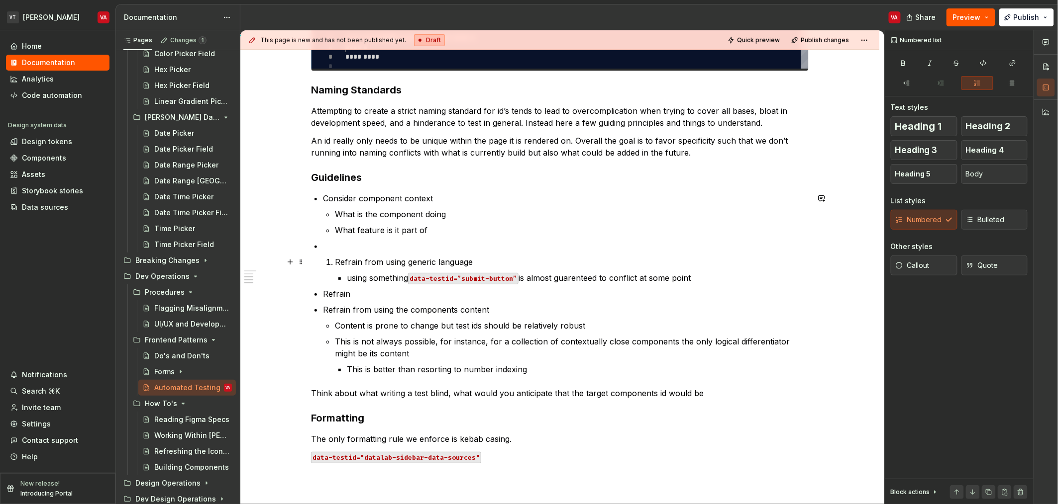
click at [336, 262] on p "Refrain from using generic language" at bounding box center [572, 262] width 474 height 12
click at [333, 248] on p at bounding box center [566, 246] width 486 height 12
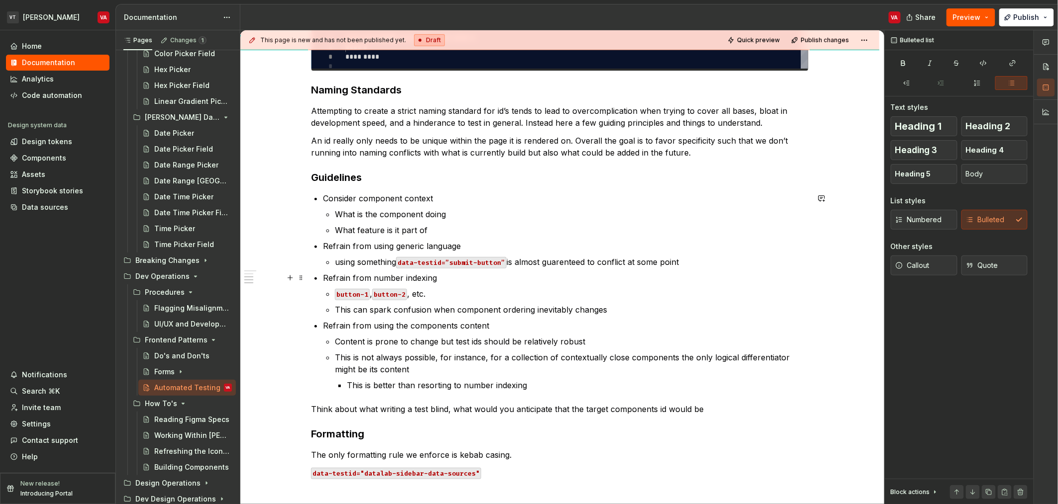
click at [372, 282] on p "Refrain from number indexing" at bounding box center [566, 278] width 486 height 12
click at [341, 282] on p "Refrain from number indexing" at bounding box center [566, 278] width 486 height 12
click at [372, 255] on li "Refrain from using generic language using something data-testid=”submit-button”…" at bounding box center [566, 254] width 486 height 28
click at [372, 248] on p "Refrain from using generic language" at bounding box center [566, 246] width 486 height 12
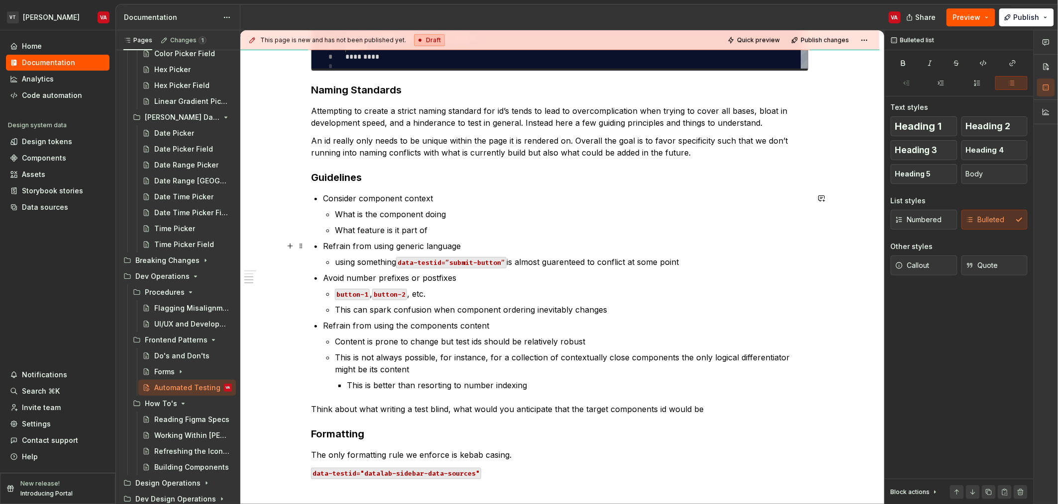
click at [364, 254] on li "Refrain from using generic language using something data-testid=”submit-button”…" at bounding box center [566, 254] width 486 height 28
click at [566, 259] on p "using something data-testid=”submit-button” is almost guarenteed to conflict at…" at bounding box center [572, 262] width 474 height 12
click at [685, 259] on p "using something data-testid=”submit-button” is almost guarenteed to conflict at…" at bounding box center [572, 262] width 474 height 12
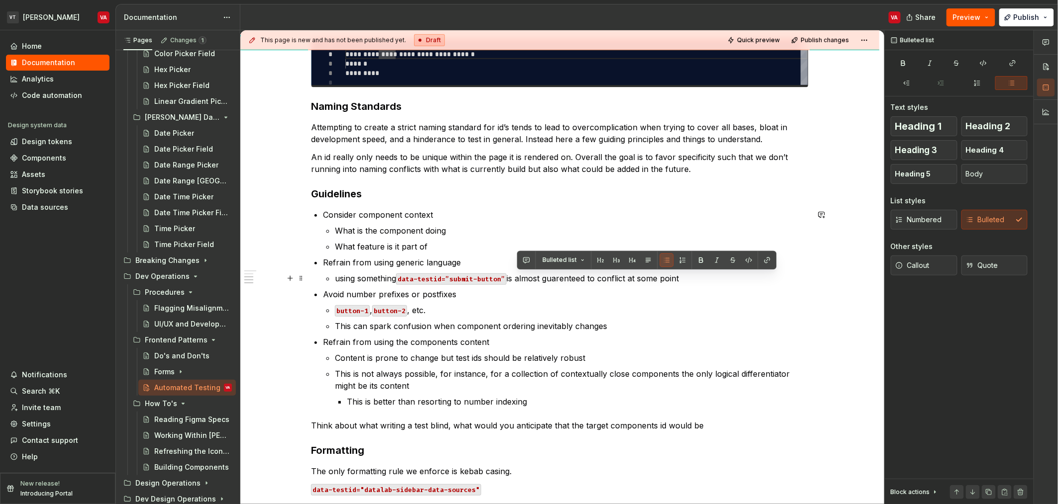
drag, startPoint x: 694, startPoint y: 276, endPoint x: 516, endPoint y: 274, distance: 177.1
click at [516, 274] on p "using something data-testid=”submit-button” is almost guarenteed to conflict at…" at bounding box center [572, 279] width 474 height 12
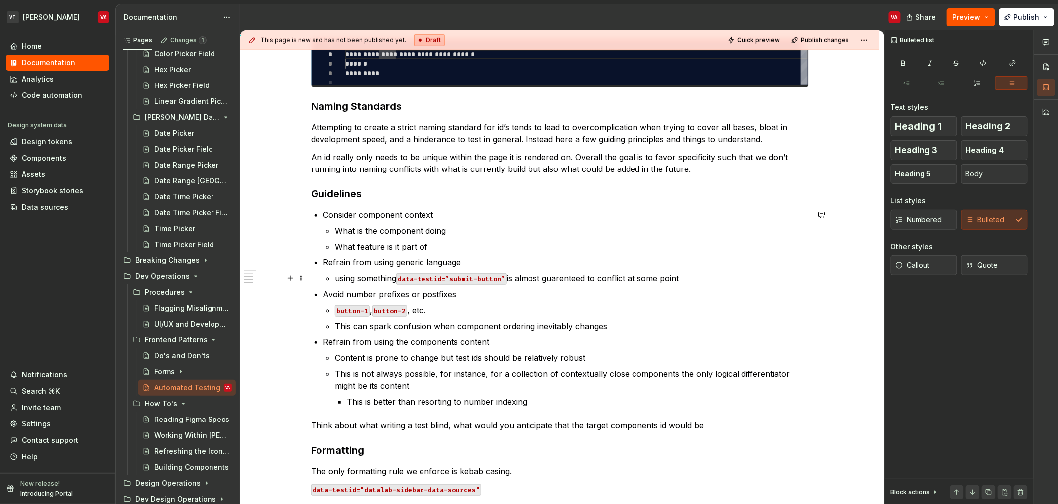
click at [577, 277] on p "using something data-testid=”submit-button” is almost guarenteed to conflict at…" at bounding box center [572, 279] width 474 height 12
click at [595, 281] on p "using something data-testid=”submit-button” is almost guarenteed to conflict at…" at bounding box center [572, 279] width 474 height 12
click at [595, 281] on p "using something data-testid=”submit-button” has a high potential to conflict at…" at bounding box center [572, 279] width 474 height 12
click at [568, 290] on p "Avoid number prefixes or postfixes" at bounding box center [566, 295] width 486 height 12
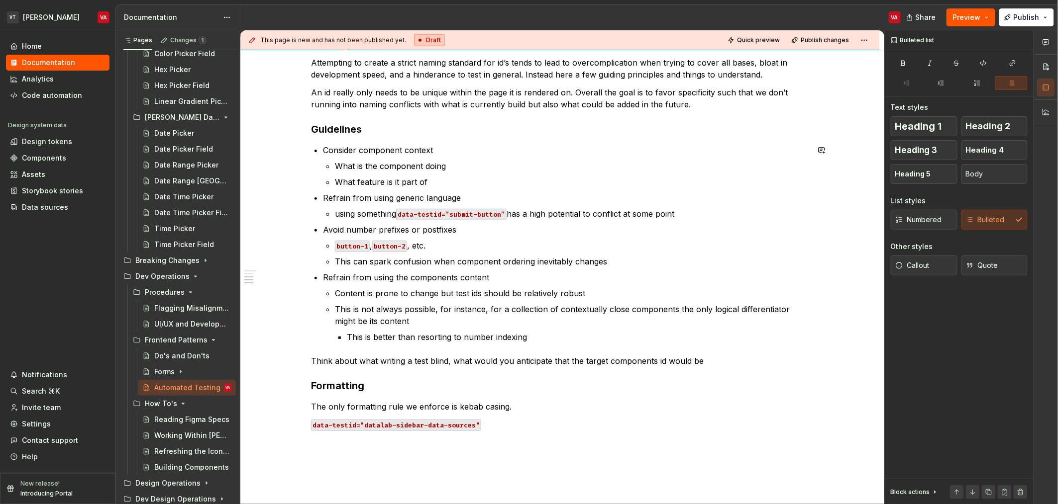
scroll to position [423, 0]
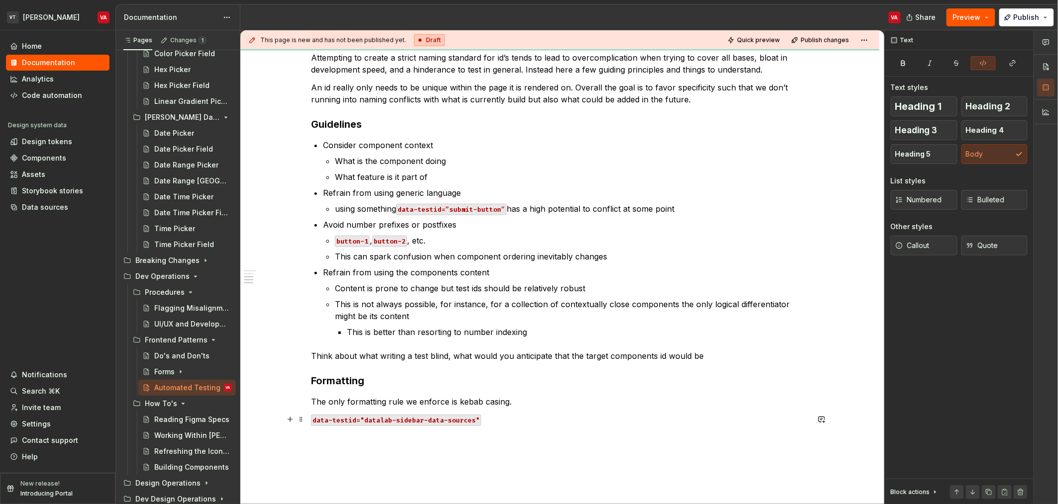
click at [491, 422] on p "data-testid="datalab-sidebar-data-sources"" at bounding box center [560, 420] width 498 height 12
click at [475, 420] on code "data-testid="datalab-sidebar-data-sources"" at bounding box center [396, 420] width 170 height 11
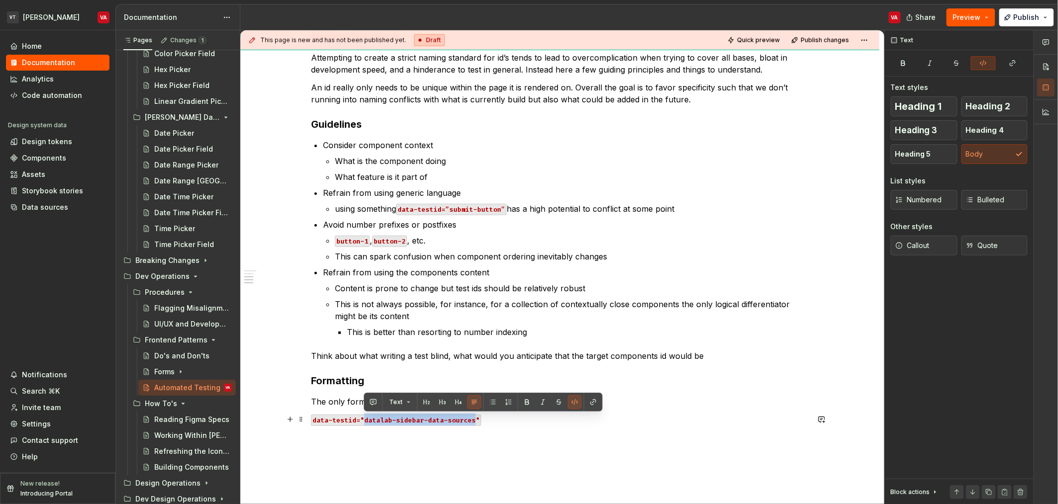
drag, startPoint x: 474, startPoint y: 419, endPoint x: 363, endPoint y: 419, distance: 111.4
click at [363, 419] on code "data-testid="datalab-sidebar-data-sources"" at bounding box center [396, 420] width 170 height 11
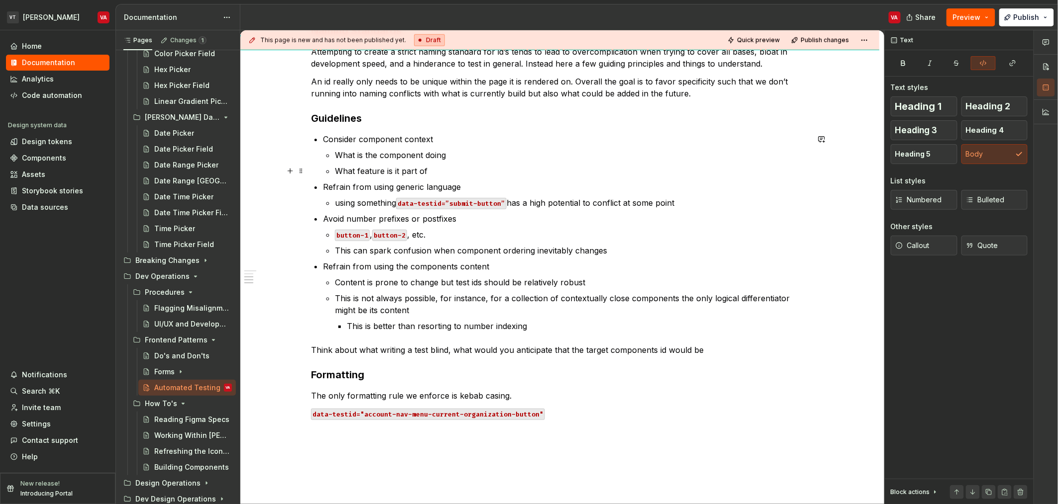
scroll to position [431, 0]
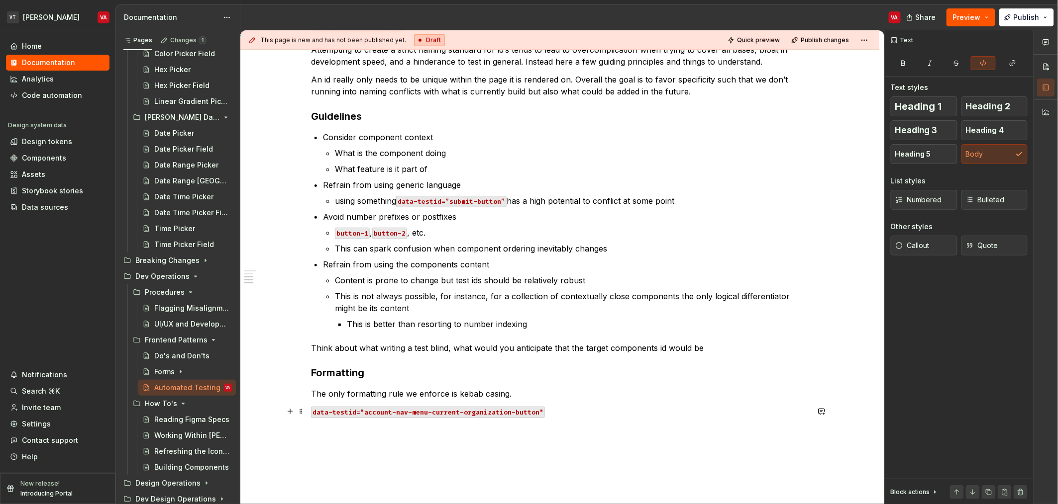
click at [409, 416] on code "data-testid="account-nav-menu-current-organization-button"" at bounding box center [428, 412] width 234 height 11
click at [438, 409] on code "data-testid="account-nav-menu-current-organization-button"" at bounding box center [428, 412] width 234 height 11
click at [484, 412] on code "data-testid="account-nav-menu-current-organization-button"" at bounding box center [428, 412] width 234 height 11
click at [522, 415] on code "data-testid="account-nav-menu-current-organization-button"" at bounding box center [428, 412] width 234 height 11
click at [574, 409] on p "data-testid="account-nav-menu-current-organization-button"" at bounding box center [560, 412] width 498 height 12
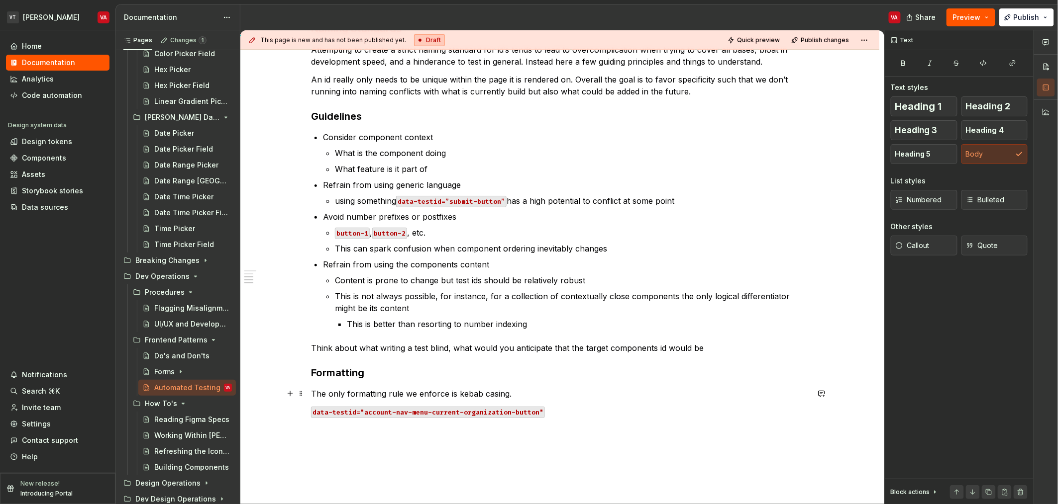
click at [533, 396] on p "The only formatting rule we enforce is kebab casing." at bounding box center [560, 394] width 498 height 12
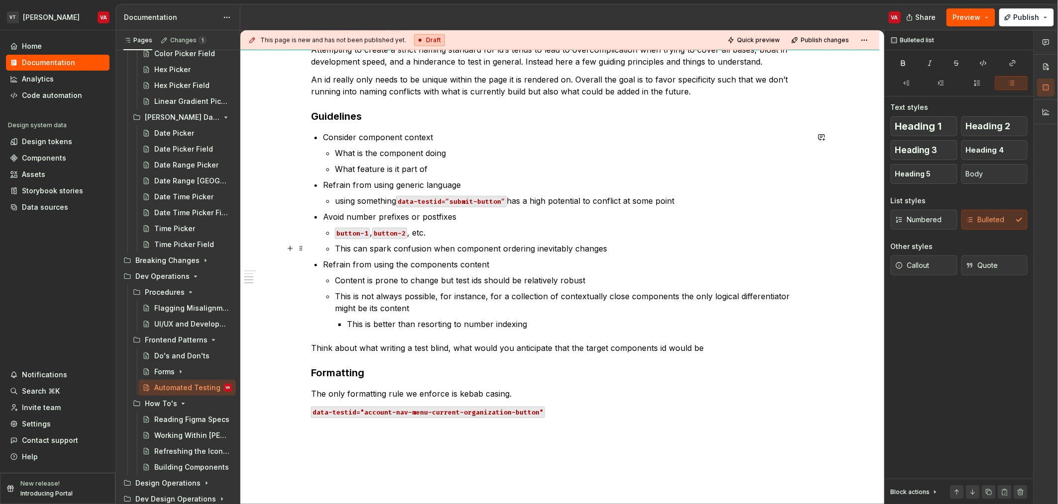
click at [435, 252] on p "This can spark confusion when component ordering inevitably changes" at bounding box center [572, 249] width 474 height 12
click at [453, 248] on p "This can spark confusion when component ordering inevitably changes" at bounding box center [572, 249] width 474 height 12
click at [512, 245] on p "This can spark confusion when component ordering inevitably changes" at bounding box center [572, 249] width 474 height 12
click at [381, 270] on p "Refrain from using the components content" at bounding box center [566, 265] width 486 height 12
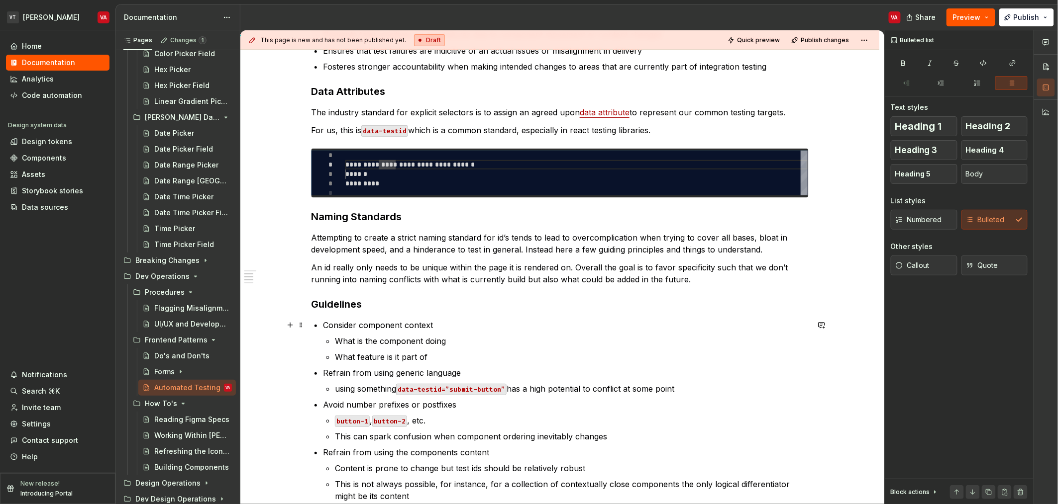
scroll to position [249, 0]
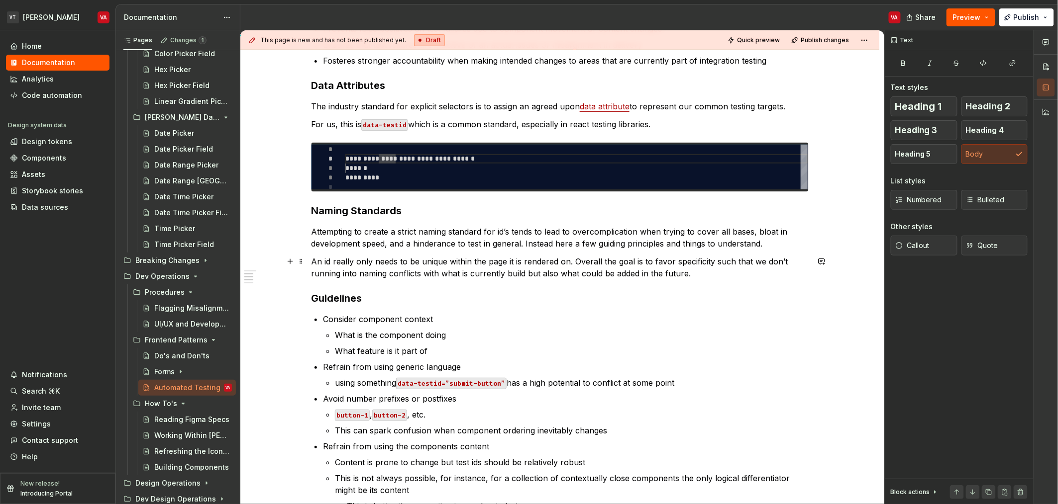
click at [311, 261] on p "An id really only needs to be unique within the page it is rendered on. Overall…" at bounding box center [560, 268] width 498 height 24
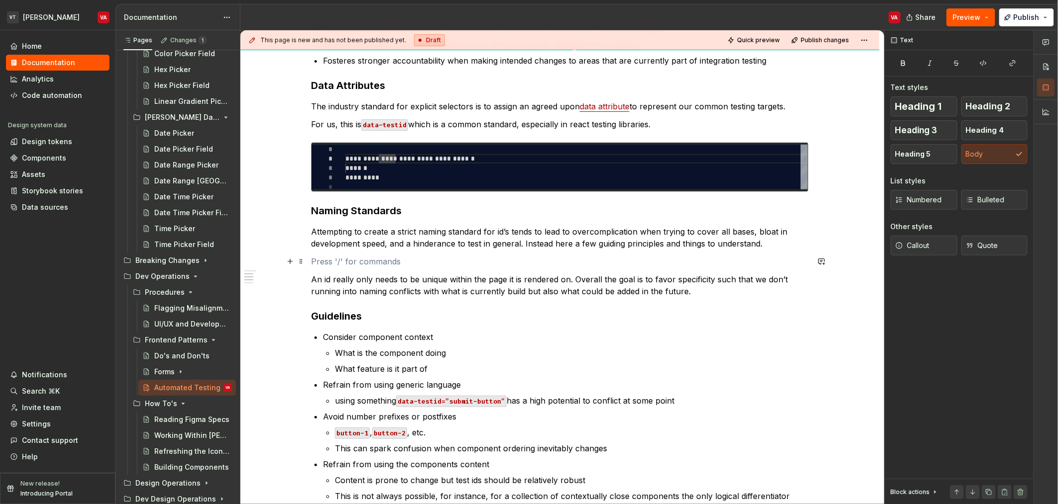
click at [339, 262] on p at bounding box center [560, 262] width 498 height 12
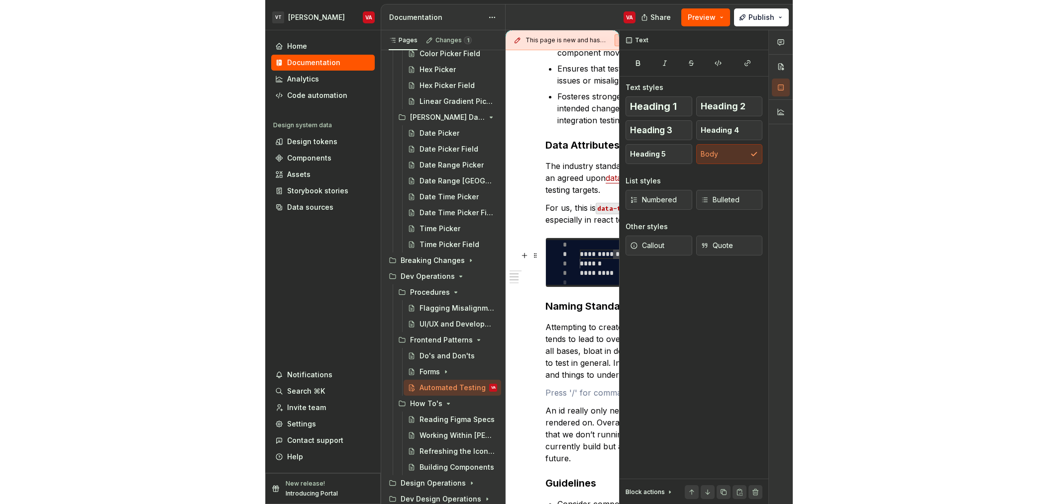
scroll to position [0, 0]
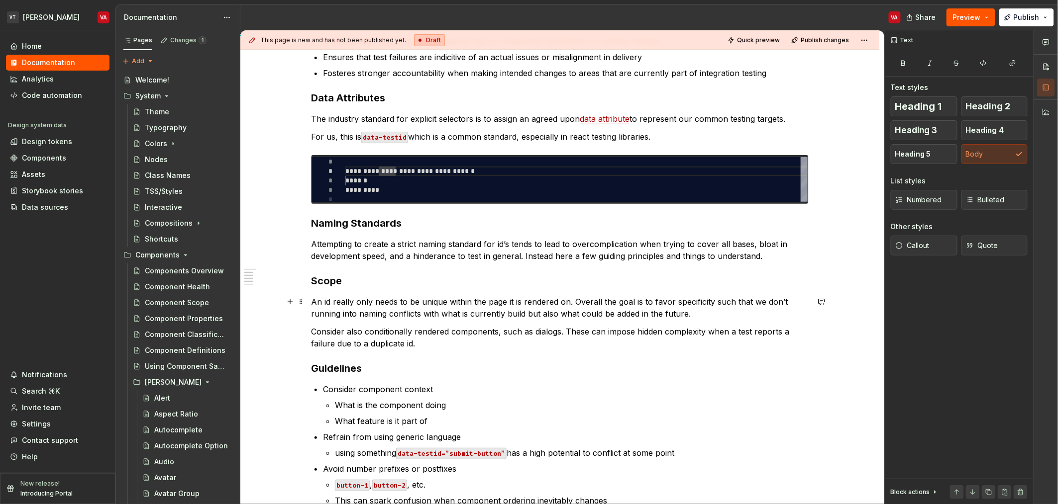
click at [357, 304] on p "An id really only needs to be unique within the page it is rendered on. Overall…" at bounding box center [560, 308] width 498 height 24
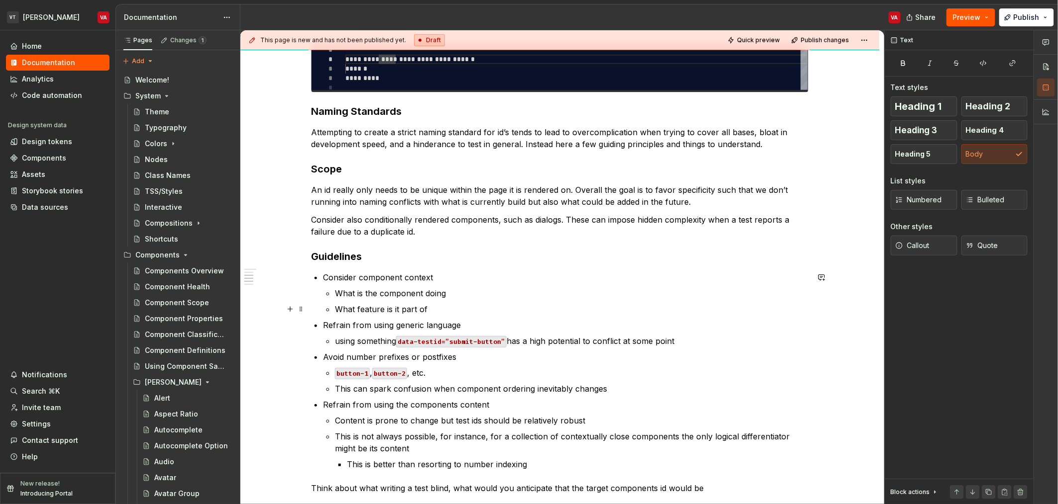
scroll to position [427, 0]
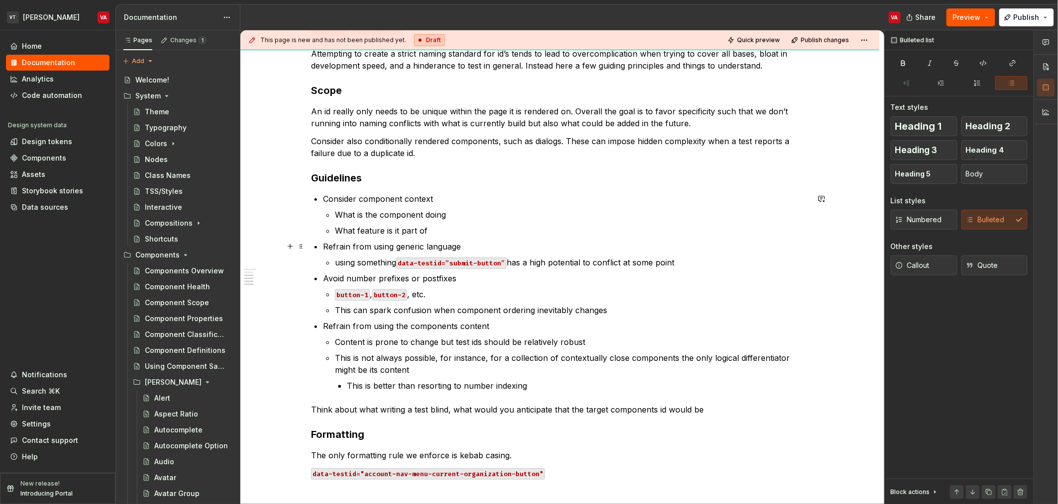
click at [384, 245] on p "Refrain from using generic language" at bounding box center [566, 247] width 486 height 12
click at [378, 233] on p "What feature is it part of" at bounding box center [572, 231] width 474 height 12
click at [368, 217] on p "What is the component doing" at bounding box center [572, 215] width 474 height 12
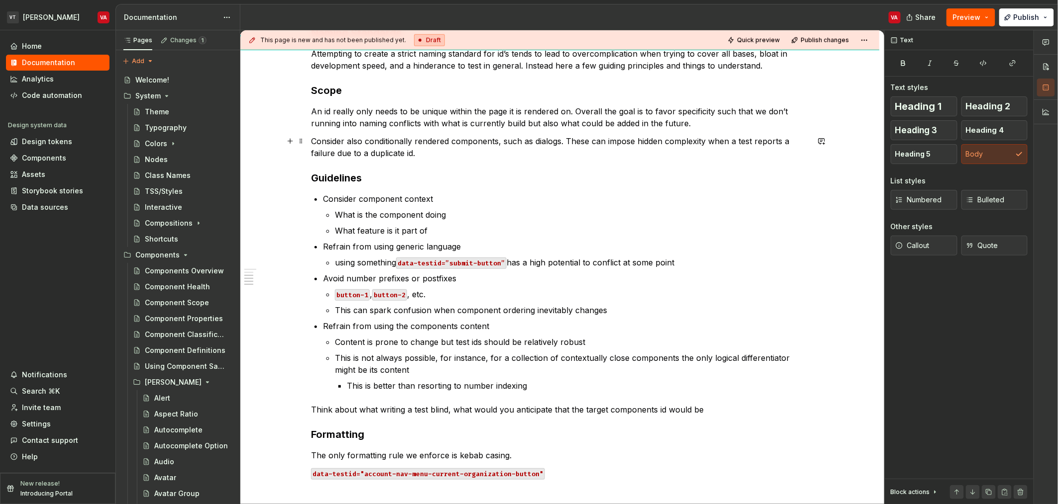
click at [362, 142] on p "Consider also conditionally rendered components, such as dialogs. These can imp…" at bounding box center [560, 147] width 498 height 24
click at [383, 142] on p "Consider also conditionally rendered components, such as dialogs. These can imp…" at bounding box center [560, 147] width 498 height 24
click at [361, 140] on p "Consider also conditionally rendered components, such as dialogs. These can imp…" at bounding box center [560, 147] width 498 height 24
click at [467, 136] on p "Consider also conditionally rendered components, such as dialogs. These can imp…" at bounding box center [560, 147] width 498 height 24
click at [456, 141] on p "Consider also conditionally rendered components, such as dialogs. These can imp…" at bounding box center [560, 147] width 498 height 24
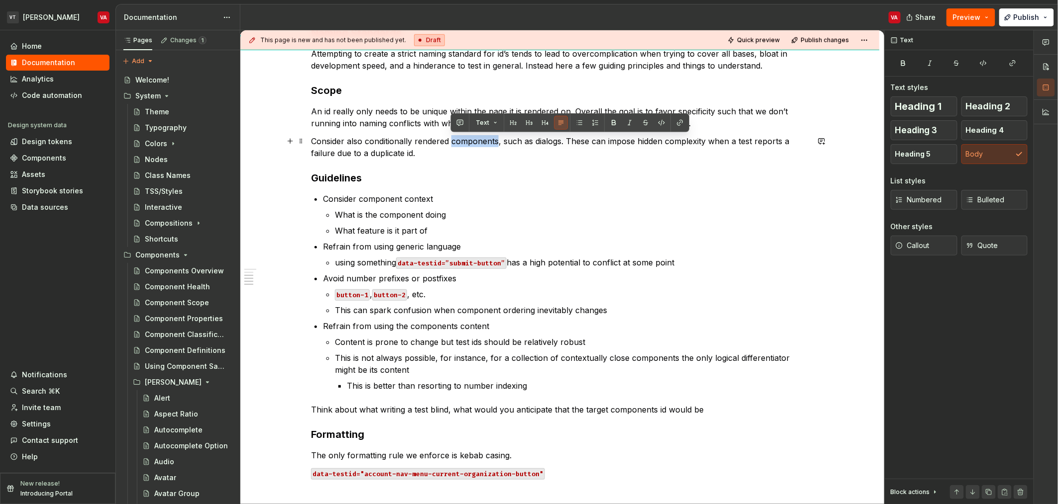
click at [456, 141] on p "Consider also conditionally rendered components, such as dialogs. These can imp…" at bounding box center [560, 147] width 498 height 24
click at [482, 141] on p "Consider also conditionally rendered components, such as dialogs. These can imp…" at bounding box center [560, 147] width 498 height 24
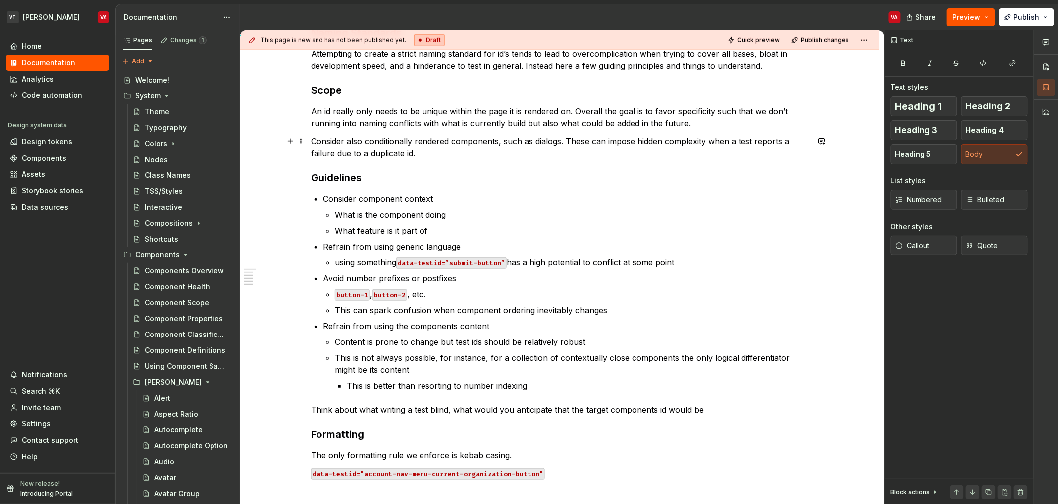
click at [496, 142] on p "Consider also conditionally rendered components, such as dialogs. These can imp…" at bounding box center [560, 147] width 498 height 24
click at [610, 145] on p "Consider also conditionally rendered components and views, such as dialogs. The…" at bounding box center [560, 147] width 498 height 24
click at [634, 145] on p "Consider also conditionally rendered components and views, such as dialogs. The…" at bounding box center [560, 147] width 498 height 24
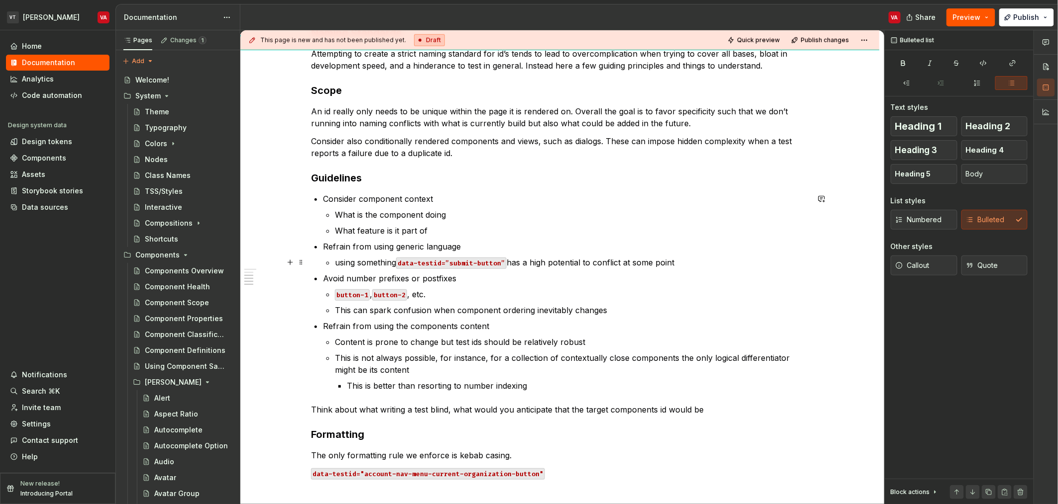
click at [335, 265] on li "using something data-testid=”submit-button” has a high potential to conflict at…" at bounding box center [572, 263] width 474 height 12
click at [332, 254] on li "Refrain from using generic language using something data-testid=”submit-button”…" at bounding box center [566, 255] width 486 height 28
click at [344, 225] on p "What feature is it part of" at bounding box center [572, 231] width 474 height 12
click at [350, 203] on p "Consider component context" at bounding box center [566, 199] width 486 height 12
click at [350, 186] on div "**********" at bounding box center [560, 141] width 498 height 748
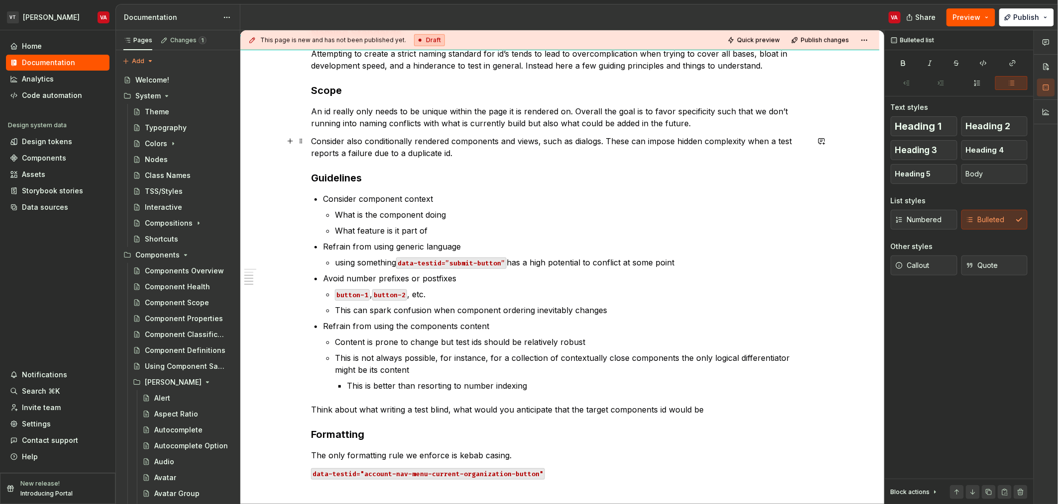
click at [354, 156] on p "Consider also conditionally rendered components and views, such as dialogs. The…" at bounding box center [560, 147] width 498 height 24
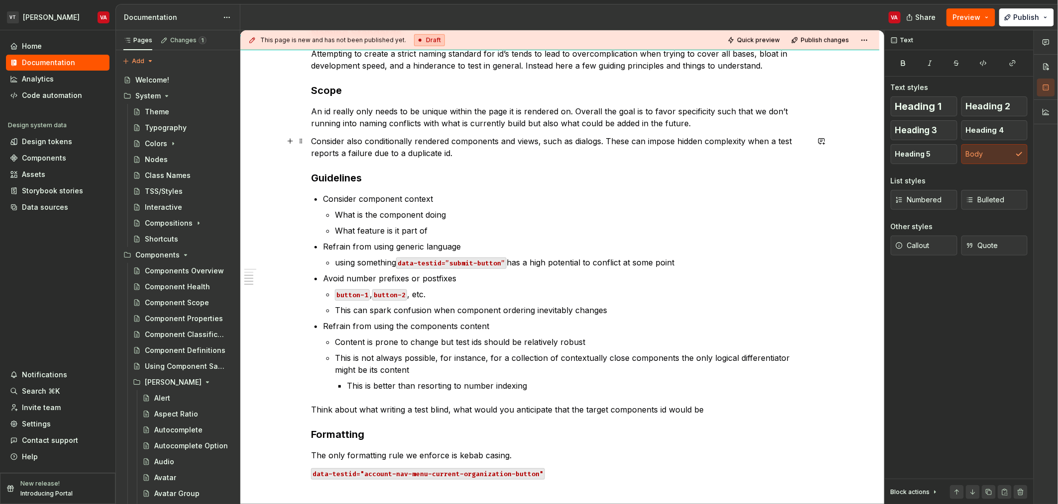
click at [361, 142] on p "Consider also conditionally rendered components and views, such as dialogs. The…" at bounding box center [560, 147] width 498 height 24
click at [402, 145] on p "Consider also conditionally rendered components and views, such as dialogs. The…" at bounding box center [560, 147] width 498 height 24
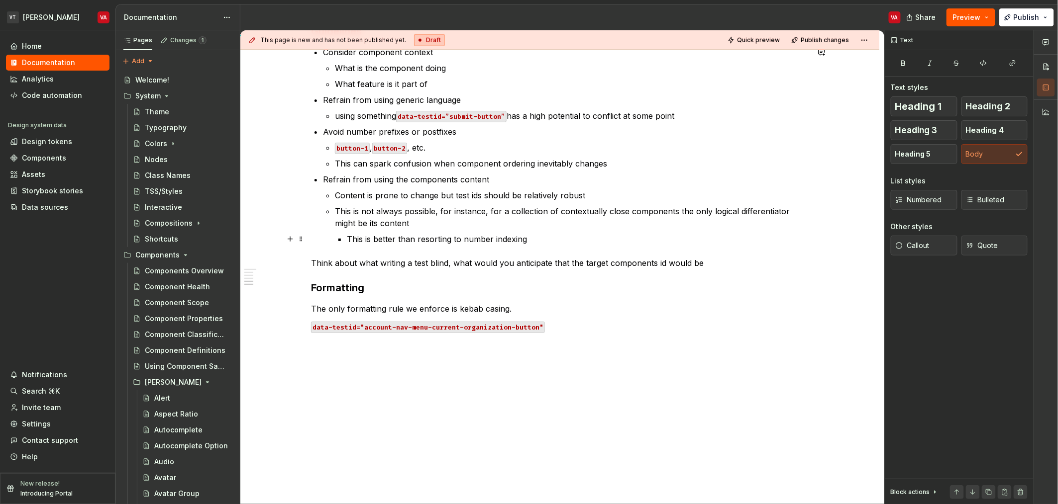
scroll to position [600, 0]
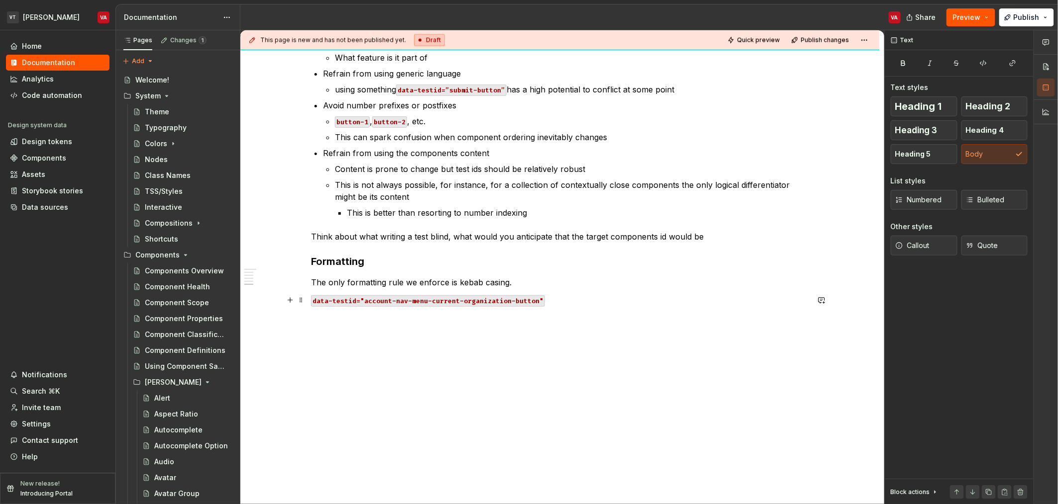
click at [449, 299] on code "data-testid="account-nav-menu-current-organization-button"" at bounding box center [428, 301] width 234 height 11
click at [571, 299] on p "data-testid="account-nav-menu-current-organization-button"" at bounding box center [560, 301] width 498 height 12
click at [446, 282] on p "The only formatting rule we enforce is kebab casing." at bounding box center [560, 283] width 498 height 12
click at [371, 281] on p "The only formatting rule we enforce is kebab casing." at bounding box center [560, 283] width 498 height 12
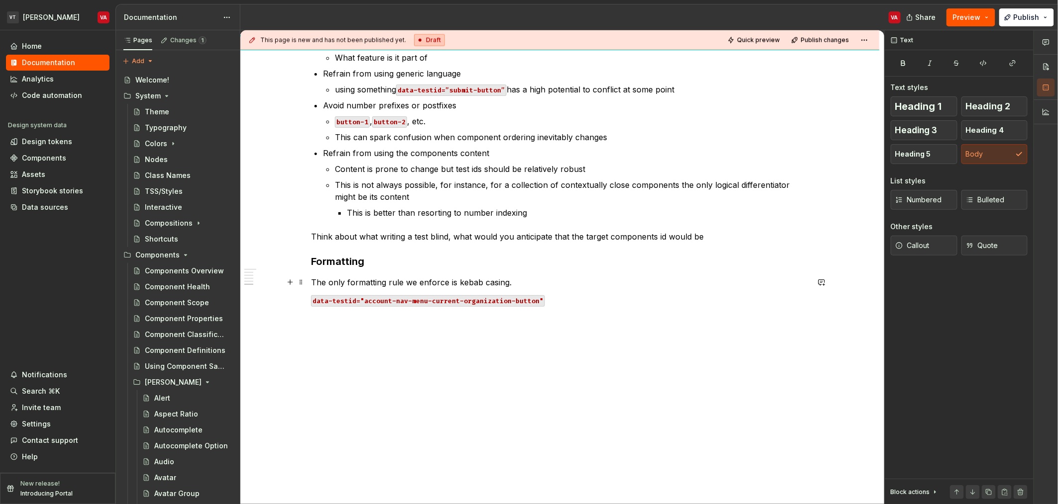
click at [328, 278] on p "The only formatting rule we enforce is kebab casing." at bounding box center [560, 283] width 498 height 12
click at [304, 280] on span at bounding box center [301, 283] width 8 height 14
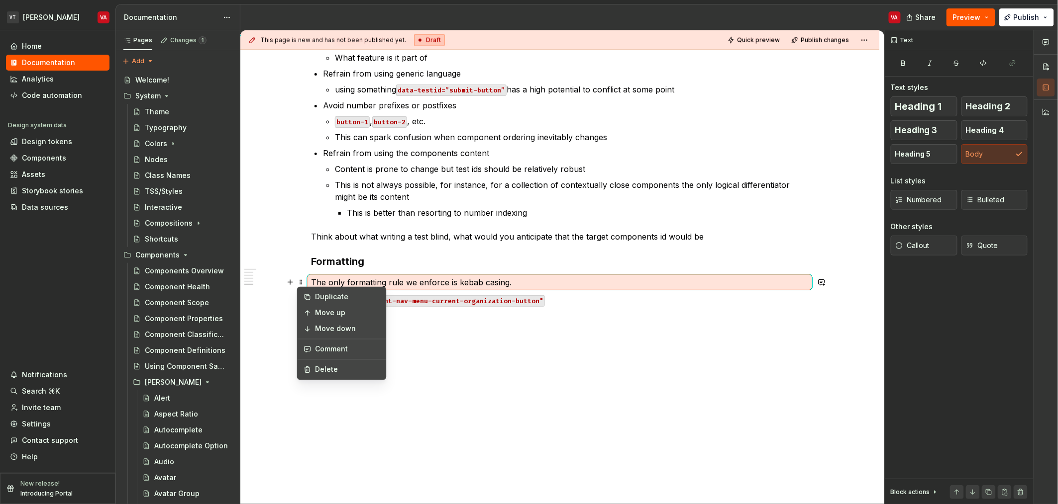
click at [315, 283] on p "The only formatting rule we enforce is kebab casing." at bounding box center [560, 283] width 498 height 12
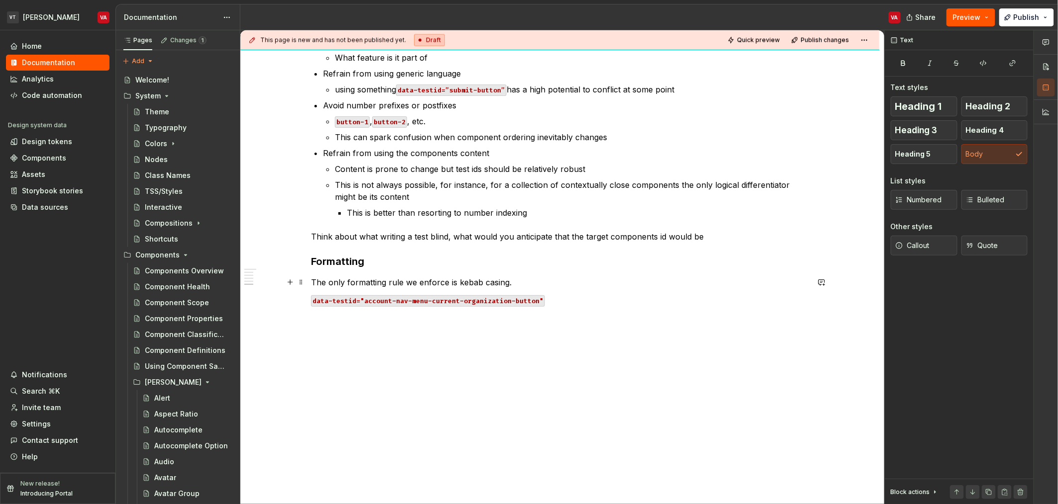
click at [425, 280] on p "The only formatting rule we enforce is kebab casing." at bounding box center [560, 283] width 498 height 12
click at [430, 283] on p "The only formatting rule we enforce is kebab casing." at bounding box center [560, 283] width 498 height 12
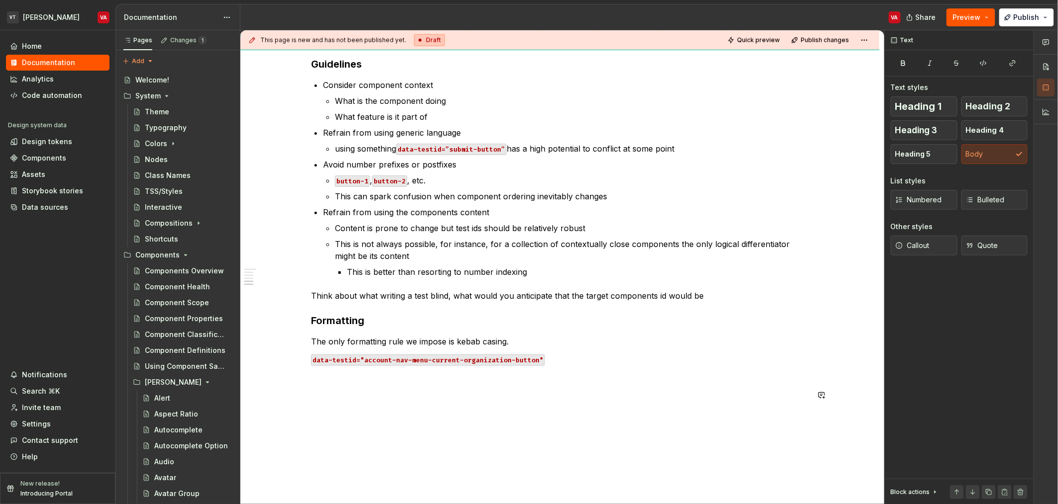
scroll to position [534, 0]
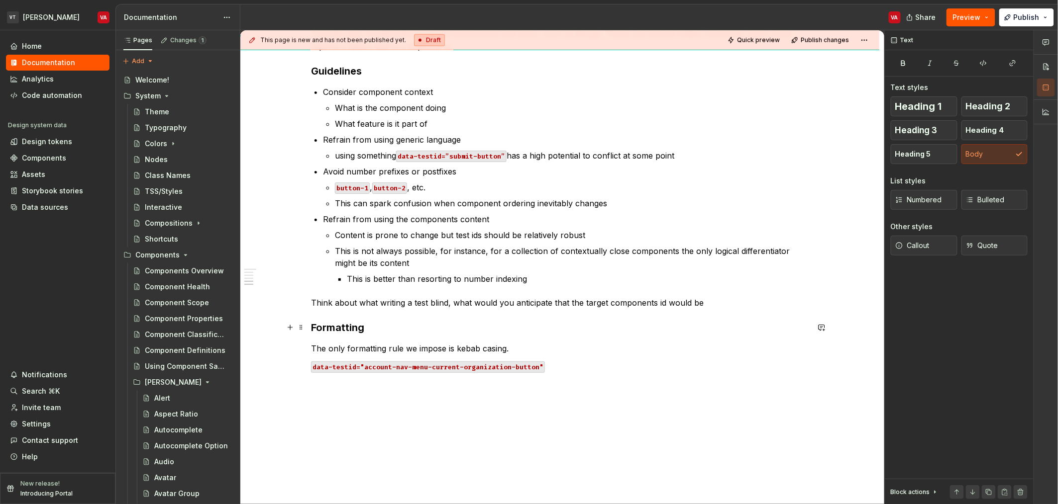
click at [372, 328] on h3 "Formatting" at bounding box center [560, 328] width 498 height 14
click at [342, 353] on p "The only formatting rule we impose is kebab casing." at bounding box center [560, 349] width 498 height 12
click at [403, 349] on p "The only formatting rule we impose is kebab casing." at bounding box center [560, 349] width 498 height 12
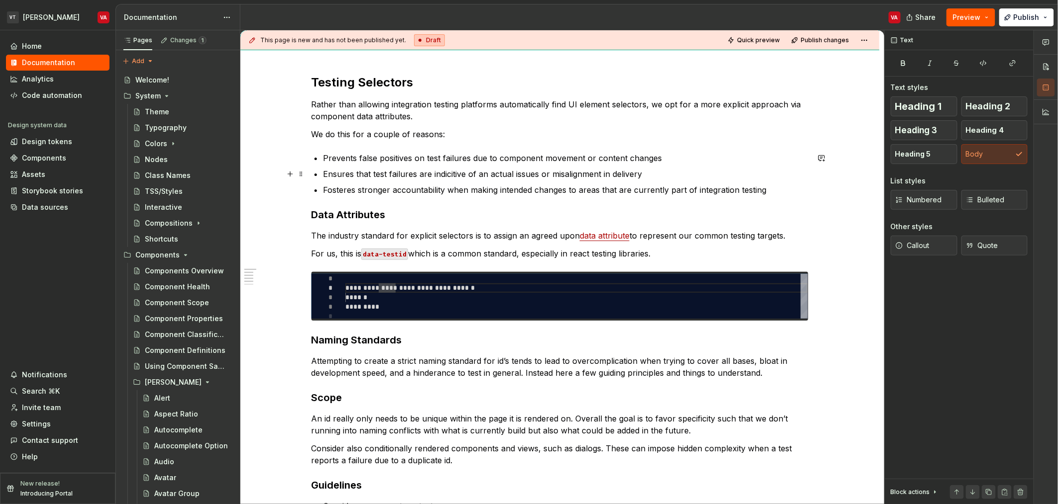
scroll to position [102, 0]
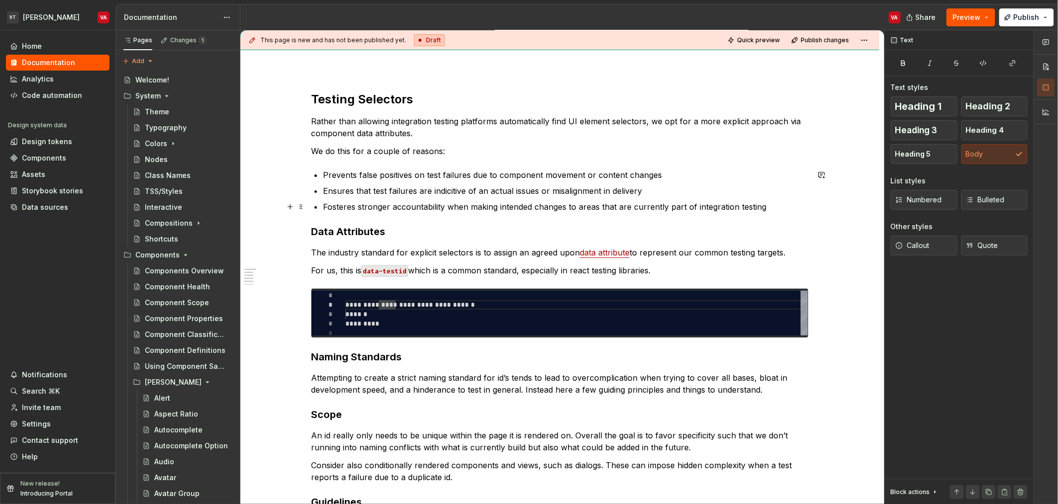
click at [439, 203] on p "Fosteres stronger accountability when making intended changes to areas that are…" at bounding box center [566, 207] width 486 height 12
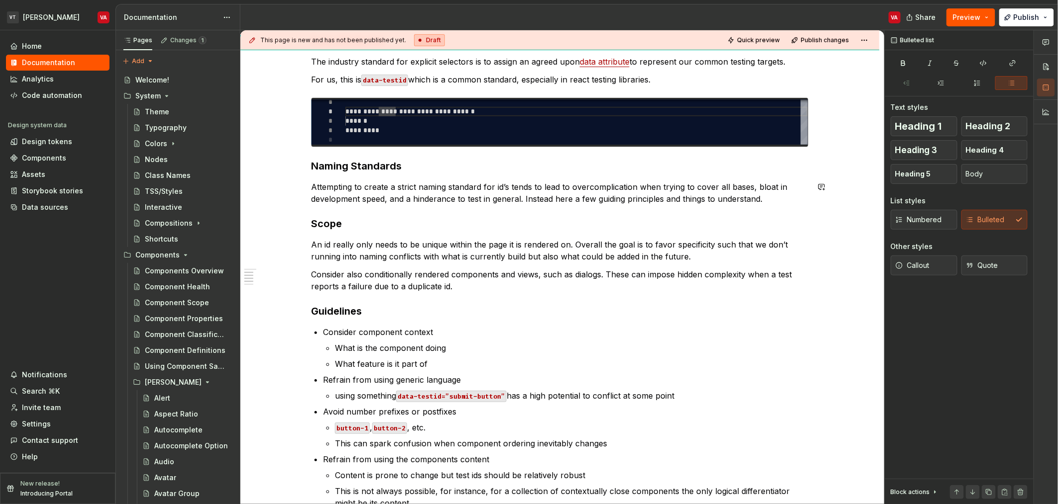
scroll to position [277, 0]
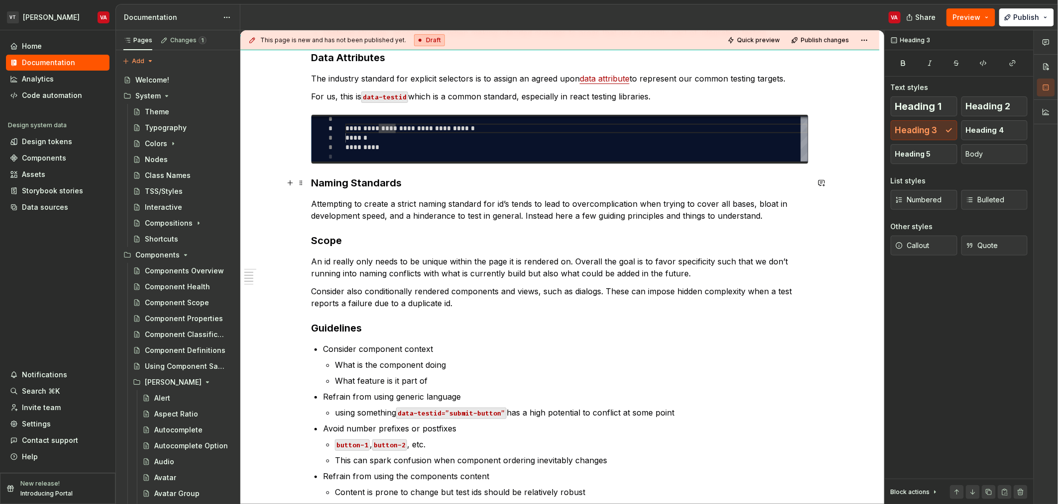
click at [357, 183] on h3 "Naming Standards" at bounding box center [560, 183] width 498 height 14
click at [555, 215] on p "Attempting to create a strict naming standard for id’s tends to lead to overcom…" at bounding box center [560, 210] width 498 height 24
click at [732, 216] on p "Attempting to create a strict naming standard for id’s tends to lead to overcom…" at bounding box center [560, 210] width 498 height 24
click at [730, 214] on p "Attempting to create a strict naming standard for id’s tends to lead to overcom…" at bounding box center [560, 210] width 498 height 24
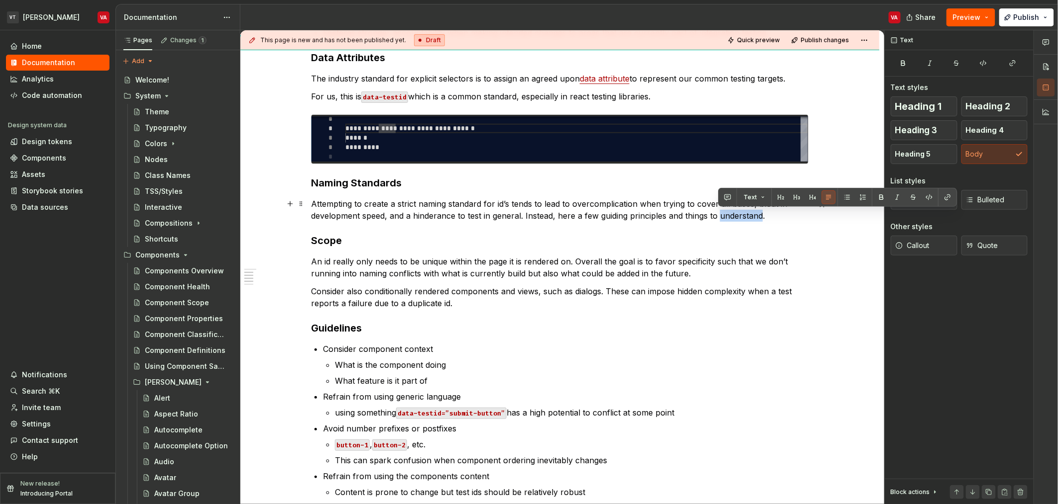
click at [729, 216] on p "Attempting to create a strict naming standard for id’s tends to lead to overcom…" at bounding box center [560, 210] width 498 height 24
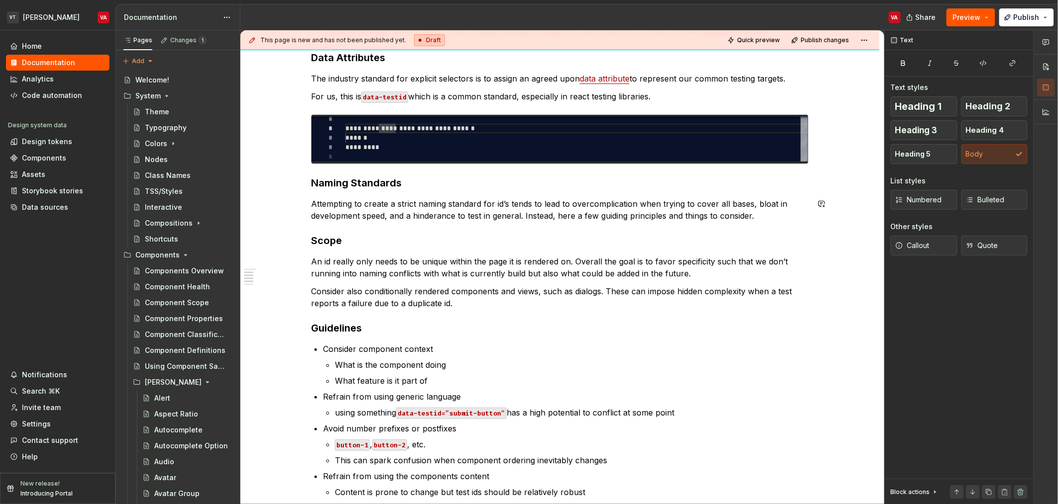
click at [729, 216] on p "Attempting to create a strict naming standard for id’s tends to lead to overcom…" at bounding box center [560, 210] width 498 height 24
click at [751, 215] on p "Attempting to create a strict naming standard for id’s tends to lead to overcom…" at bounding box center [560, 210] width 498 height 24
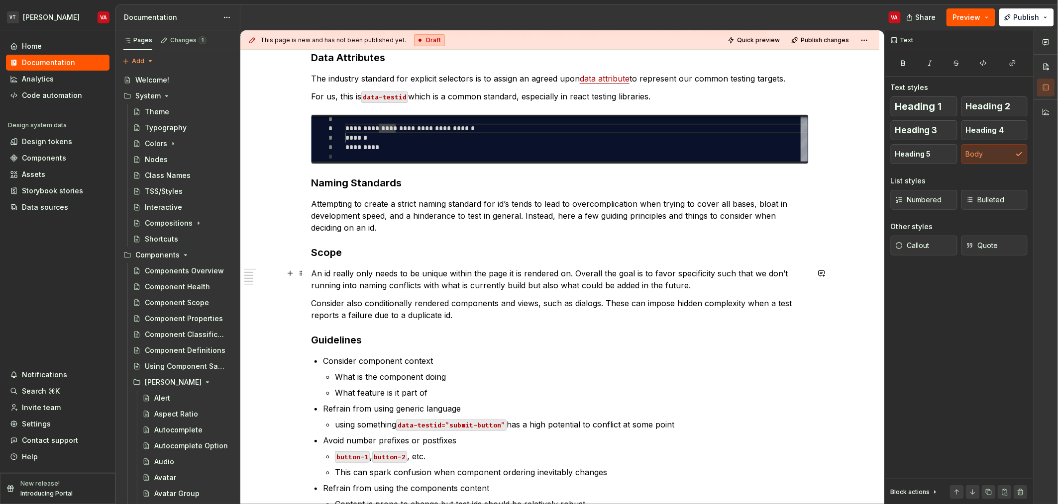
click at [336, 287] on p "An id really only needs to be unique within the page it is rendered on. Overall…" at bounding box center [560, 280] width 498 height 24
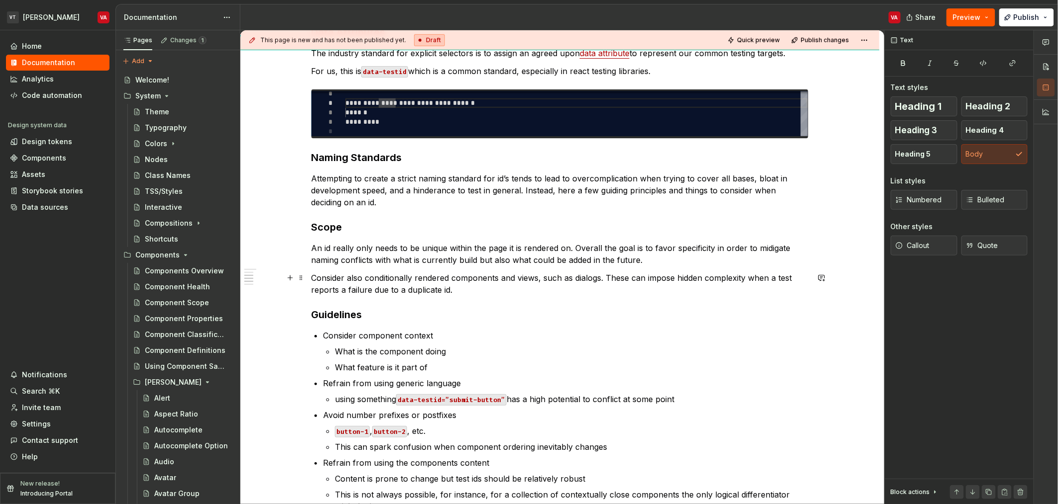
scroll to position [310, 0]
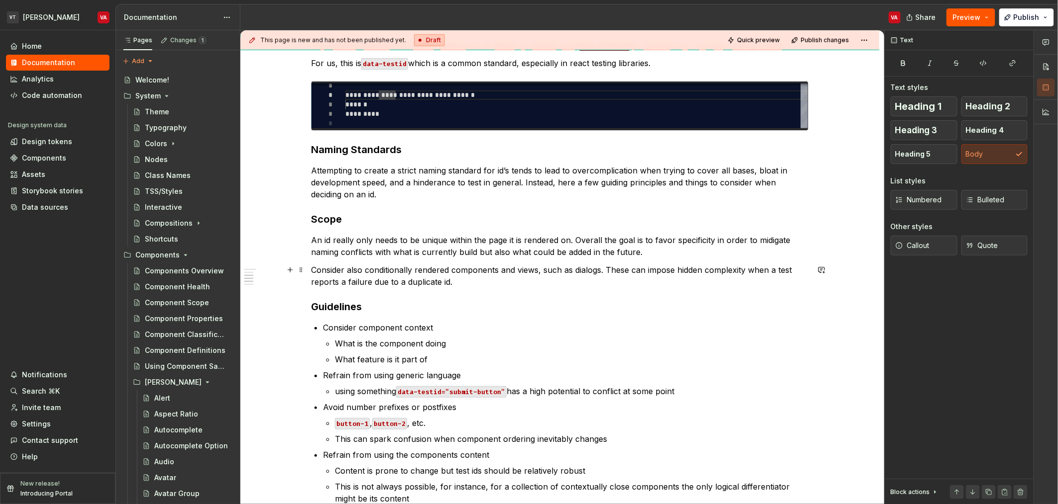
click at [399, 273] on p "Consider also conditionally rendered components and views, such as dialogs. The…" at bounding box center [560, 276] width 498 height 24
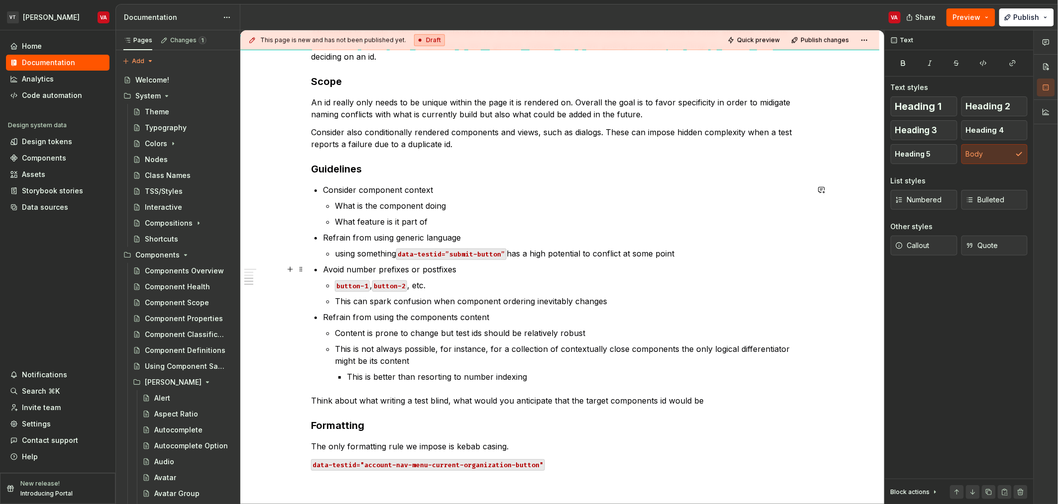
scroll to position [476, 0]
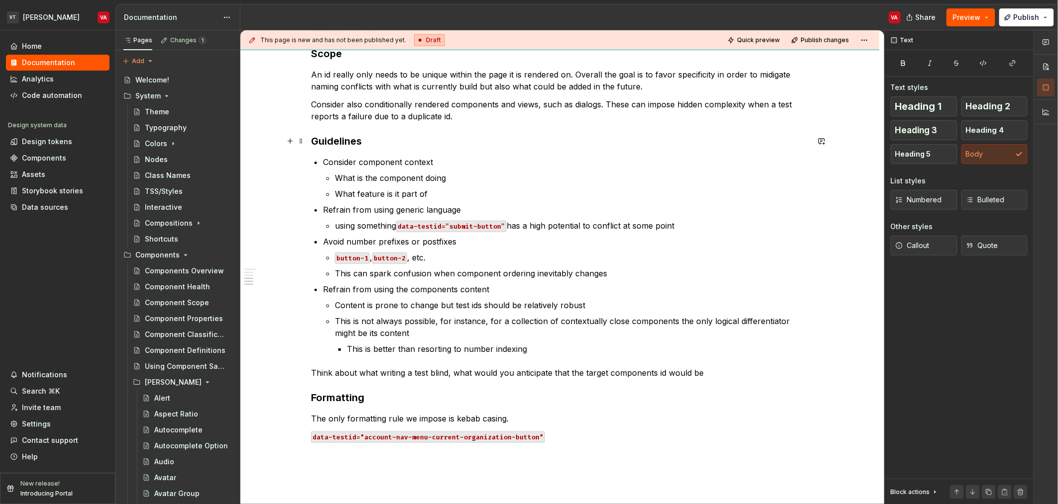
click at [348, 144] on h3 "Guidelines" at bounding box center [560, 141] width 498 height 14
click at [355, 166] on p "Consider component context" at bounding box center [566, 162] width 486 height 12
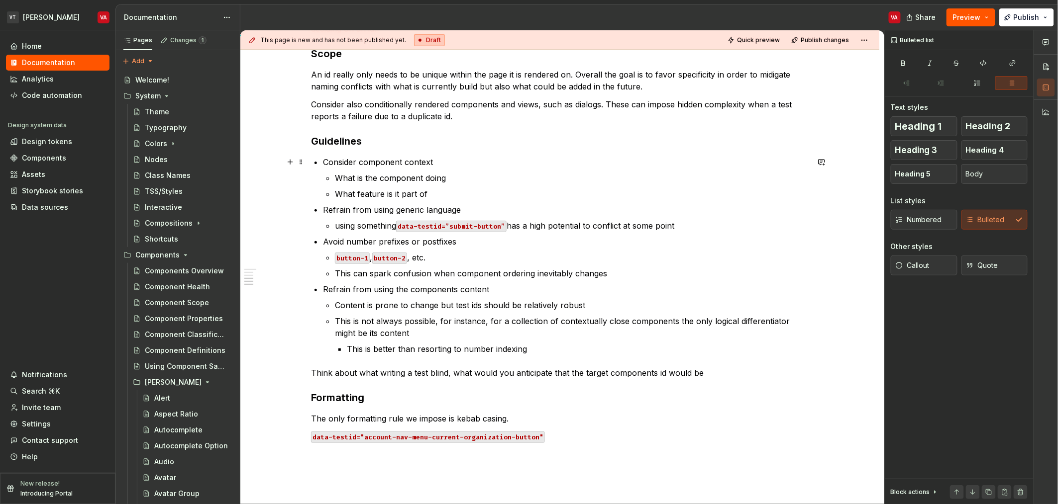
click at [373, 167] on p "Consider component context" at bounding box center [566, 162] width 486 height 12
click at [440, 167] on p "Consider component context" at bounding box center [566, 162] width 486 height 12
click at [350, 192] on p "What feature is it part of" at bounding box center [572, 194] width 474 height 12
click at [363, 193] on p "What feature is it part of" at bounding box center [572, 194] width 474 height 12
click at [447, 198] on p "What feature is it part of" at bounding box center [572, 194] width 474 height 12
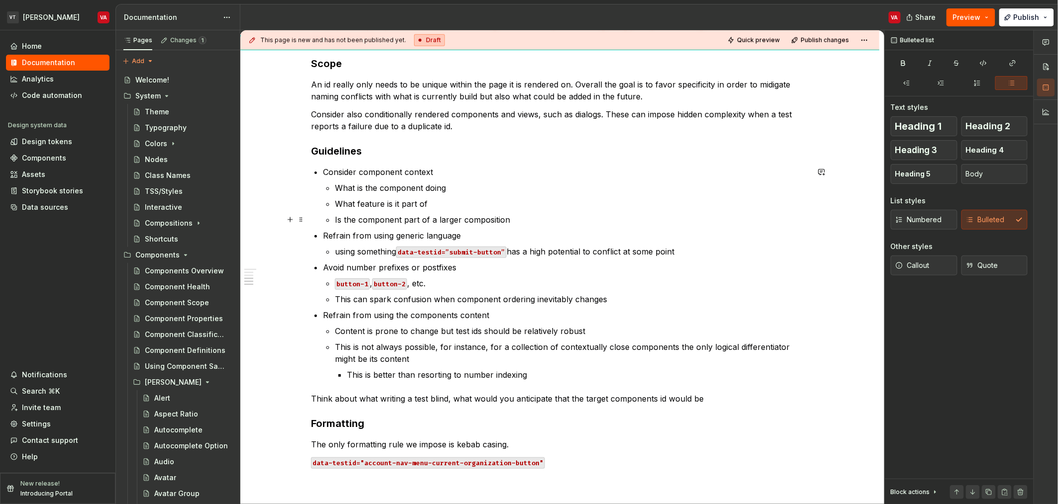
scroll to position [459, 0]
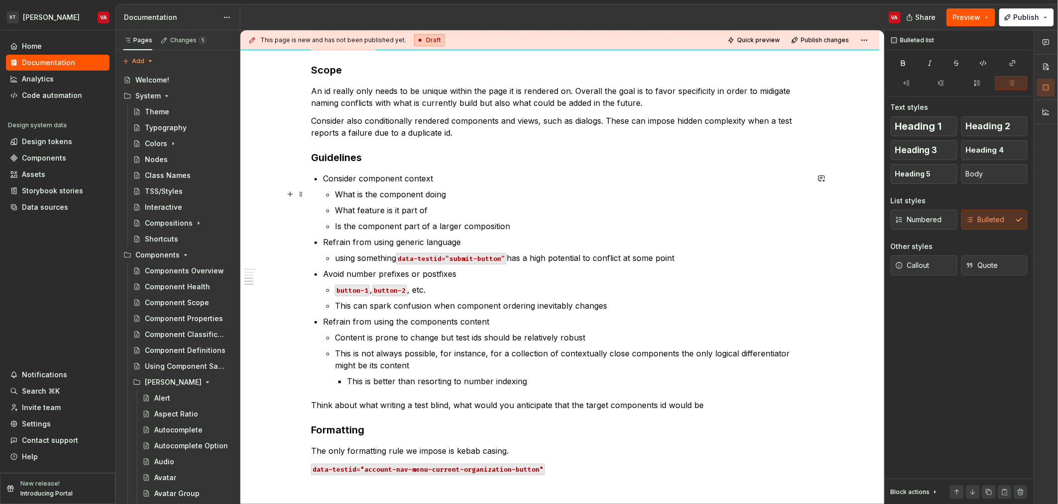
click at [461, 190] on p "What is the component doing" at bounding box center [572, 195] width 474 height 12
click at [441, 225] on p "Is the component part of a larger composition?" at bounding box center [572, 226] width 474 height 12
click at [545, 230] on p "Is the component part of a larger composition?" at bounding box center [572, 226] width 474 height 12
click at [545, 230] on p "Is the component part of a larger composition or context?" at bounding box center [572, 226] width 474 height 12
click at [561, 228] on p "Is the component part of a larger composition or context?" at bounding box center [572, 226] width 474 height 12
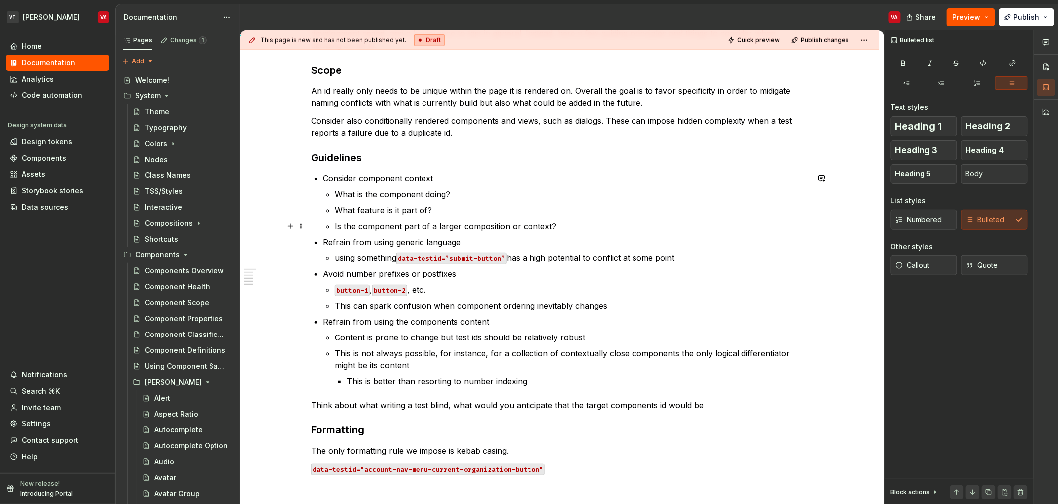
click at [444, 220] on p "Is the component part of a larger composition or context?" at bounding box center [572, 226] width 474 height 12
click at [440, 223] on p "Is the component part of a larger composition or context?" at bounding box center [572, 226] width 474 height 12
click at [378, 213] on p "What feature is it part of?" at bounding box center [572, 210] width 474 height 12
click at [348, 200] on p "What is the component doing?" at bounding box center [572, 195] width 474 height 12
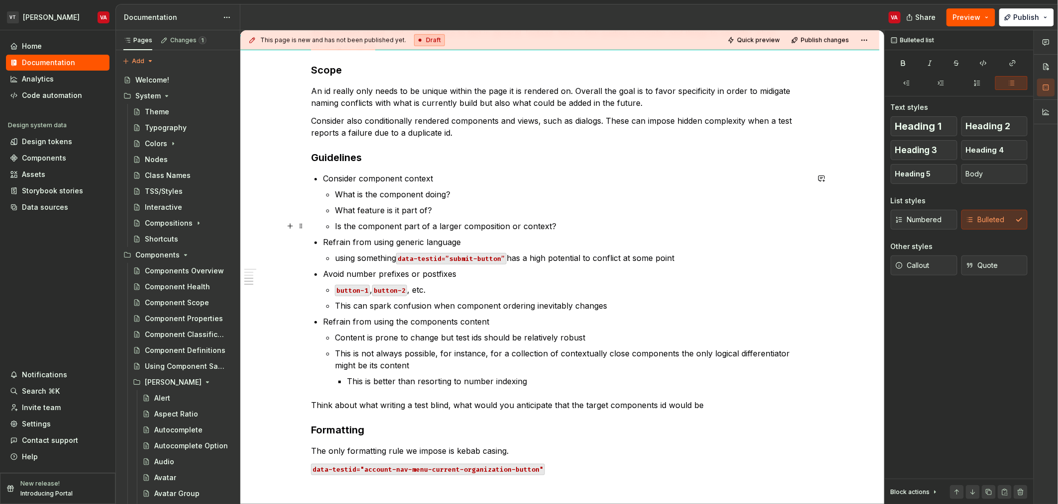
click at [350, 224] on p "Is the component part of a larger composition or context?" at bounding box center [572, 226] width 474 height 12
click at [486, 222] on p "Is the component part of a larger composition or context?" at bounding box center [572, 226] width 474 height 12
click at [545, 223] on p "Is the component part of a larger composition or context?" at bounding box center [572, 226] width 474 height 12
click at [366, 323] on p "Refrain from using the components content" at bounding box center [566, 322] width 486 height 12
click at [463, 322] on p "Refrain from using the components content" at bounding box center [566, 322] width 486 height 12
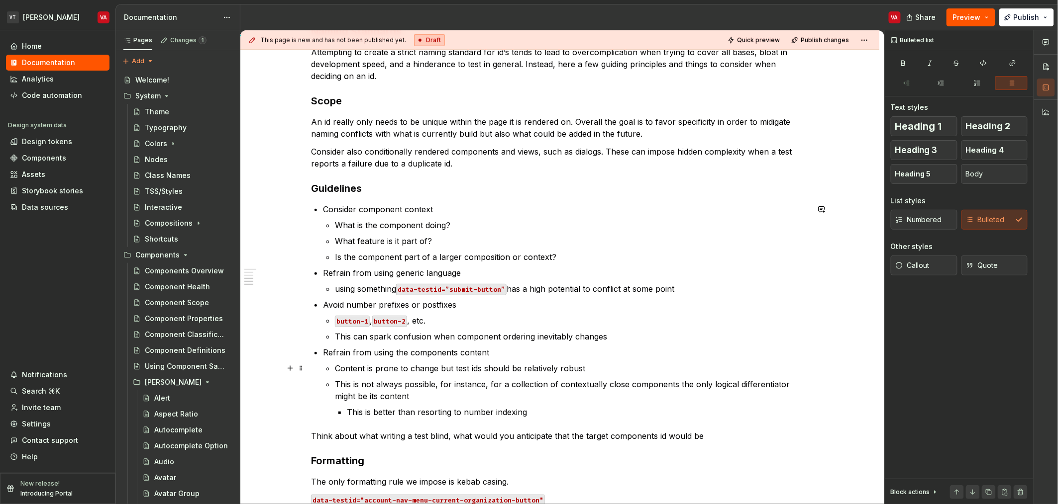
scroll to position [476, 0]
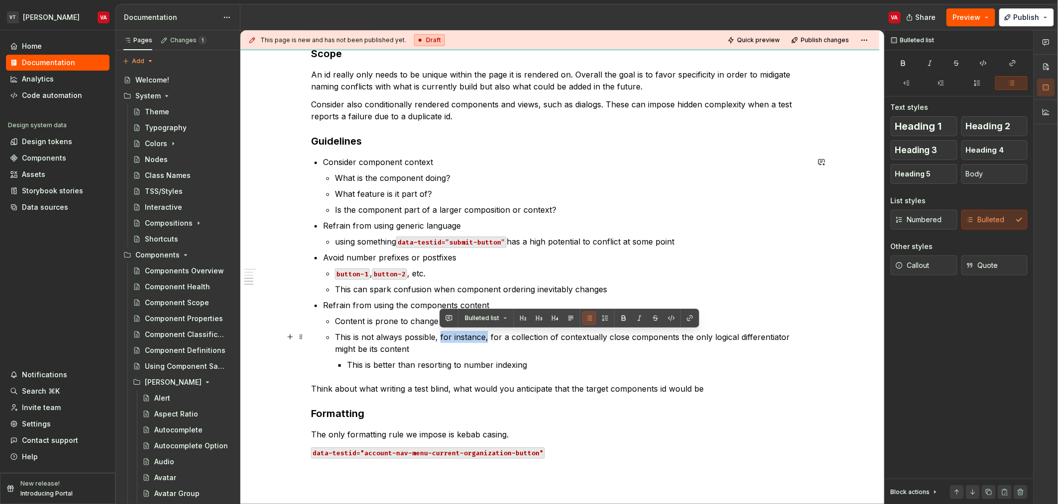
drag, startPoint x: 487, startPoint y: 339, endPoint x: 440, endPoint y: 339, distance: 46.8
click at [440, 339] on p "This is not always possible, for instance, for a collection of contextually clo…" at bounding box center [572, 343] width 474 height 24
click at [707, 338] on p "This is not always possible, for instance, for a collection of contextually clo…" at bounding box center [572, 343] width 474 height 24
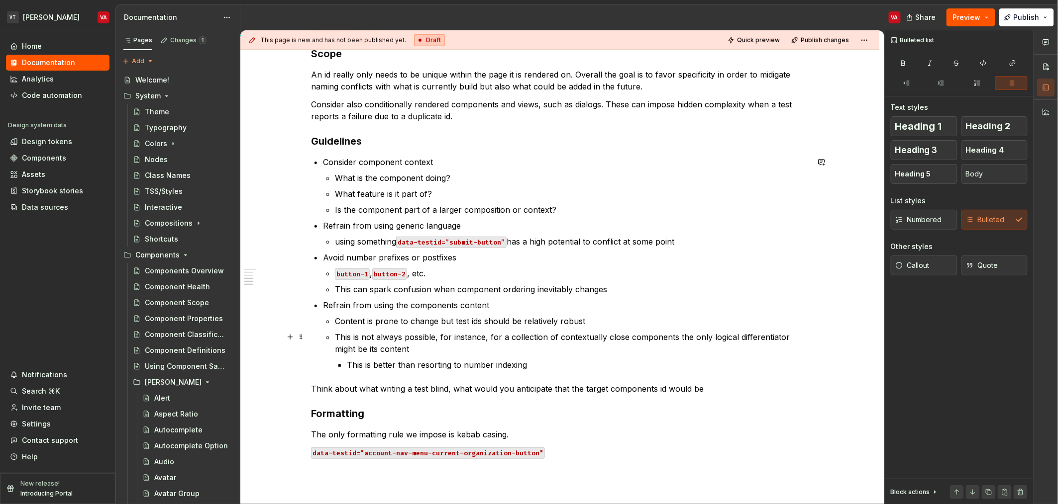
click at [346, 352] on p "This is not always possible, for instance, for a collection of contextually clo…" at bounding box center [572, 343] width 474 height 24
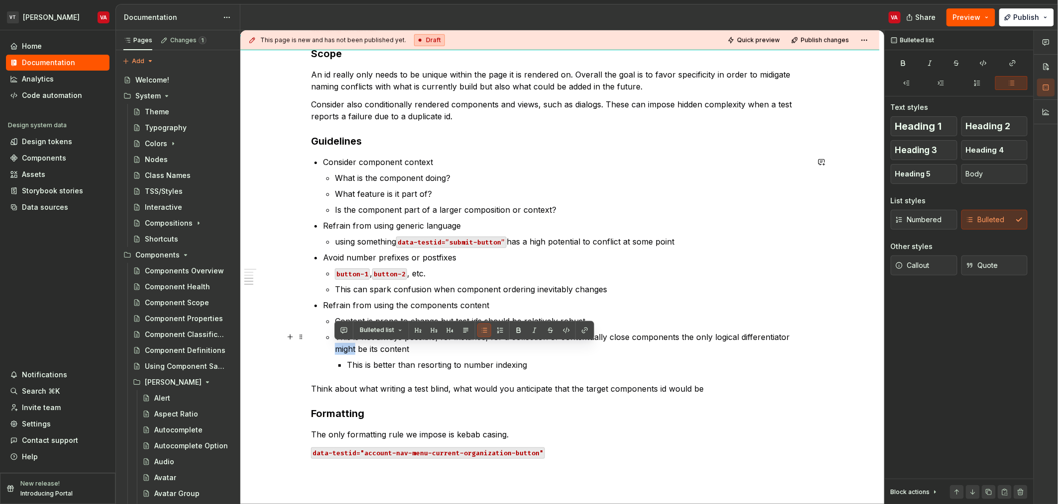
click at [346, 352] on p "This is not always possible, for instance, for a collection of contextually clo…" at bounding box center [572, 343] width 474 height 24
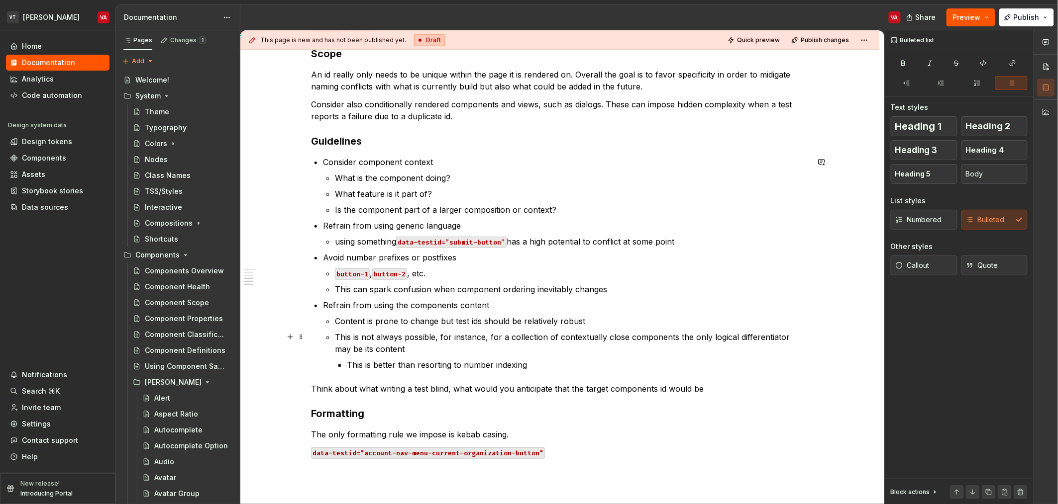
click at [365, 349] on p "This is not always possible, for instance, for a collection of contextually clo…" at bounding box center [572, 343] width 474 height 24
click at [372, 347] on p "This is not always possible, for instance, for a collection of contextually clo…" at bounding box center [572, 343] width 474 height 24
click at [515, 338] on p "This is not always possible, for instance, for a collection of contextually clo…" at bounding box center [572, 343] width 474 height 24
click at [475, 340] on p "This is not always possible, for instance, for a collection of contextually clo…" at bounding box center [572, 343] width 474 height 24
click at [574, 332] on p "This is not always possible, for instance, for a collection of contextually clo…" at bounding box center [572, 343] width 474 height 24
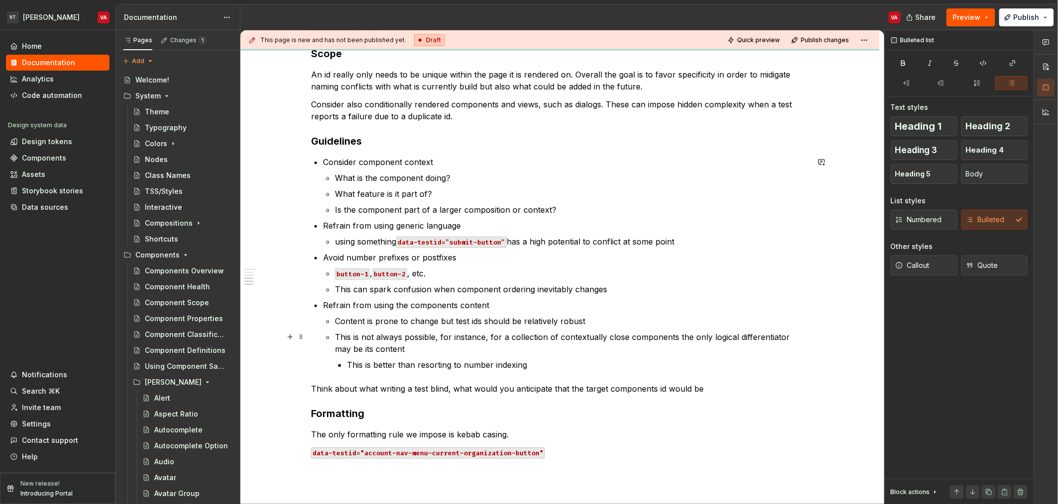
click at [519, 336] on p "This is not always possible, for instance, for a collection of contextually clo…" at bounding box center [572, 343] width 474 height 24
click at [467, 341] on p "This is not always possible, for instance, for a collection of contextually clo…" at bounding box center [572, 343] width 474 height 24
click at [493, 336] on p "This is not always possible, for instance, for a collection of contextually clo…" at bounding box center [572, 343] width 474 height 24
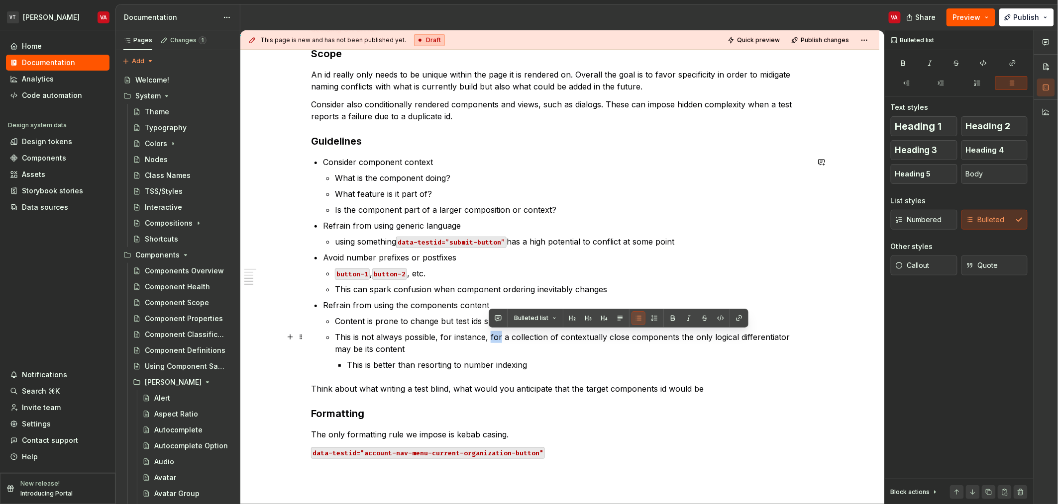
click at [493, 336] on p "This is not always possible, for instance, for a collection of contextually clo…" at bounding box center [572, 343] width 474 height 24
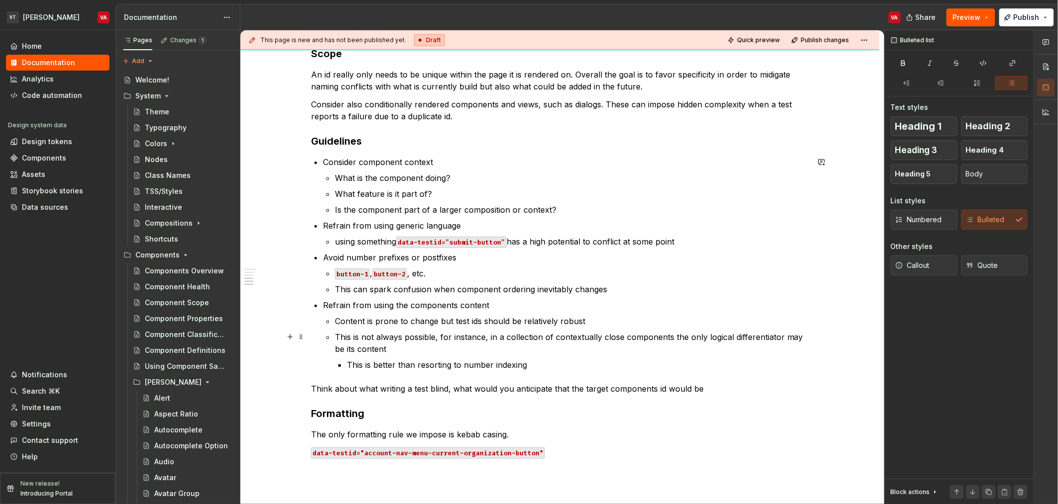
click at [594, 323] on p "Content is prone to change but test ids should be relatively robust" at bounding box center [572, 321] width 474 height 12
click at [606, 339] on p "This is not always possible, for instance, in a collection of contextually clos…" at bounding box center [572, 343] width 474 height 24
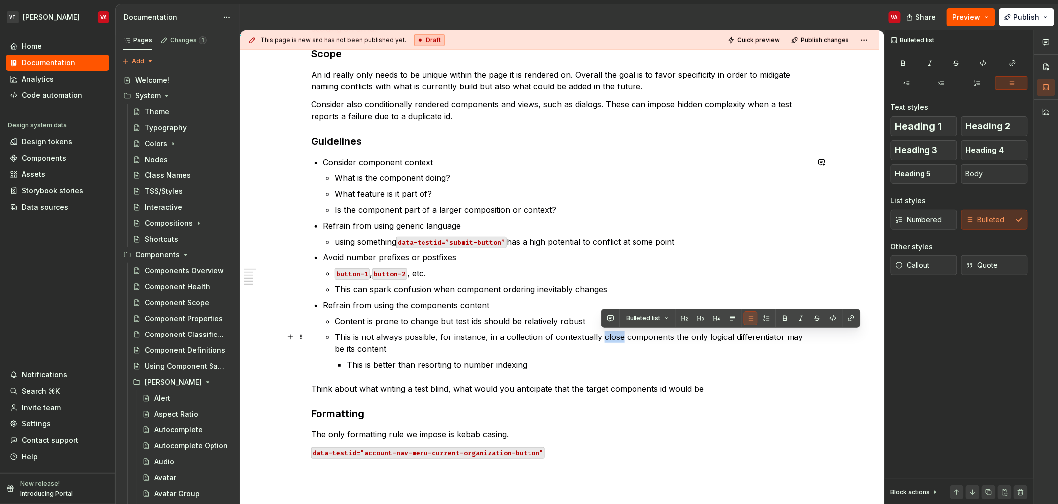
click at [606, 339] on p "This is not always possible, for instance, in a collection of contextually clos…" at bounding box center [572, 343] width 474 height 24
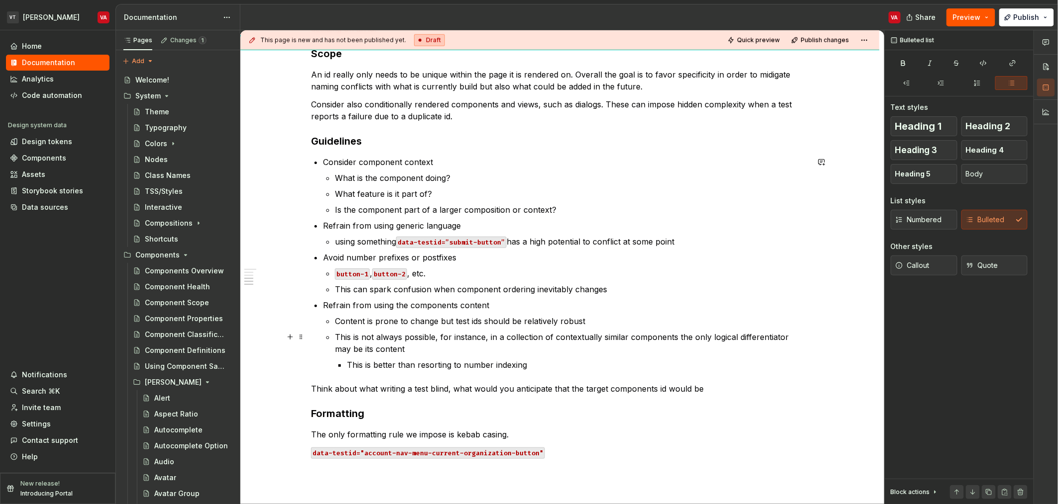
click at [340, 348] on p "This is not always possible, for instance, in a collection of contextually simi…" at bounding box center [572, 343] width 474 height 24
click at [372, 348] on p "This is not always possible, for instance, in a collection of contextually simi…" at bounding box center [572, 343] width 474 height 24
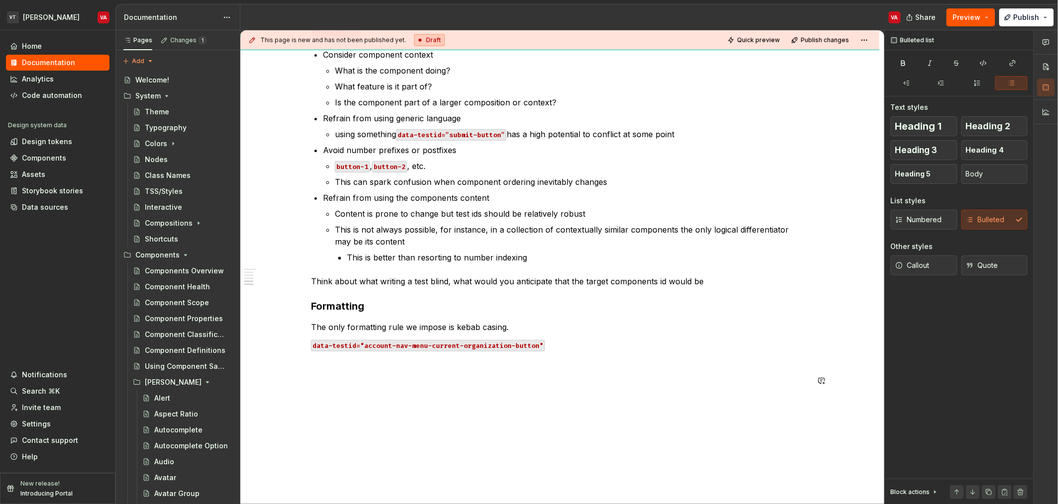
scroll to position [561, 0]
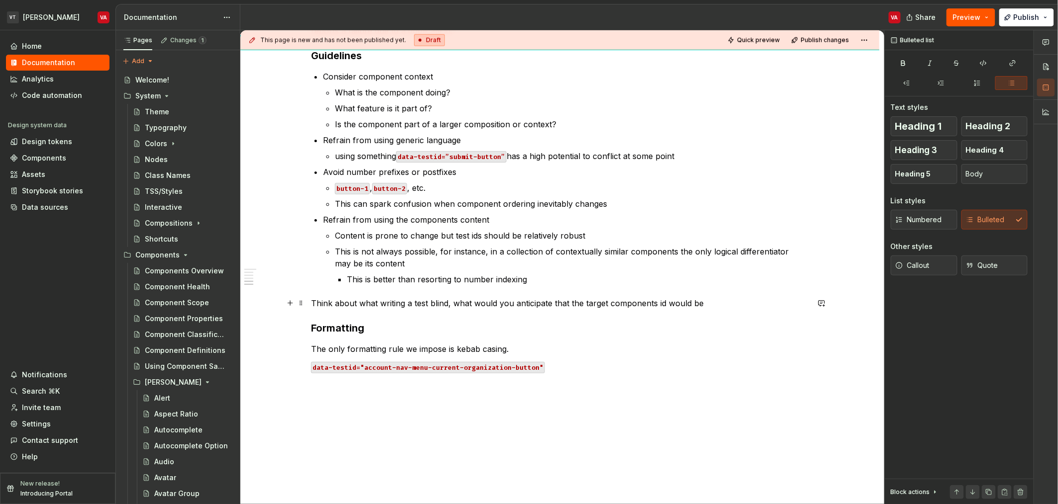
click at [439, 303] on p "Think about what writing a test blind, what would you anticipate that the targe…" at bounding box center [560, 304] width 498 height 12
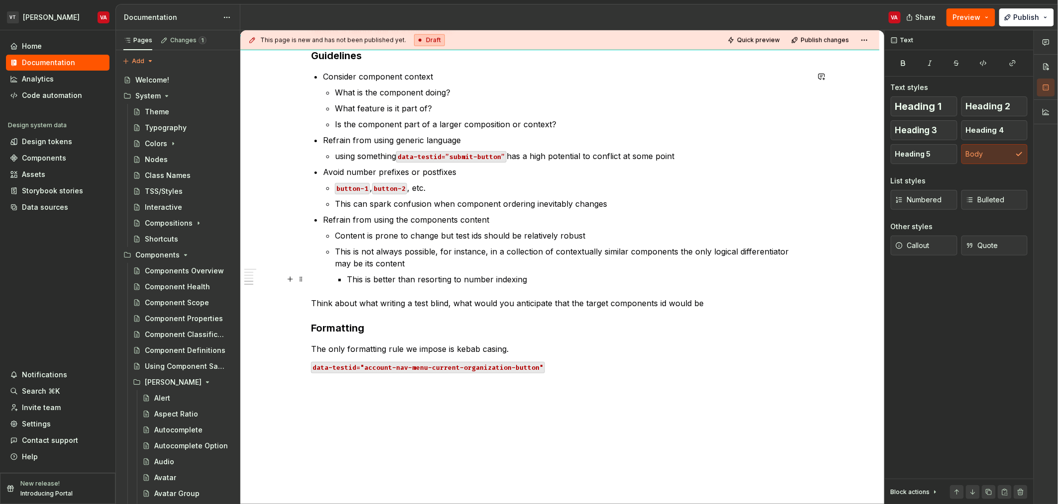
click at [375, 276] on p "This is better than resorting to number indexing" at bounding box center [578, 280] width 462 height 12
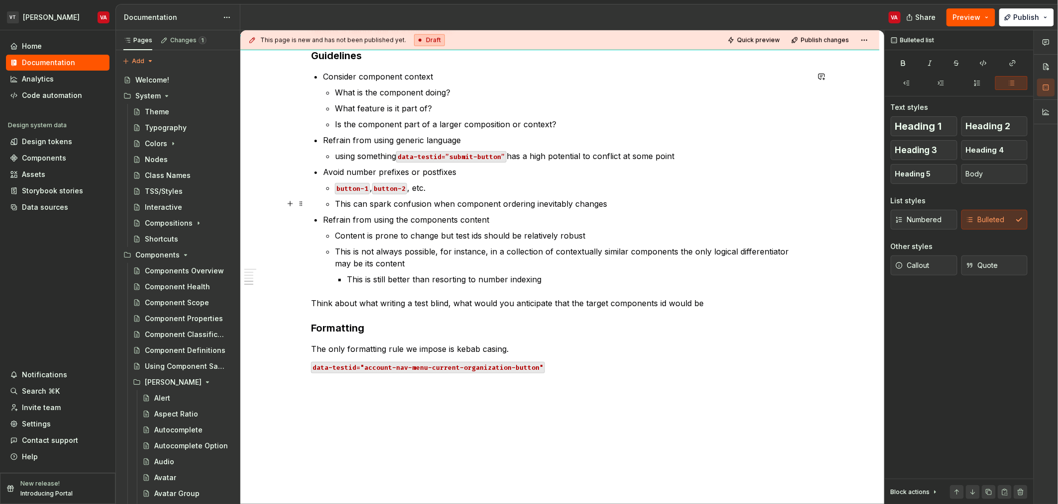
click at [451, 201] on p "This can spark confusion when component ordering inevitably changes" at bounding box center [572, 204] width 474 height 12
click at [503, 274] on p "This is still better than resorting to number indexing" at bounding box center [578, 280] width 462 height 12
click at [525, 279] on p "This is still better than resorting to number indexing" at bounding box center [578, 280] width 462 height 12
click at [516, 281] on p "This is still better than resorting to number indexing" at bounding box center [578, 280] width 462 height 12
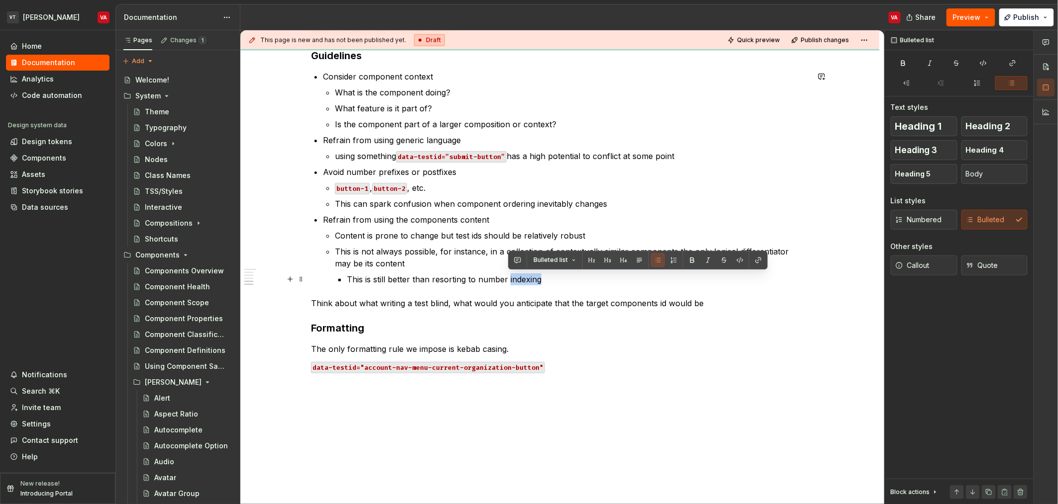
click at [516, 281] on p "This is still better than resorting to number indexing" at bounding box center [578, 280] width 462 height 12
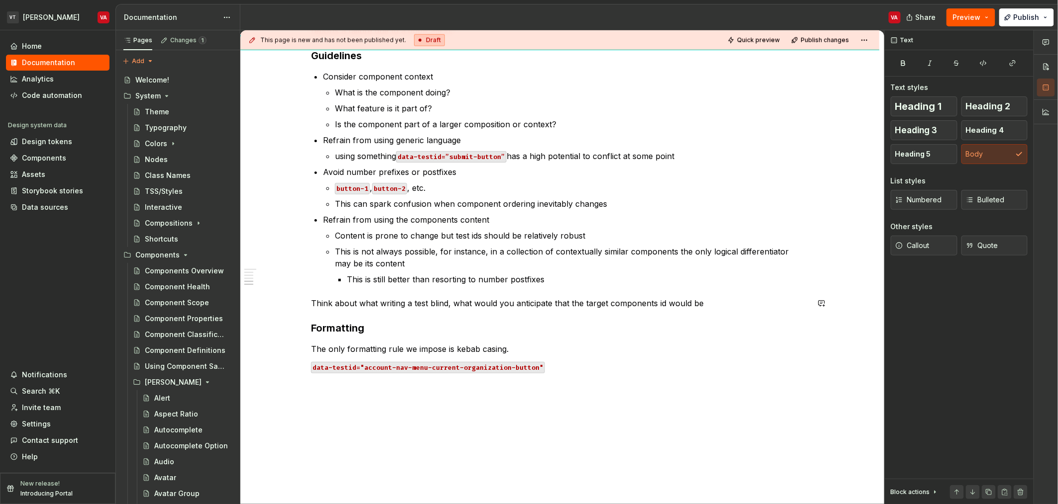
click at [548, 296] on div "**********" at bounding box center [560, 21] width 498 height 776
click at [359, 309] on div "**********" at bounding box center [560, 21] width 498 height 776
click at [343, 303] on p "Think about what writing a test blind, what would you anticipate that the targe…" at bounding box center [560, 304] width 498 height 12
click at [410, 300] on p "Think about what writing a test blind, what would you anticipate that the targe…" at bounding box center [560, 304] width 498 height 12
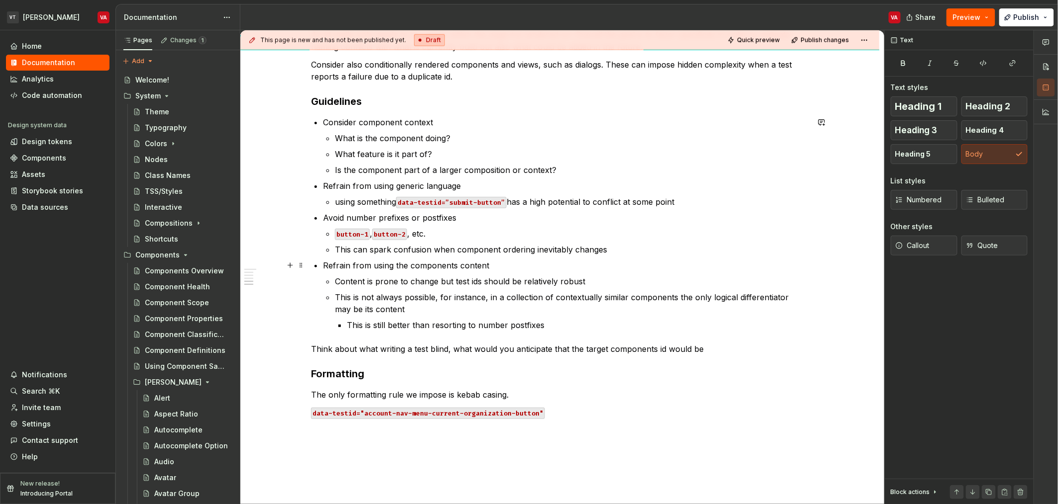
scroll to position [520, 0]
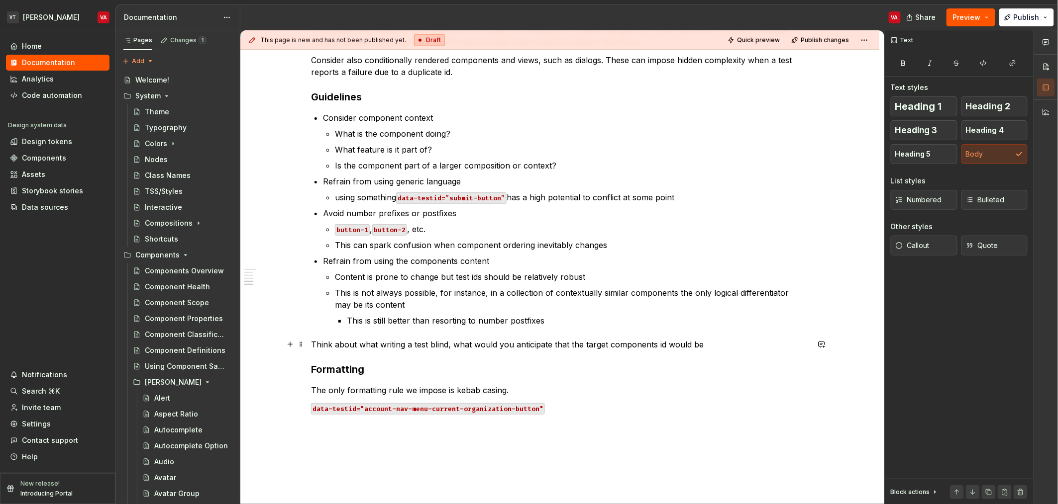
click at [452, 342] on p "Think about what writing a test blind, what would you anticipate that the targe…" at bounding box center [560, 345] width 498 height 12
click at [440, 343] on p "Think about what writing a test blind, what would you anticipate that the targe…" at bounding box center [560, 345] width 498 height 12
click at [447, 337] on div "**********" at bounding box center [560, 62] width 498 height 776
click at [447, 349] on p "Think about what writing a test blind, what would you anticipate that the targe…" at bounding box center [560, 345] width 498 height 12
click at [450, 342] on p "Think about what writing a test blind, what would you anticipate that the targe…" at bounding box center [560, 345] width 498 height 12
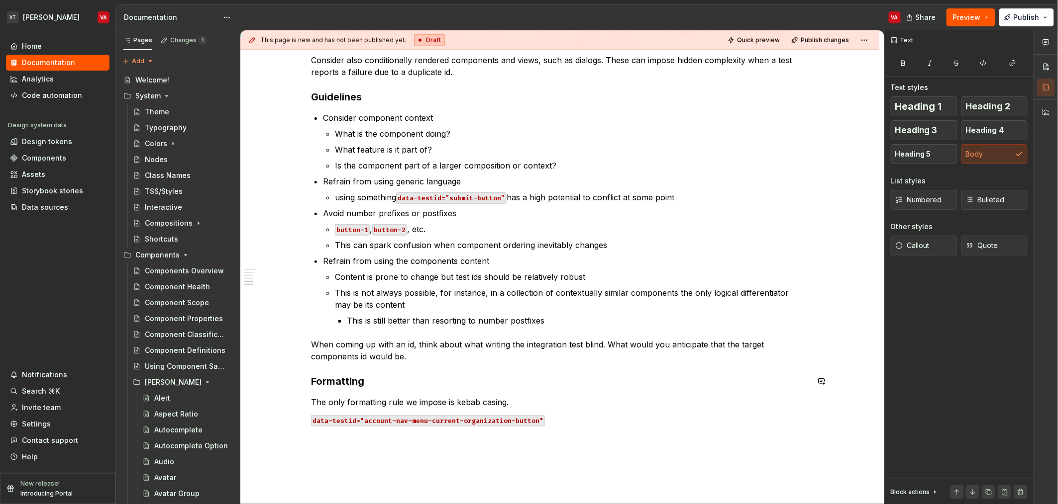
click at [393, 349] on p "When coming up with an id, think about what writing the integration test blind.…" at bounding box center [560, 351] width 498 height 24
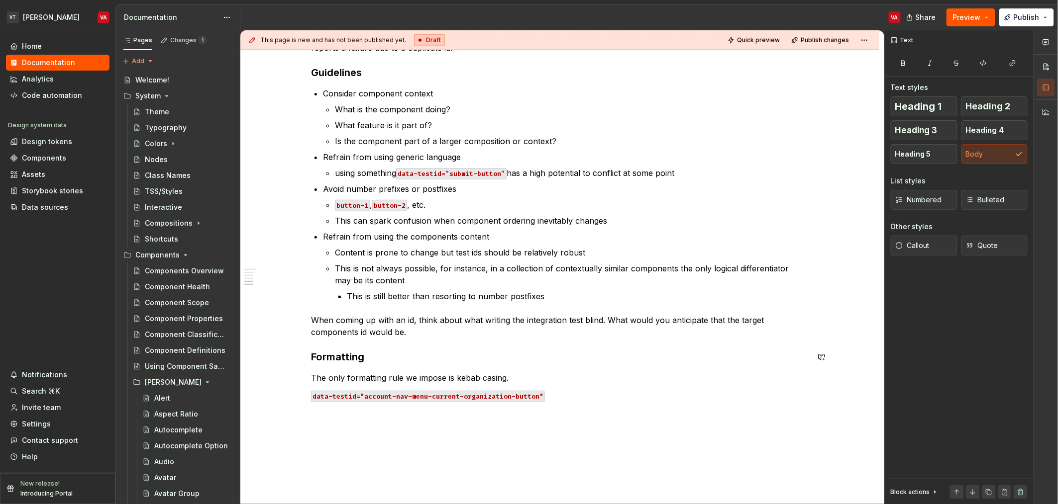
scroll to position [557, 0]
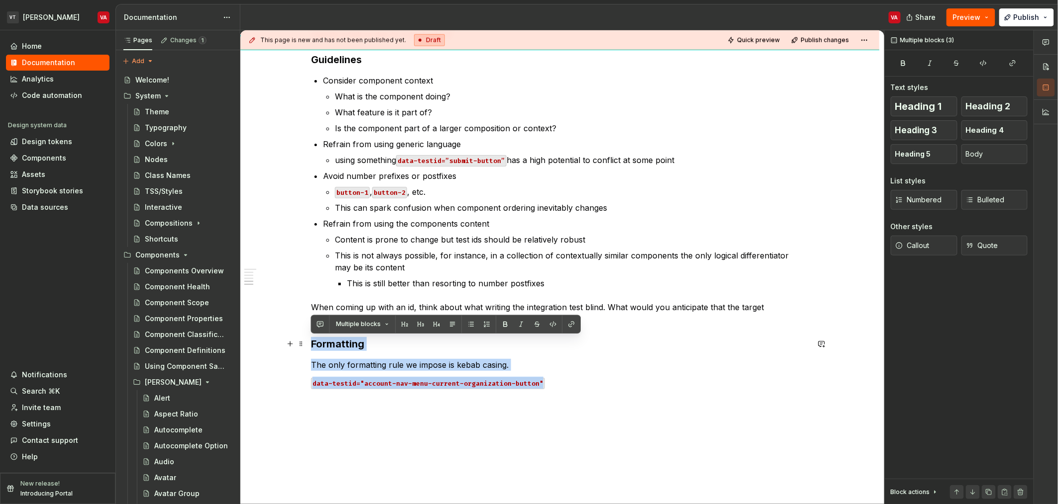
drag, startPoint x: 551, startPoint y: 383, endPoint x: 313, endPoint y: 348, distance: 240.4
click at [313, 348] on div "**********" at bounding box center [560, 31] width 498 height 788
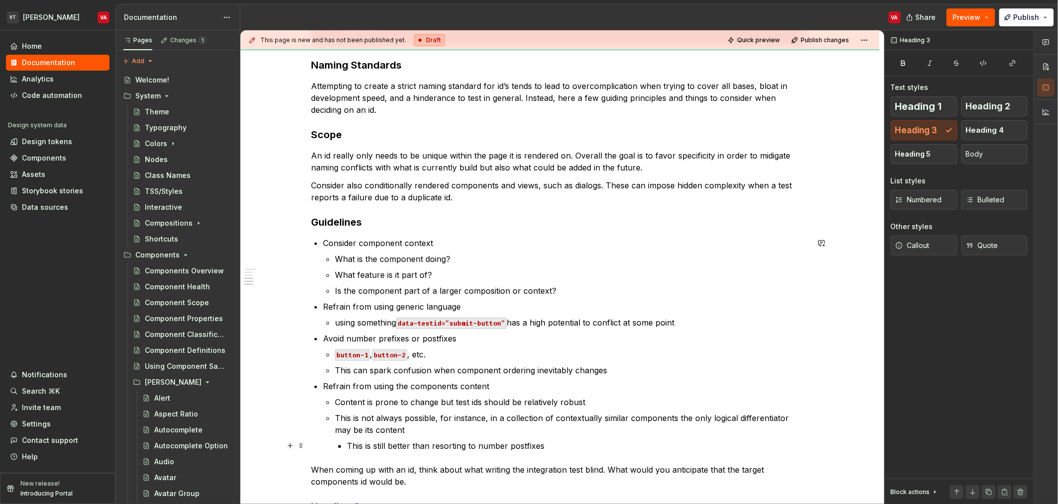
scroll to position [316, 0]
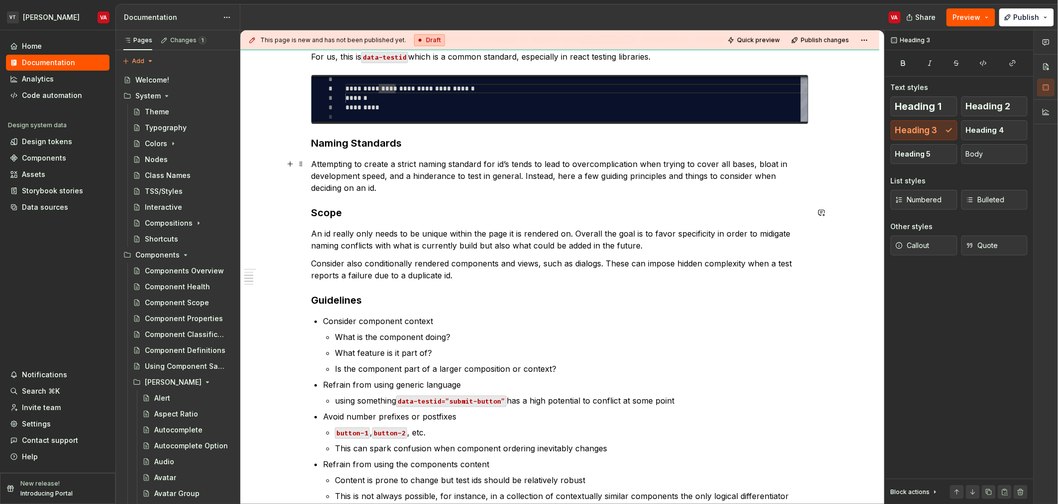
click at [403, 188] on p "Attempting to create a strict naming standard for id’s tends to lead to overcom…" at bounding box center [560, 176] width 498 height 36
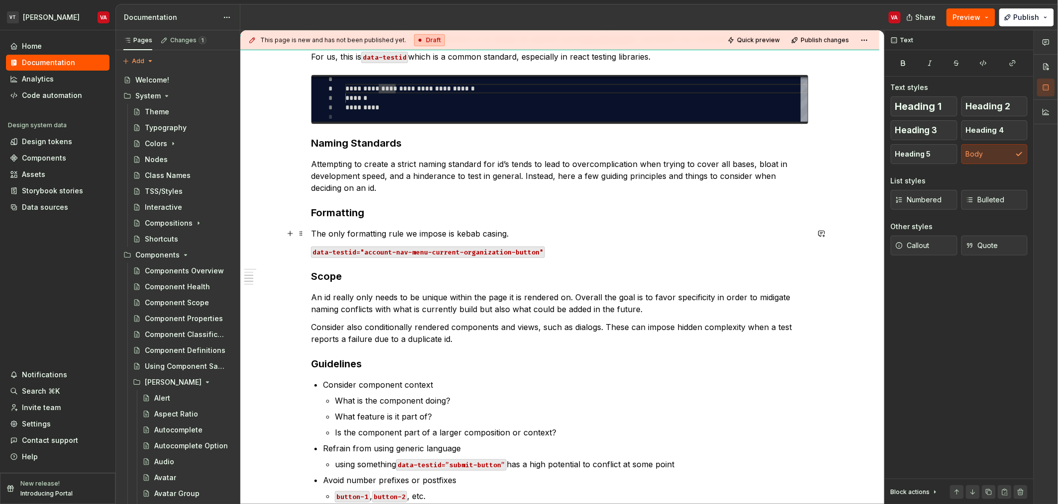
click at [344, 230] on p "The only formatting rule we impose is kebab casing." at bounding box center [560, 234] width 498 height 12
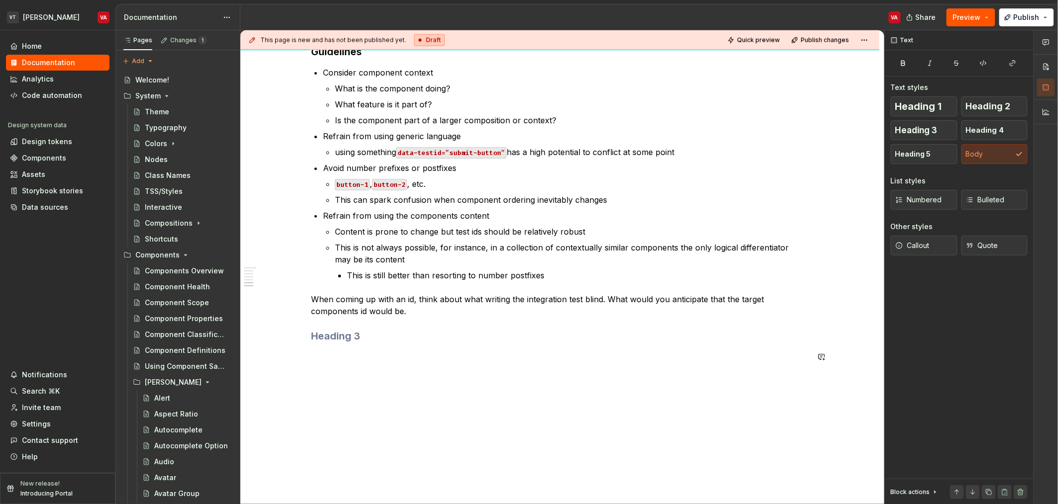
scroll to position [632, 0]
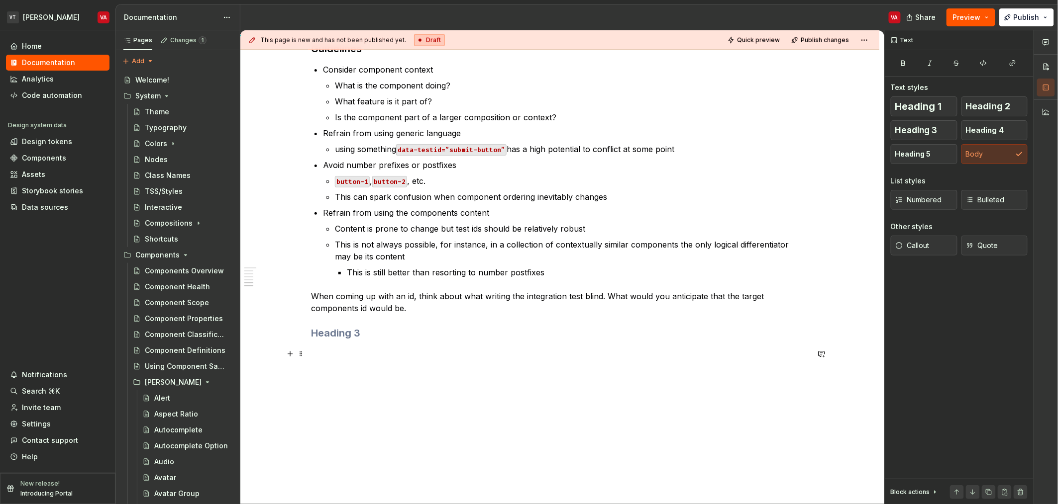
click at [377, 351] on p at bounding box center [560, 354] width 498 height 12
click at [370, 334] on h3 at bounding box center [560, 333] width 498 height 14
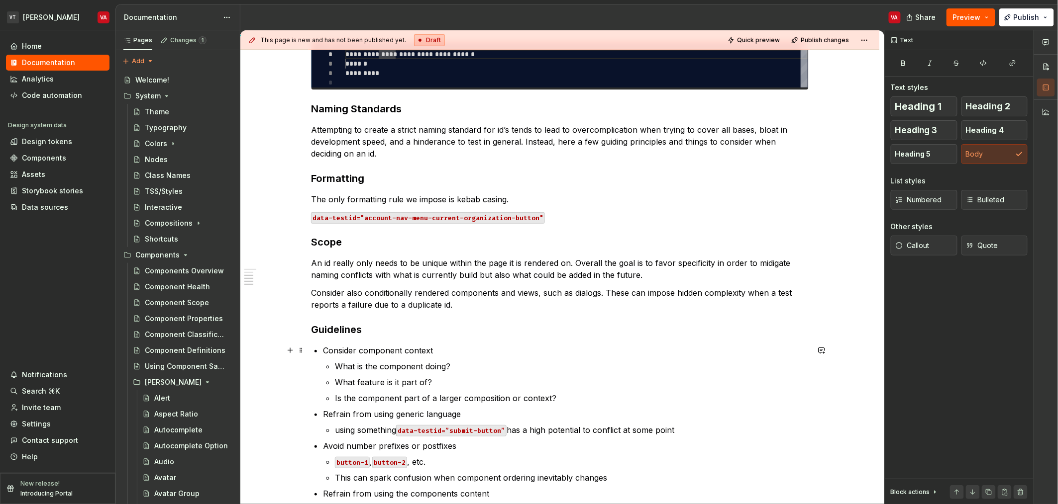
scroll to position [350, 0]
click at [522, 201] on p "The only formatting rule we impose is kebab casing." at bounding box center [560, 201] width 498 height 12
click at [561, 221] on p "data-testid="account-nav-menu-current-organization-button"" at bounding box center [560, 218] width 498 height 12
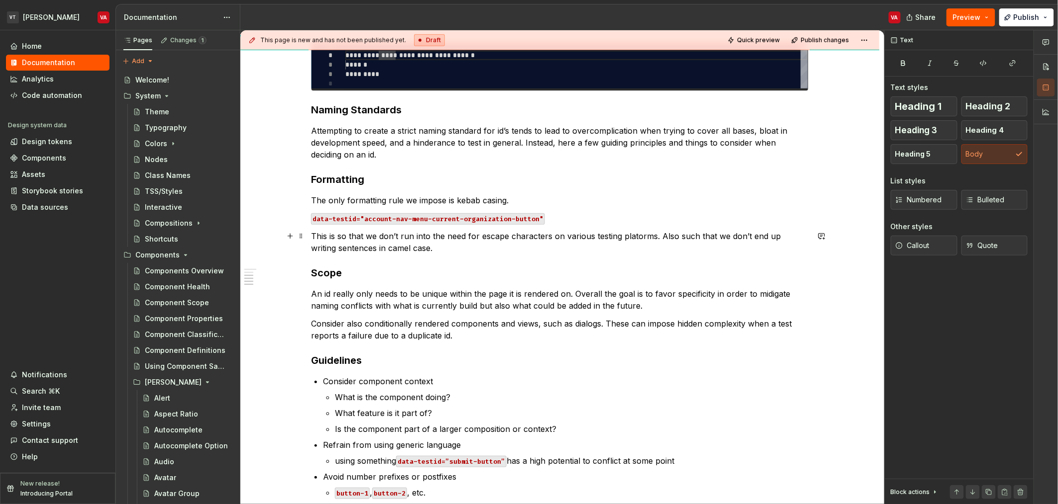
click at [407, 239] on p "This is so that we don’t run into the need for escape characters on various tes…" at bounding box center [560, 242] width 498 height 24
click at [436, 241] on p "This is so that we don’t run into the need for escape characters on various tes…" at bounding box center [560, 242] width 498 height 24
click at [686, 234] on p "This is so that we don’t run into the need for escape characters on various tes…" at bounding box center [560, 242] width 498 height 24
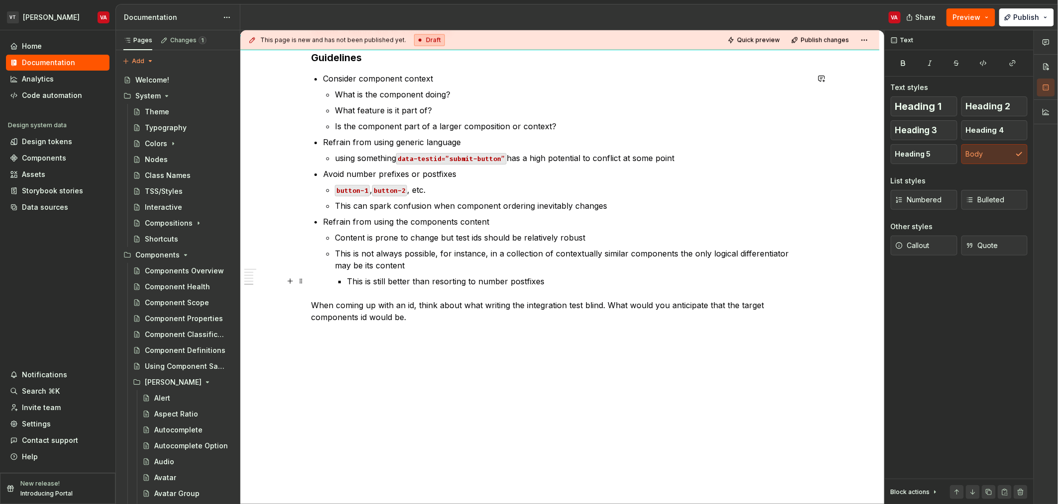
scroll to position [670, 0]
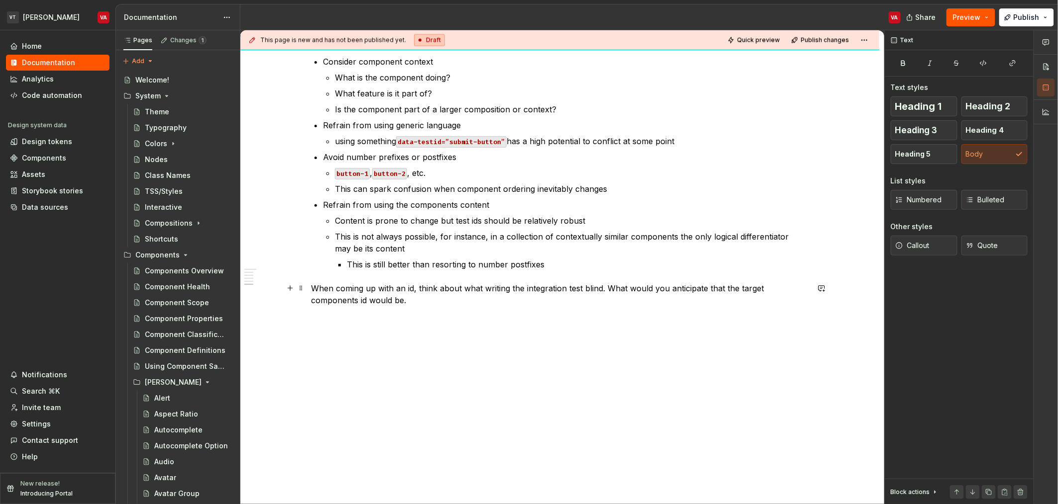
click at [428, 304] on p "When coming up with an id, think about what writing the integration test blind.…" at bounding box center [560, 295] width 498 height 24
click at [332, 286] on p "When coming up with an id, think about what writing the integration test blind.…" at bounding box center [560, 295] width 498 height 24
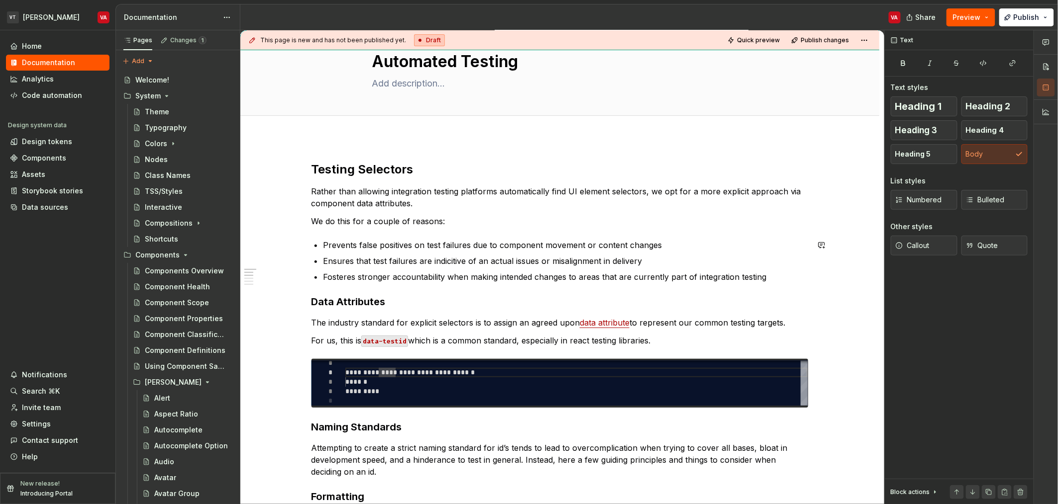
scroll to position [33, 0]
click at [337, 208] on p "Rather than allowing integration testing platforms automatically find UI elemen…" at bounding box center [560, 197] width 498 height 24
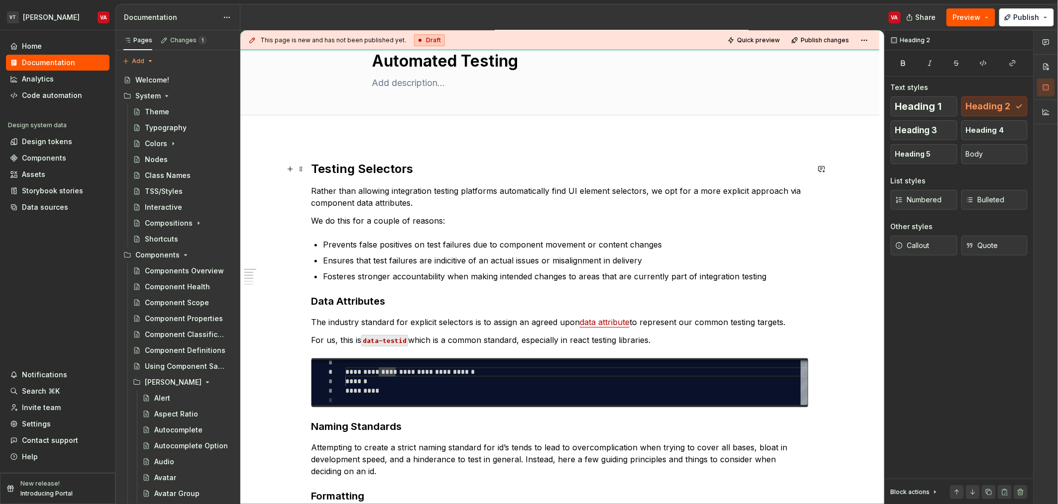
click at [345, 169] on h2 "Testing Selectors" at bounding box center [560, 169] width 498 height 16
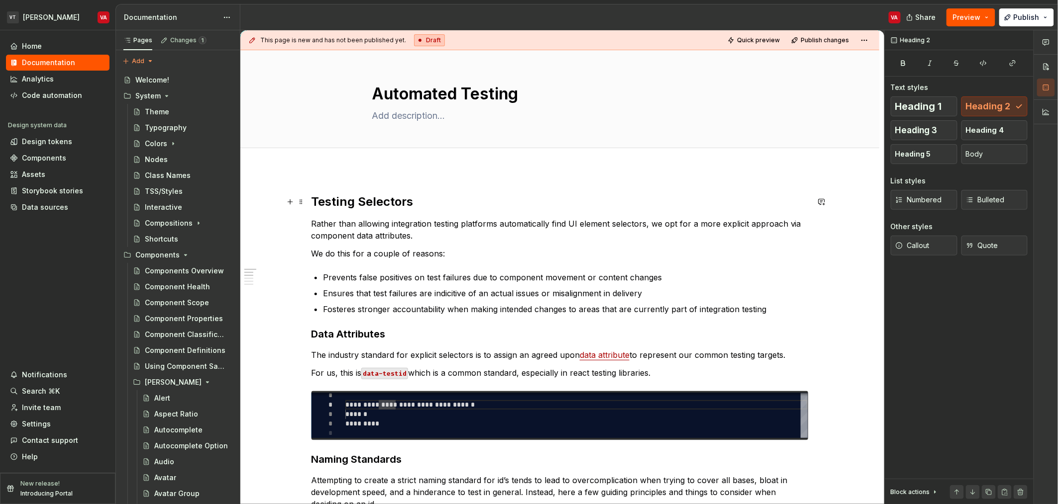
click at [363, 200] on h2 "Testing Selectors" at bounding box center [560, 202] width 498 height 16
click at [359, 200] on h2 "Testing Selectors" at bounding box center [560, 202] width 498 height 16
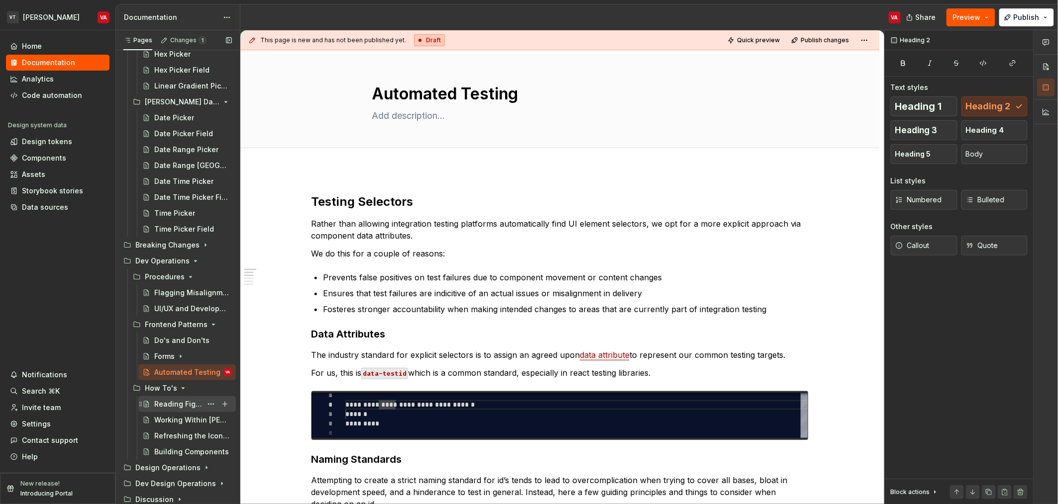
scroll to position [2510, 0]
click at [162, 342] on div "Automated Testing" at bounding box center [178, 340] width 48 height 10
click at [347, 202] on h2 "Testing Selectors" at bounding box center [560, 202] width 498 height 16
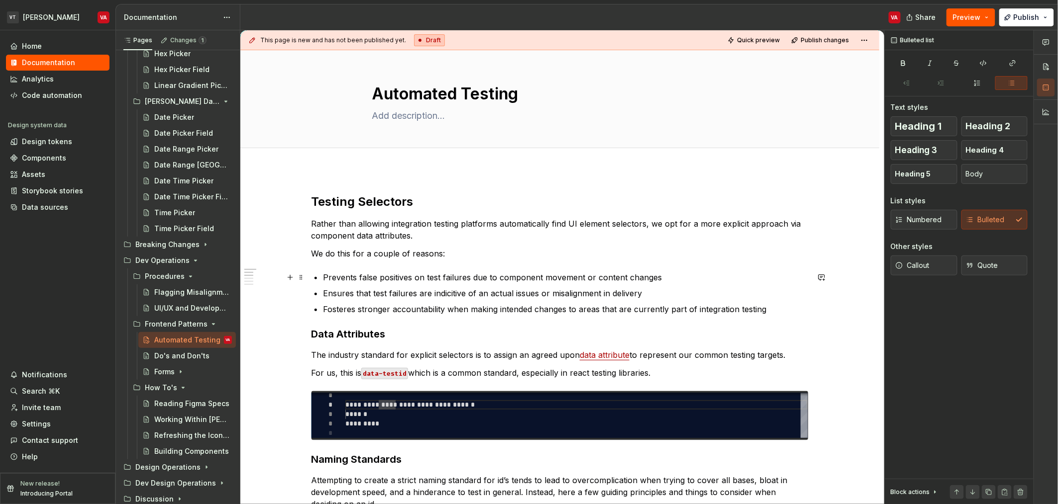
click at [543, 279] on p "Prevents false positives on test failures due to component movement or content …" at bounding box center [566, 278] width 486 height 12
click at [432, 256] on p "We do this for a couple of reasons:" at bounding box center [560, 254] width 498 height 12
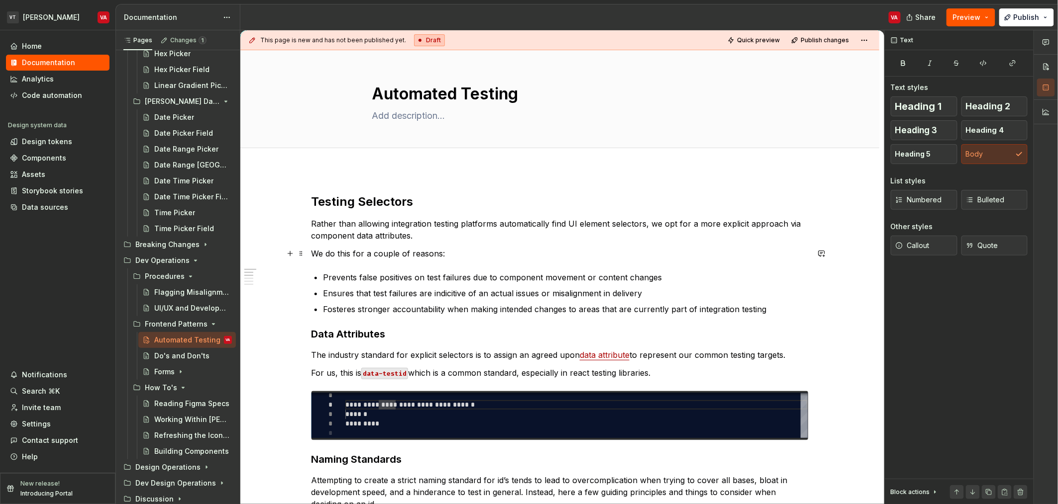
click at [398, 254] on p "We do this for a couple of reasons:" at bounding box center [560, 254] width 498 height 12
click at [324, 252] on p "We do this for a couple of reasons:" at bounding box center [560, 254] width 498 height 12
click at [318, 252] on p "We do this for a couple of reasons:" at bounding box center [560, 254] width 498 height 12
click at [330, 237] on p "Rather than allowing integration testing platforms automatically find UI elemen…" at bounding box center [560, 230] width 498 height 24
click at [319, 223] on p "Rather than allowing integration testing platforms automatically find UI elemen…" at bounding box center [560, 230] width 498 height 24
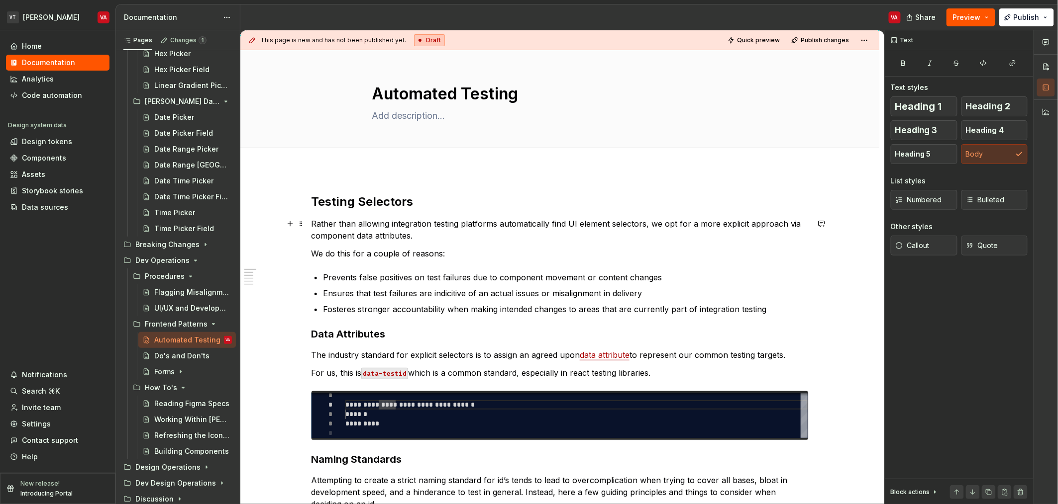
click at [373, 225] on p "Rather than allowing integration testing platforms automatically find UI elemen…" at bounding box center [560, 230] width 498 height 24
click at [405, 230] on p "Rather than allowing integration testing platforms automatically find UI elemen…" at bounding box center [560, 230] width 498 height 24
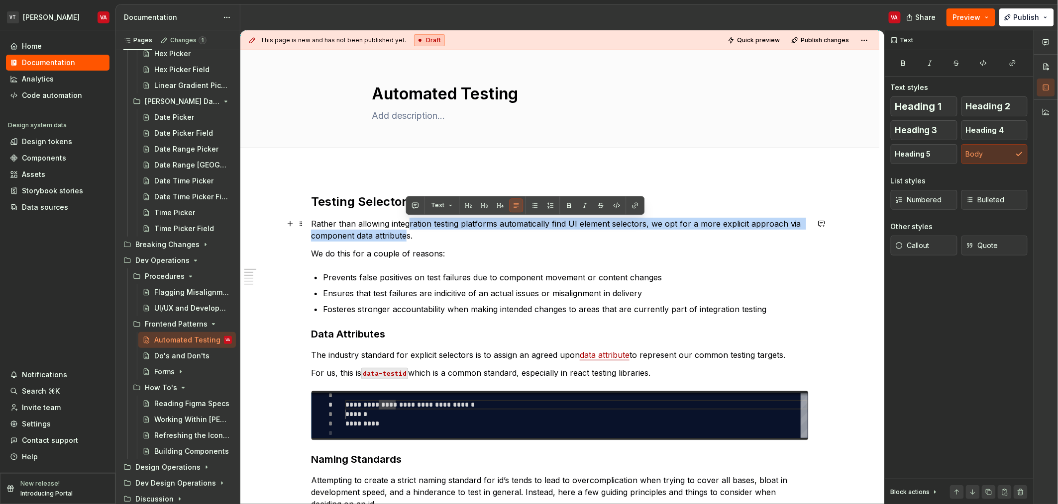
click at [395, 236] on p "Rather than allowing integration testing platforms automatically find UI elemen…" at bounding box center [560, 230] width 498 height 24
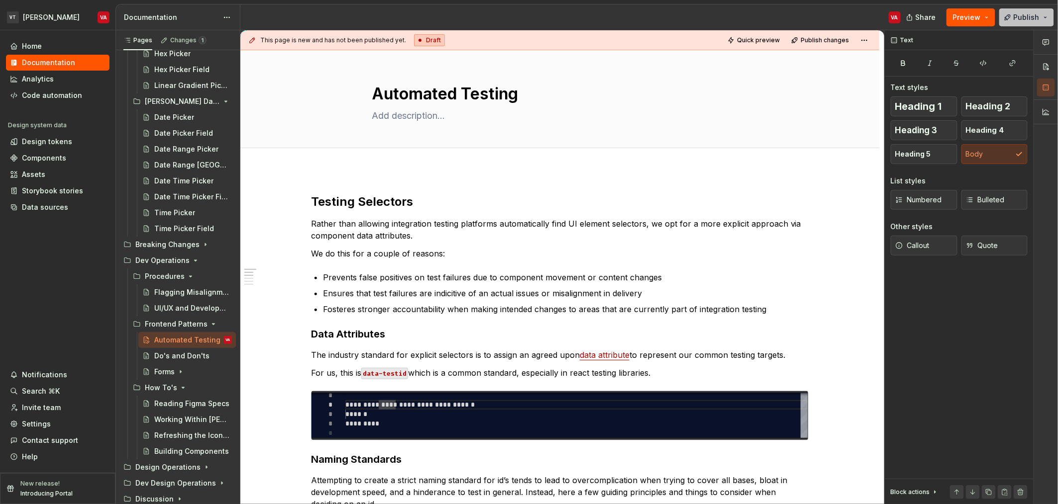
click at [1024, 16] on span "Publish" at bounding box center [1026, 17] width 26 height 10
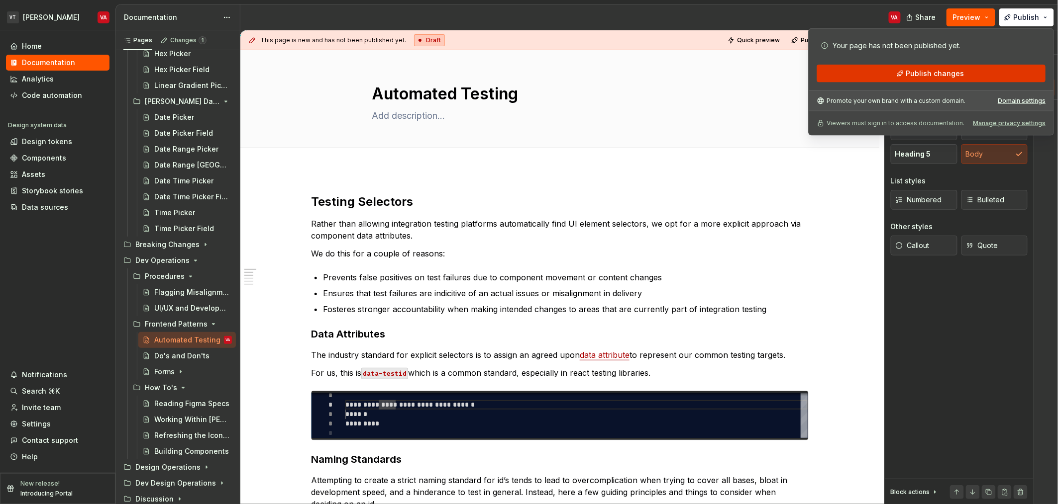
click at [873, 78] on button "Publish changes" at bounding box center [930, 74] width 229 height 18
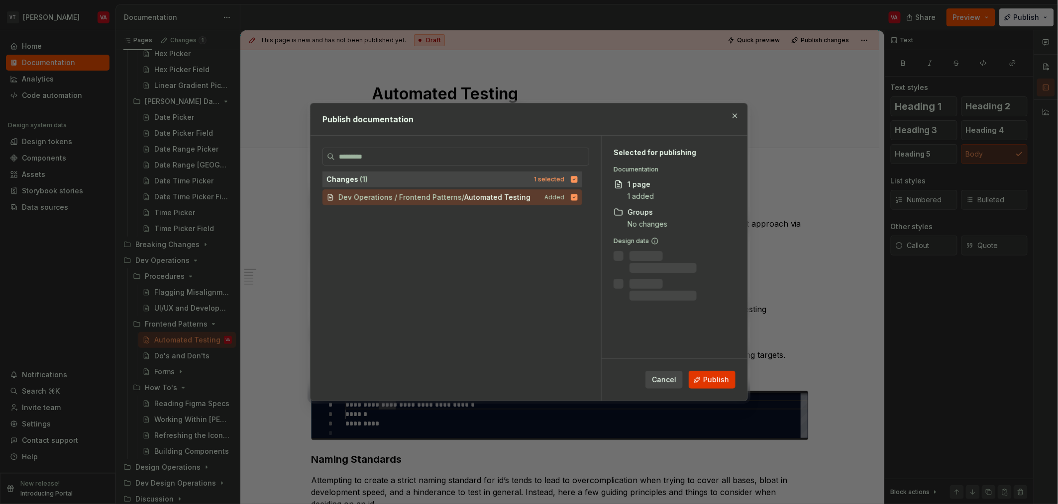
click at [700, 377] on button "Publish" at bounding box center [712, 380] width 47 height 18
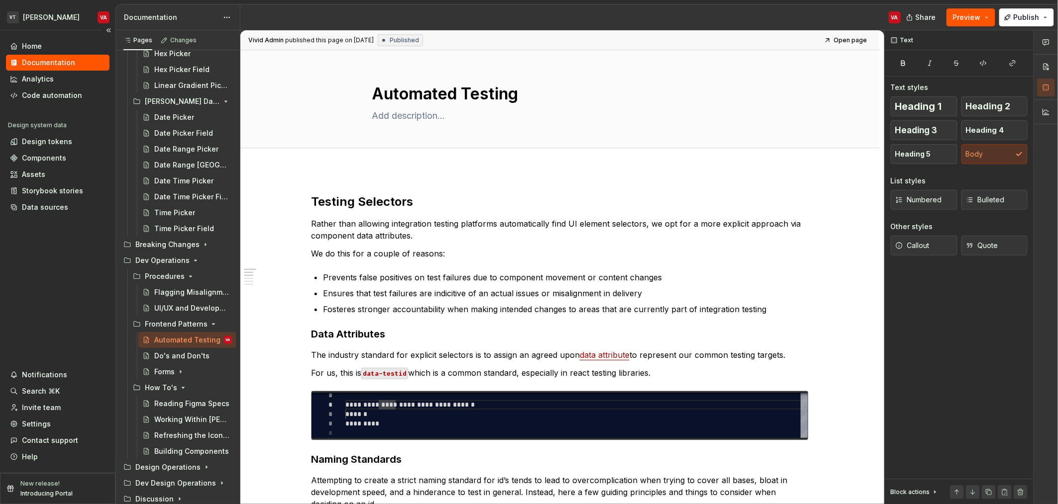
click at [2, 156] on div "Home Documentation Analytics Code automation Design system data Design tokens C…" at bounding box center [57, 251] width 115 height 443
